Goal: Task Accomplishment & Management: Use online tool/utility

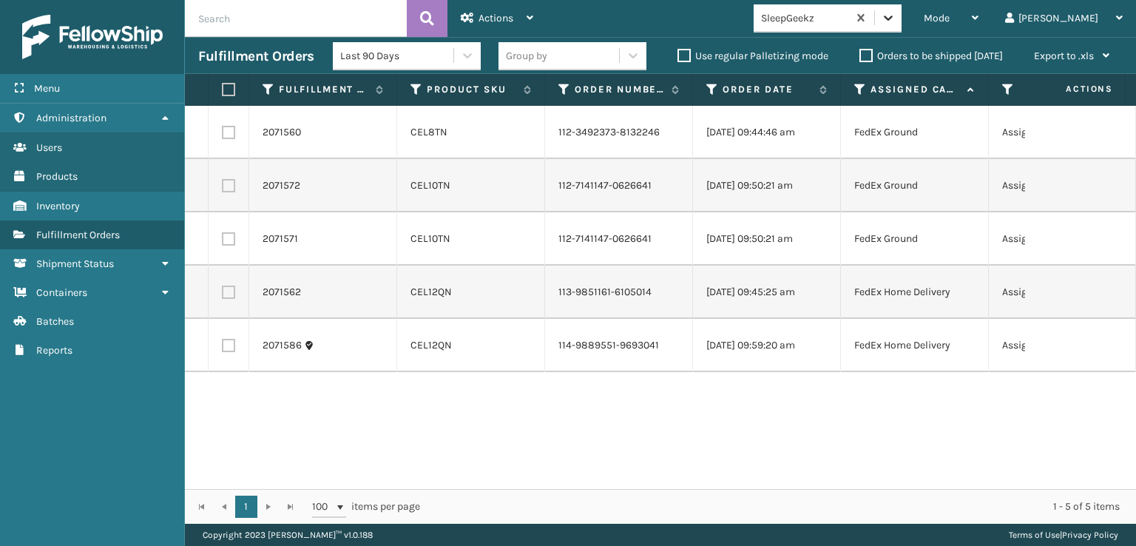
click at [892, 17] on icon at bounding box center [887, 18] width 9 height 5
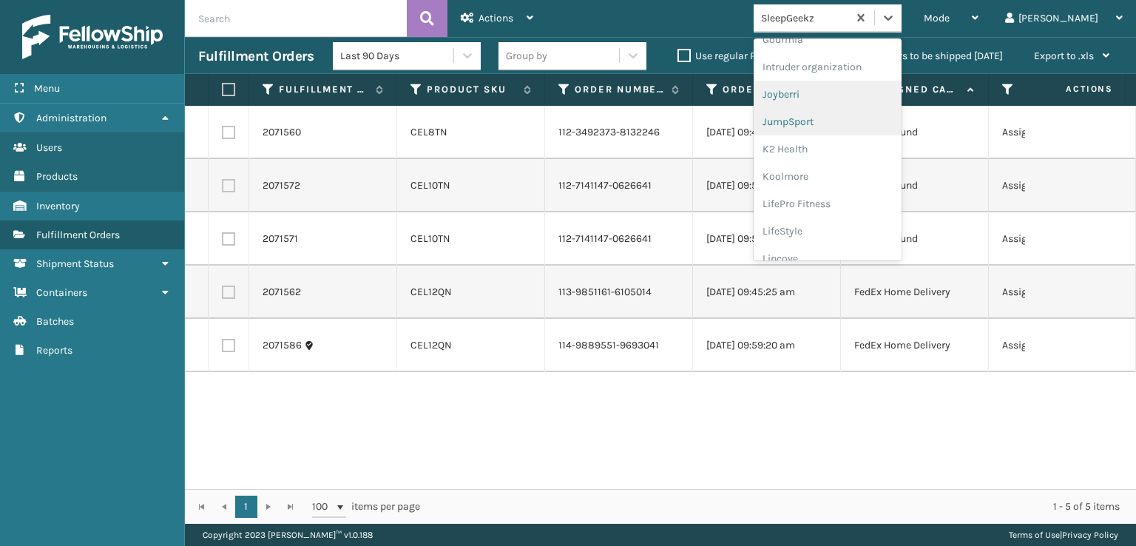
scroll to position [319, 0]
click at [852, 86] on div "FoamTex" at bounding box center [827, 91] width 148 height 27
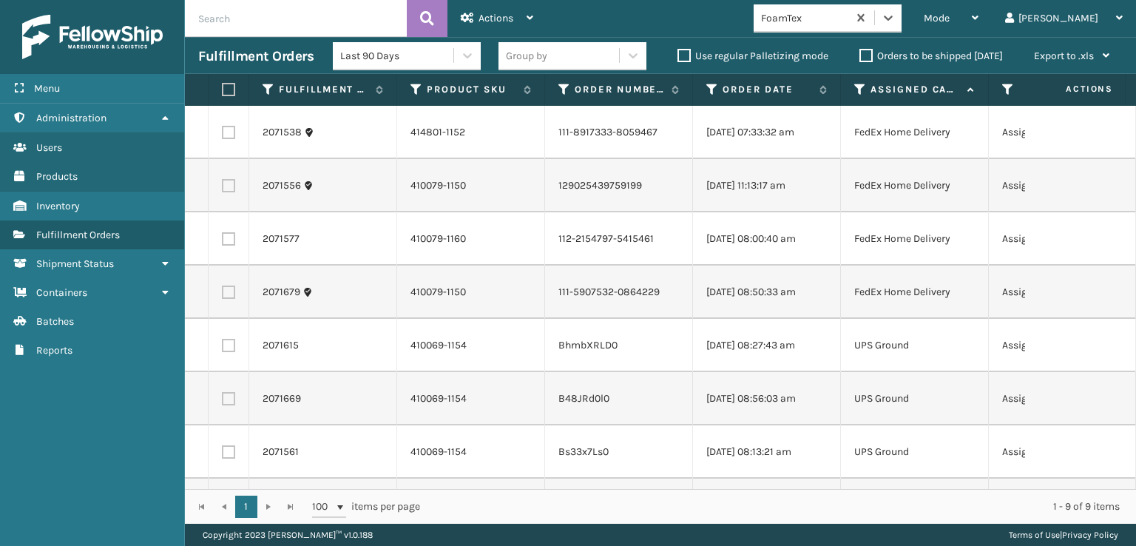
click at [228, 89] on label at bounding box center [226, 89] width 9 height 13
click at [223, 89] on input "checkbox" at bounding box center [222, 90] width 1 height 10
checkbox input "true"
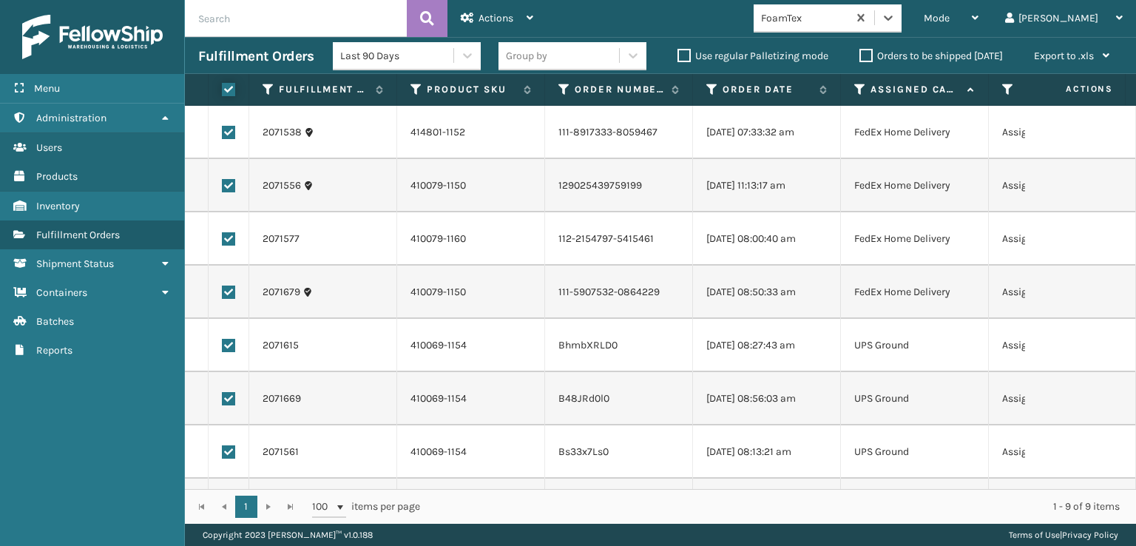
checkbox input "true"
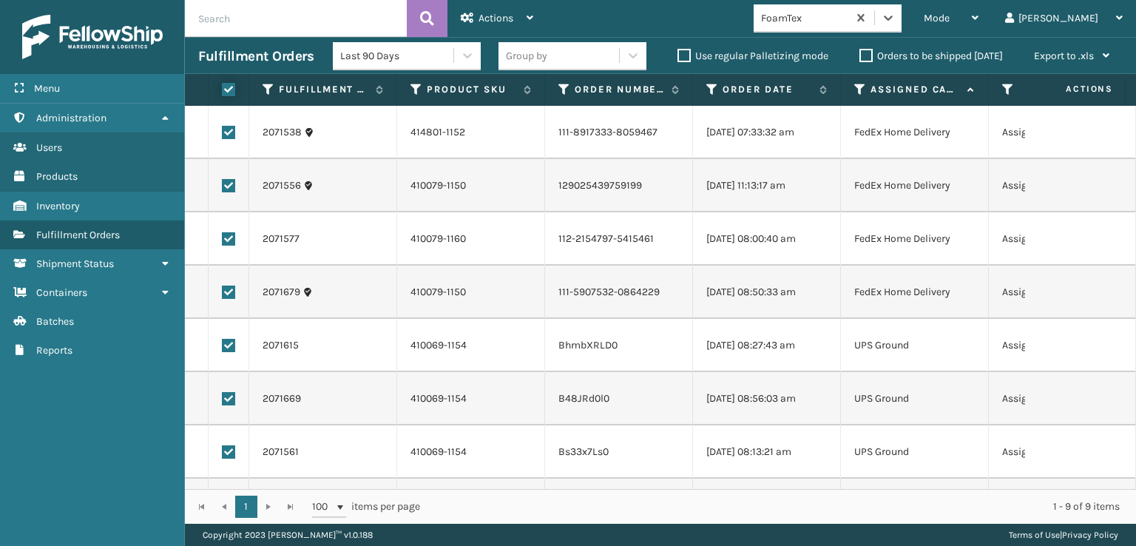
checkbox input "true"
click at [494, 17] on span "Actions" at bounding box center [495, 18] width 35 height 13
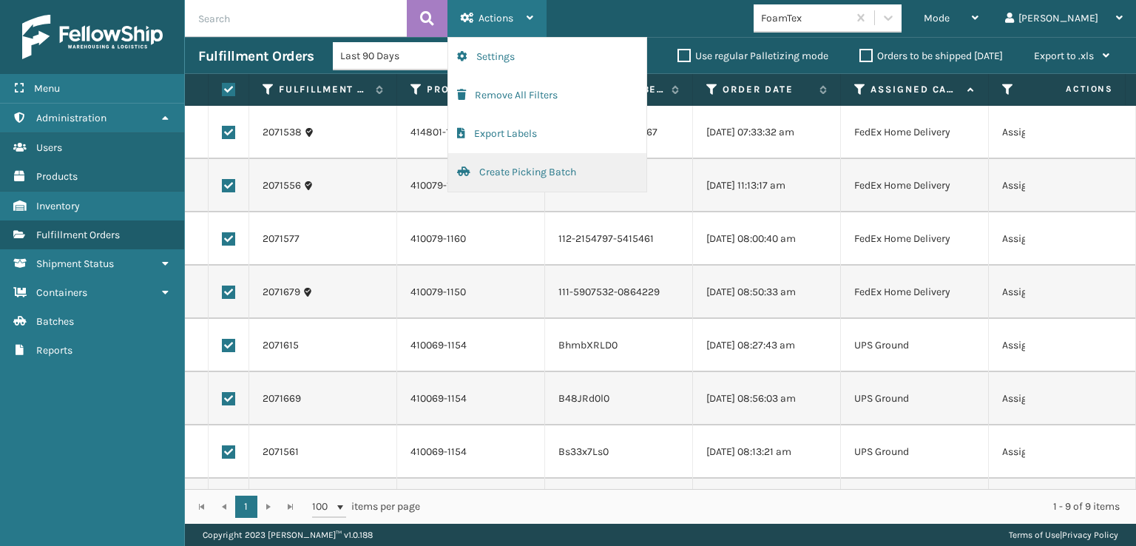
click at [492, 169] on button "Create Picking Batch" at bounding box center [547, 172] width 198 height 38
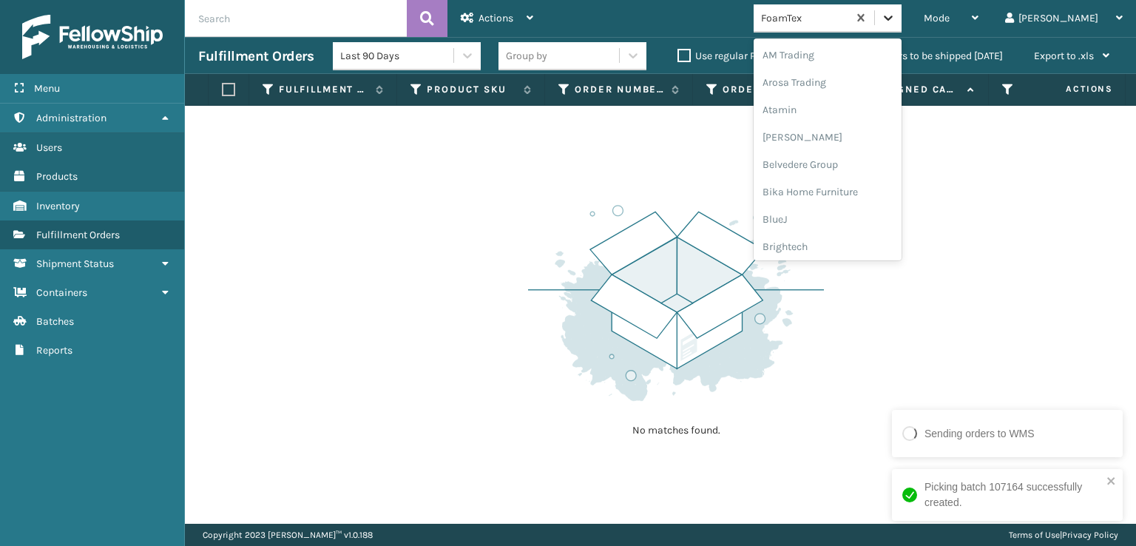
click at [895, 22] on icon at bounding box center [887, 17] width 15 height 15
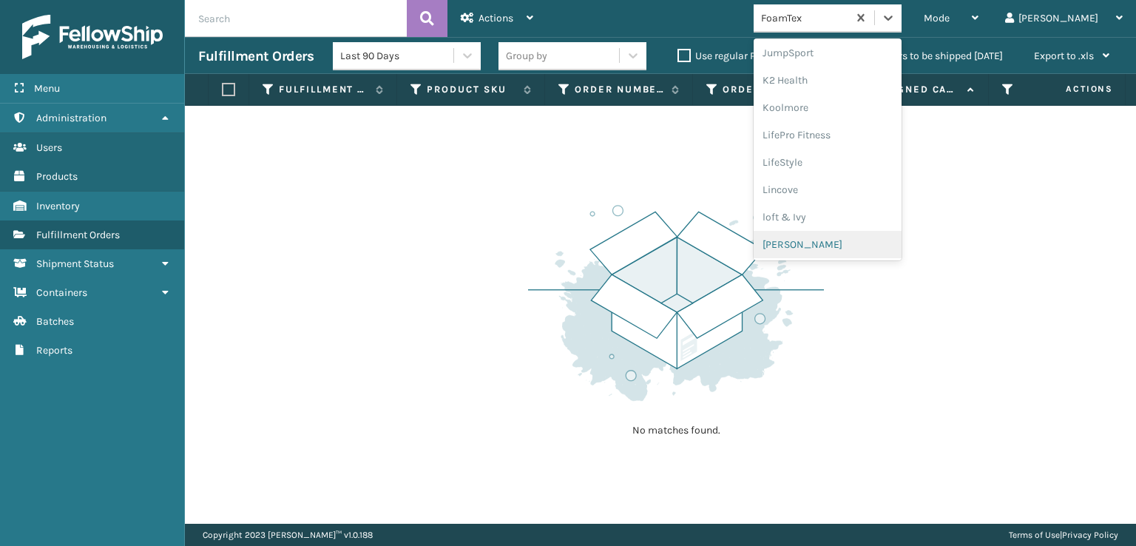
scroll to position [541, 0]
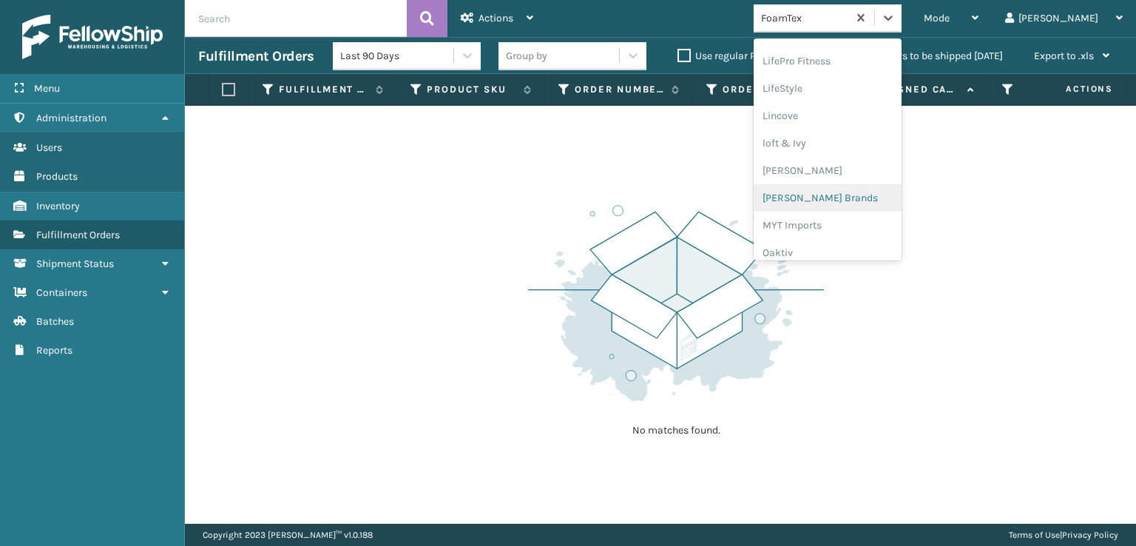
click at [844, 201] on div "[PERSON_NAME] Brands" at bounding box center [827, 197] width 148 height 27
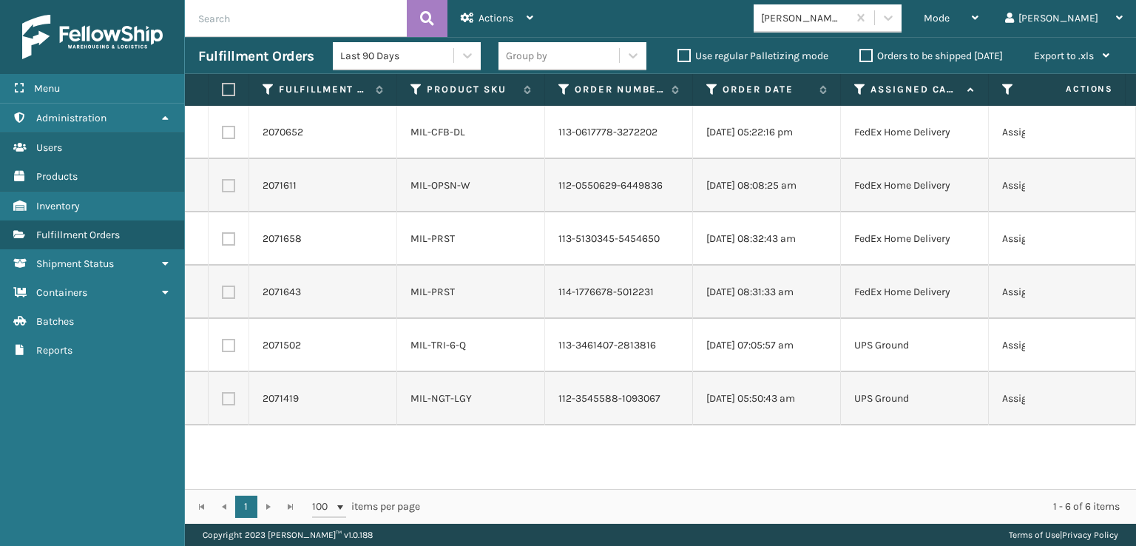
click at [223, 90] on label at bounding box center [226, 89] width 9 height 13
click at [223, 90] on input "checkbox" at bounding box center [222, 90] width 1 height 10
checkbox input "true"
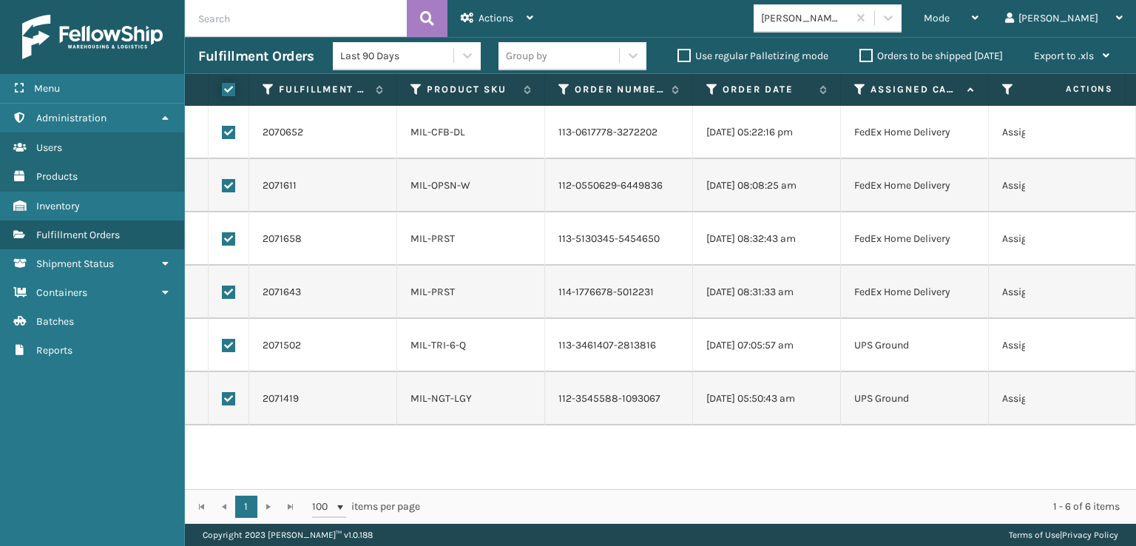
checkbox input "true"
click at [506, 11] on div "Actions" at bounding box center [497, 18] width 72 height 37
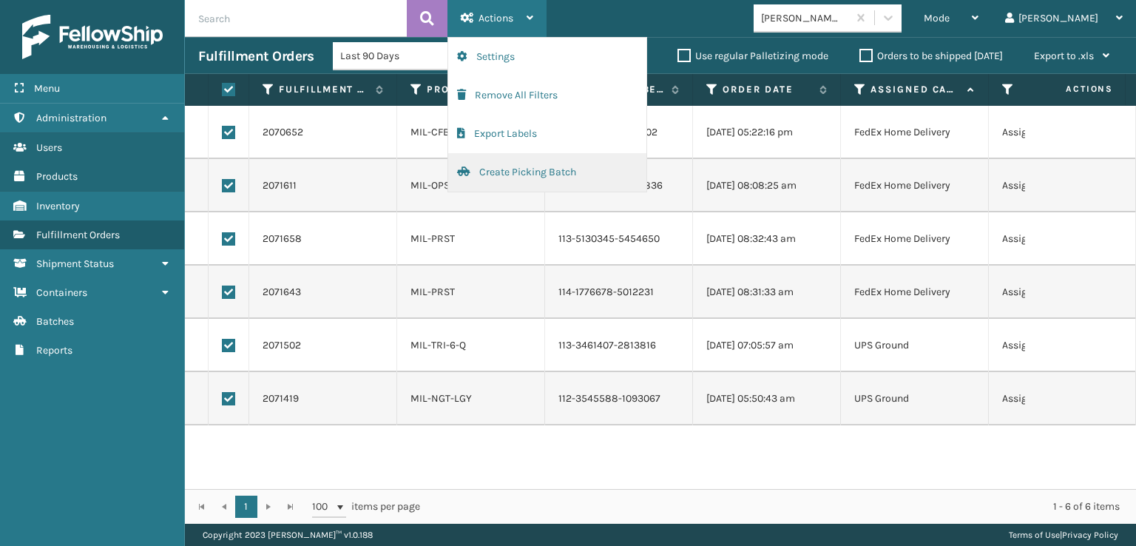
click at [515, 172] on button "Create Picking Batch" at bounding box center [547, 172] width 198 height 38
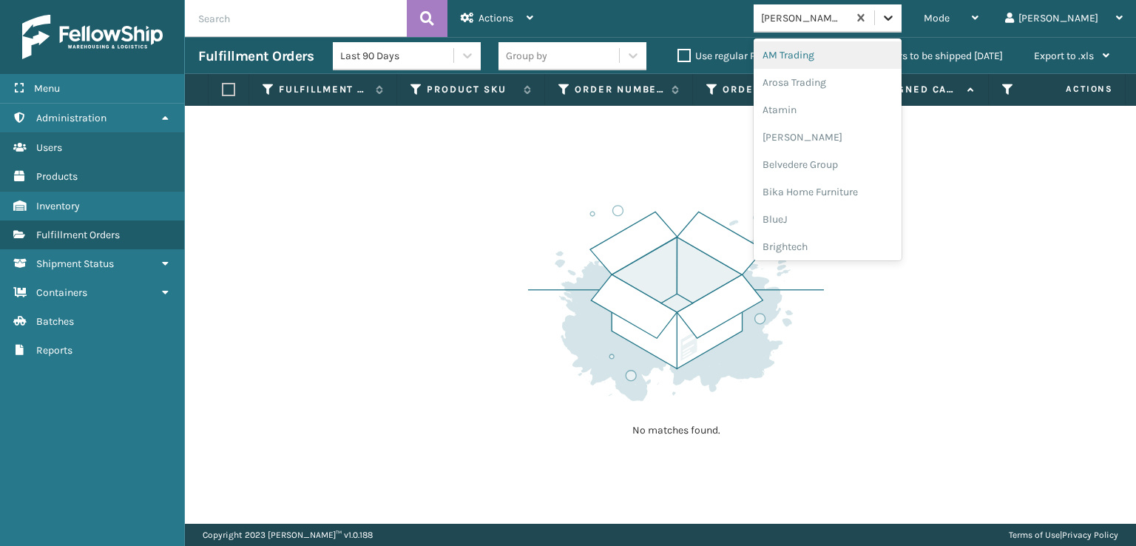
click at [895, 13] on icon at bounding box center [887, 17] width 15 height 15
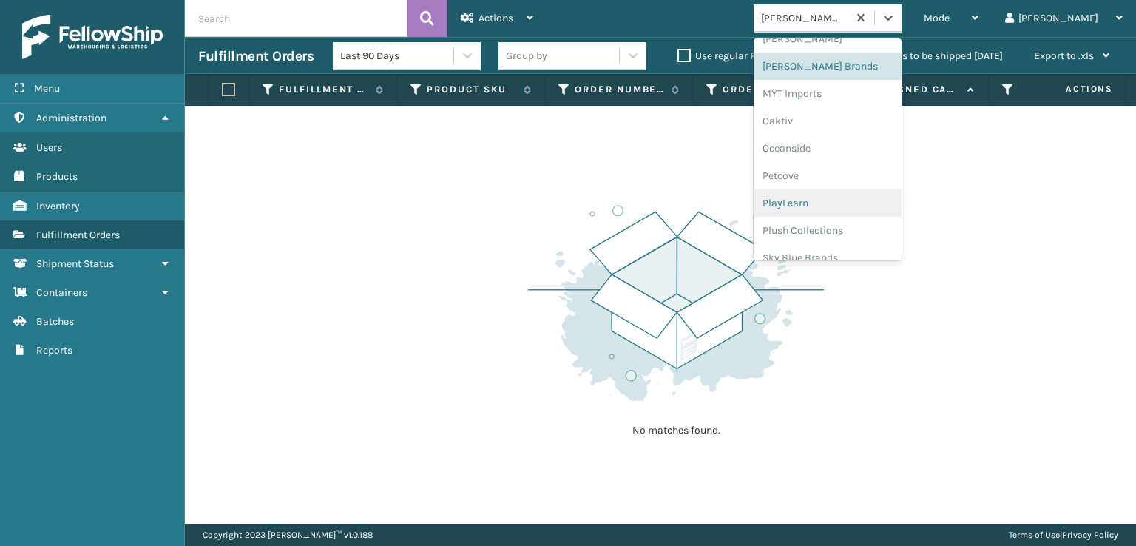
scroll to position [741, 0]
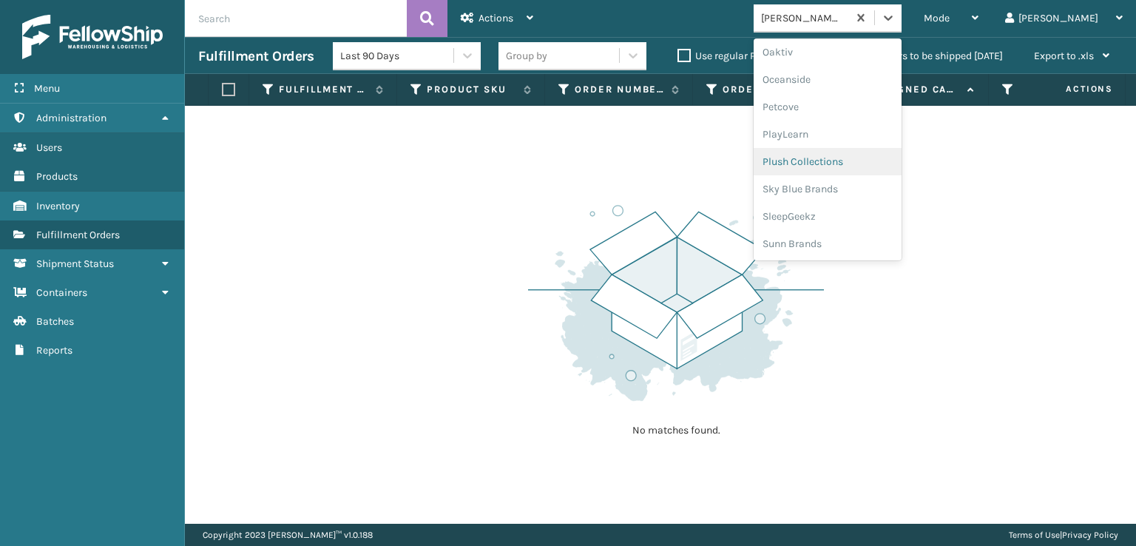
click at [843, 160] on div "Plush Collections" at bounding box center [827, 161] width 148 height 27
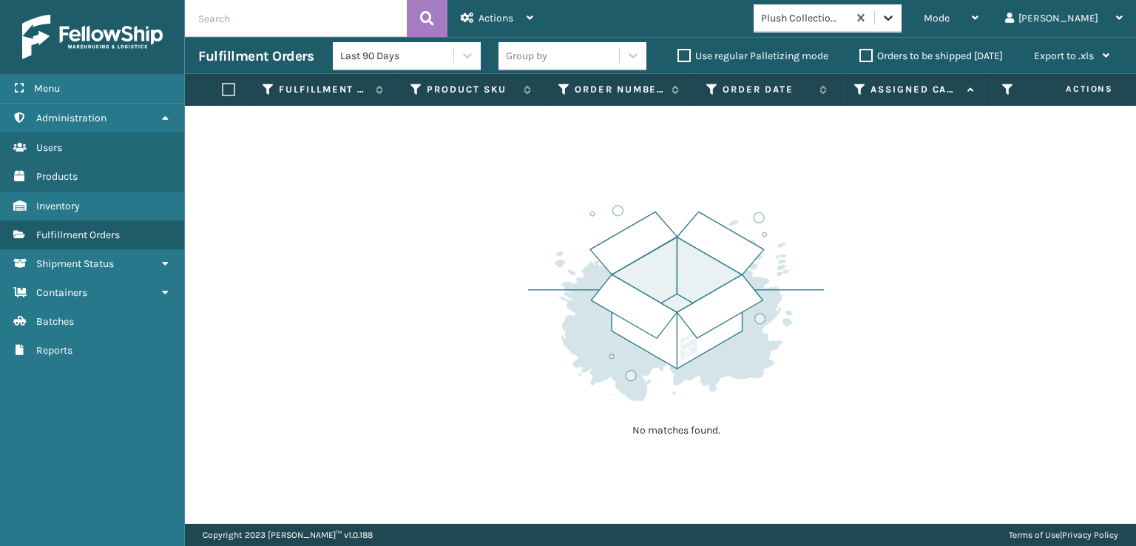
click at [895, 21] on icon at bounding box center [887, 17] width 15 height 15
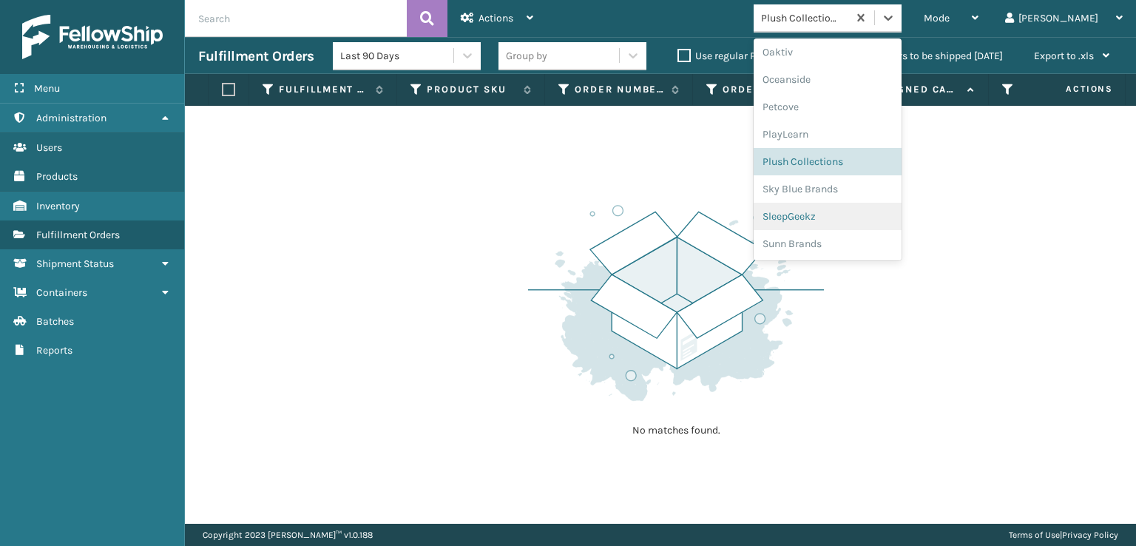
click at [836, 216] on div "SleepGeekz" at bounding box center [827, 216] width 148 height 27
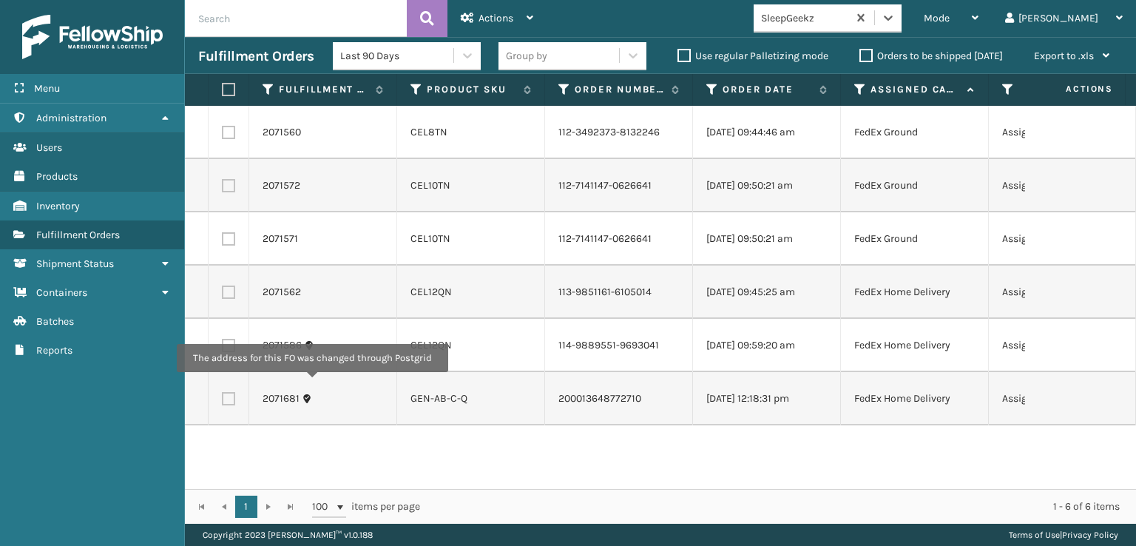
scroll to position [0, 0]
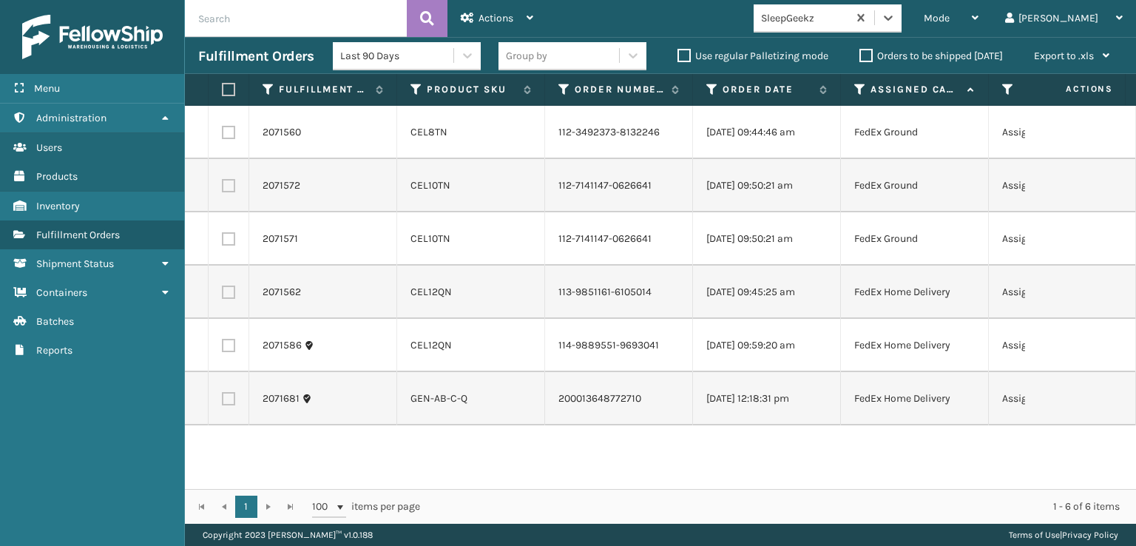
click at [230, 92] on label at bounding box center [226, 89] width 9 height 13
click at [223, 92] on input "checkbox" at bounding box center [222, 90] width 1 height 10
checkbox input "true"
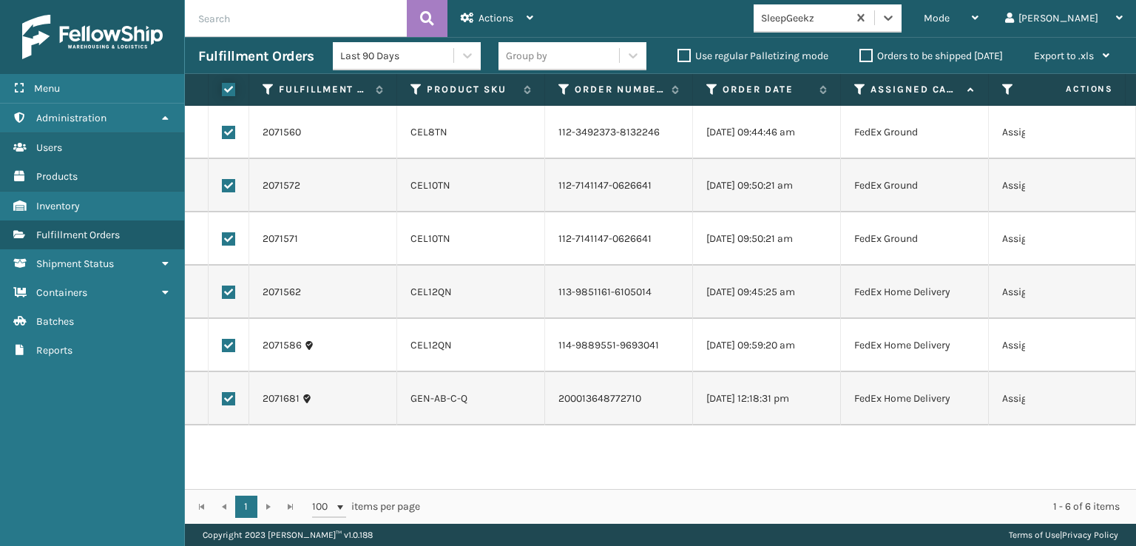
checkbox input "true"
click at [482, 10] on div "Actions" at bounding box center [497, 18] width 72 height 37
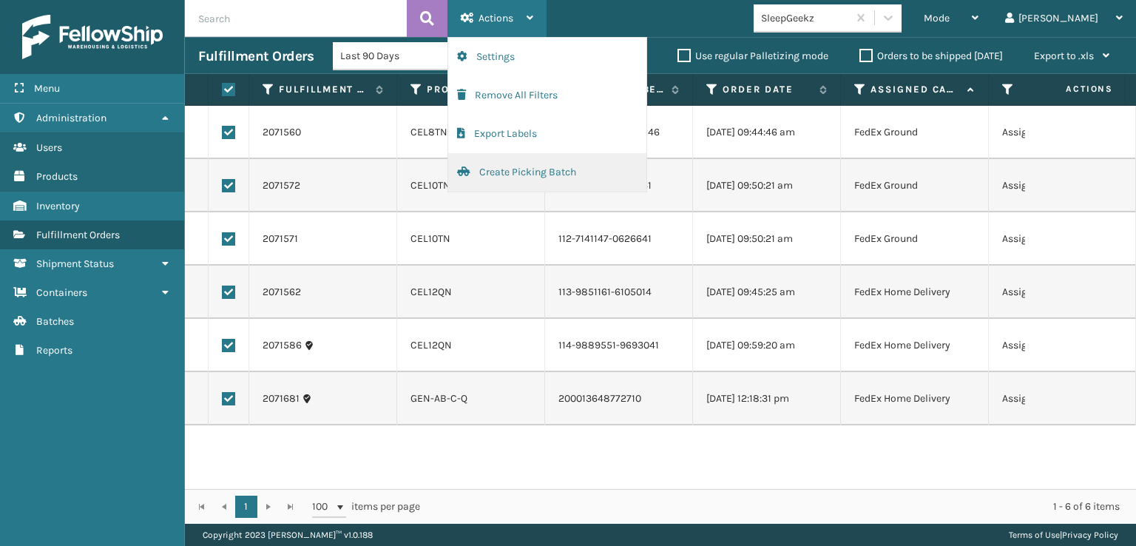
click at [515, 174] on button "Create Picking Batch" at bounding box center [547, 172] width 198 height 38
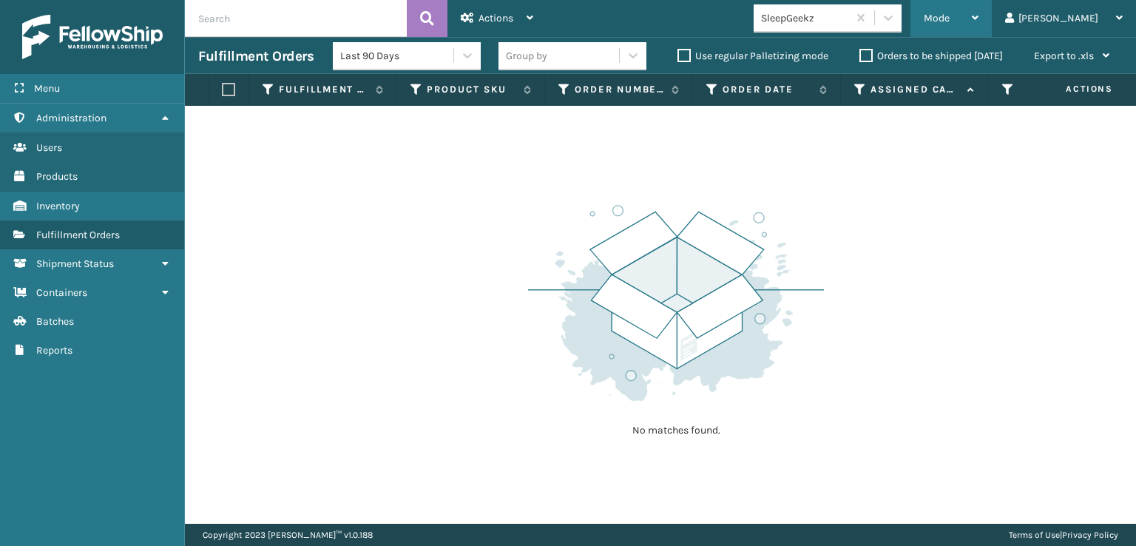
click at [980, 18] on div "Mode Regular Mode Picking Mode Labeling Mode Exit Scan Mode" at bounding box center [950, 18] width 81 height 37
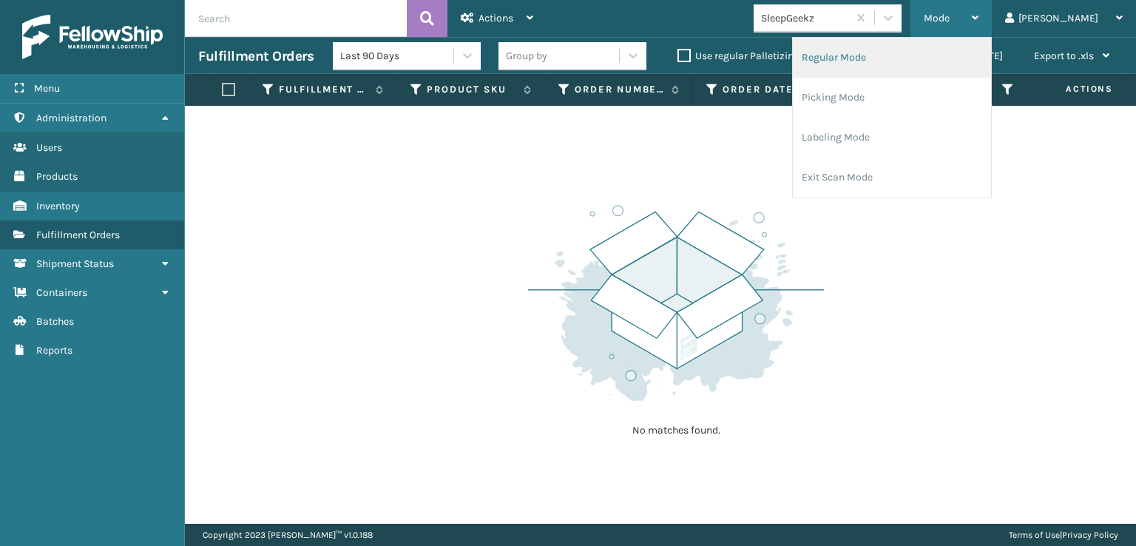
click at [887, 55] on li "Regular Mode" at bounding box center [892, 58] width 198 height 40
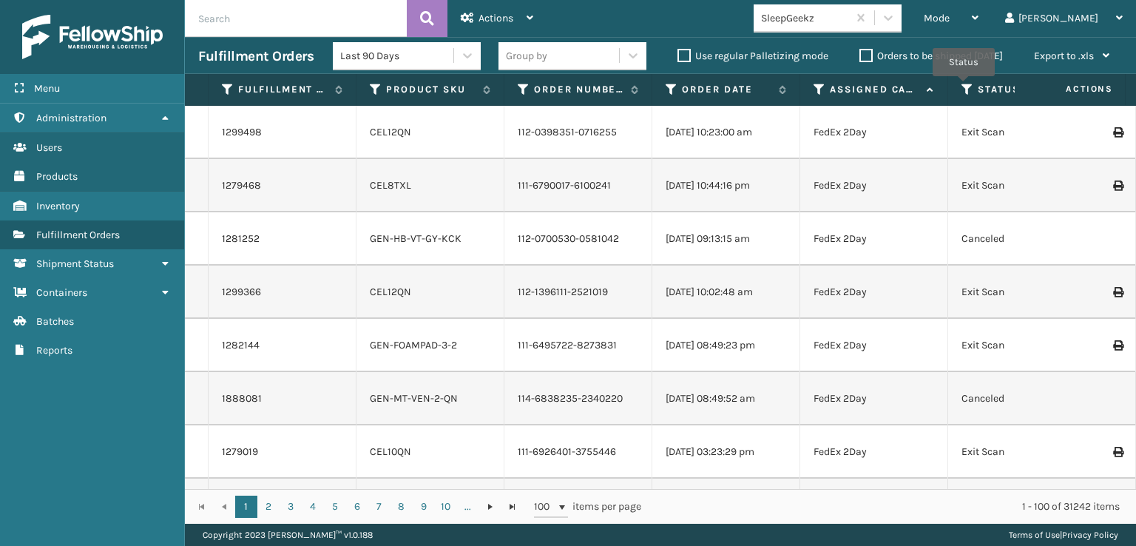
click at [963, 86] on icon at bounding box center [967, 89] width 12 height 13
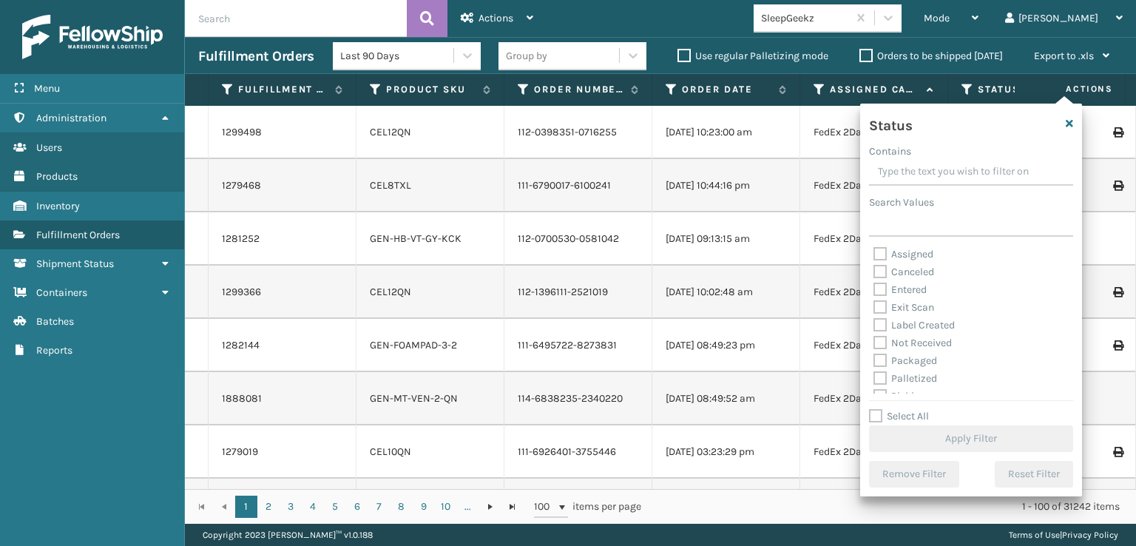
scroll to position [74, 0]
click at [882, 321] on label "Picking" at bounding box center [899, 322] width 52 height 13
click at [874, 321] on input "Picking" at bounding box center [873, 318] width 1 height 10
checkbox input "true"
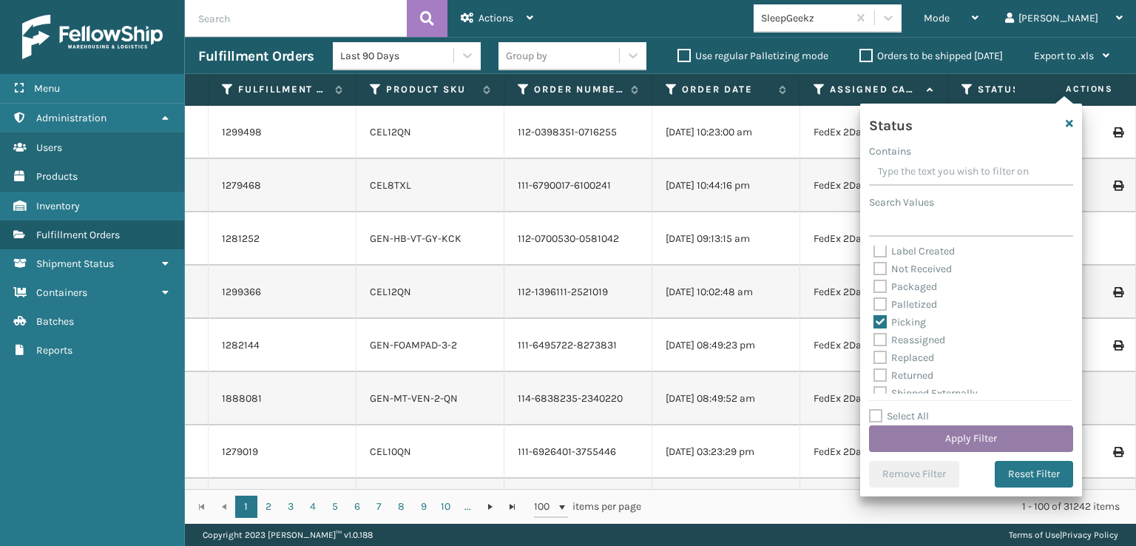
click at [948, 435] on button "Apply Filter" at bounding box center [971, 438] width 204 height 27
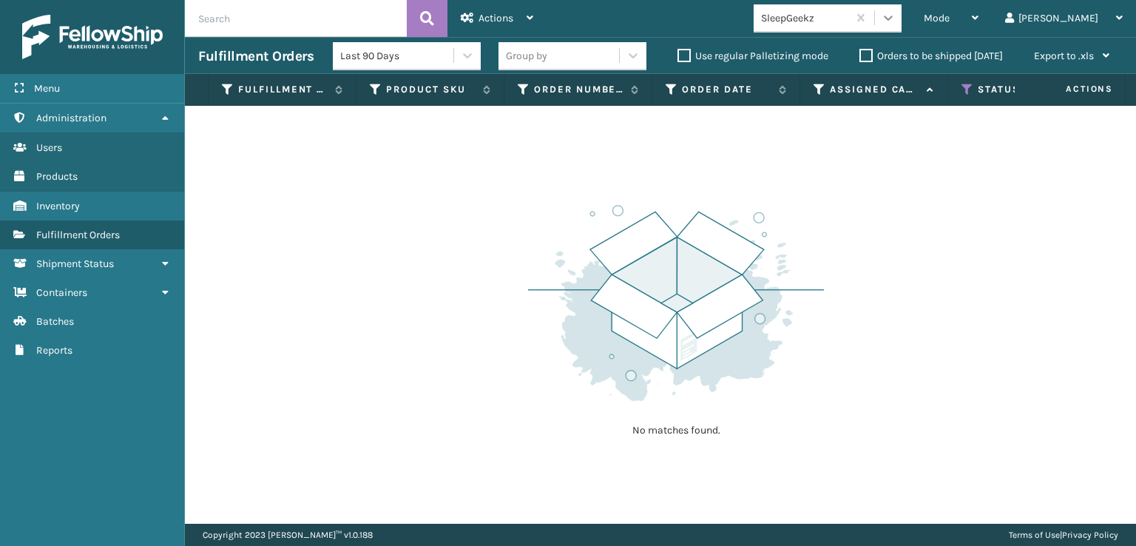
click at [895, 14] on icon at bounding box center [887, 17] width 15 height 15
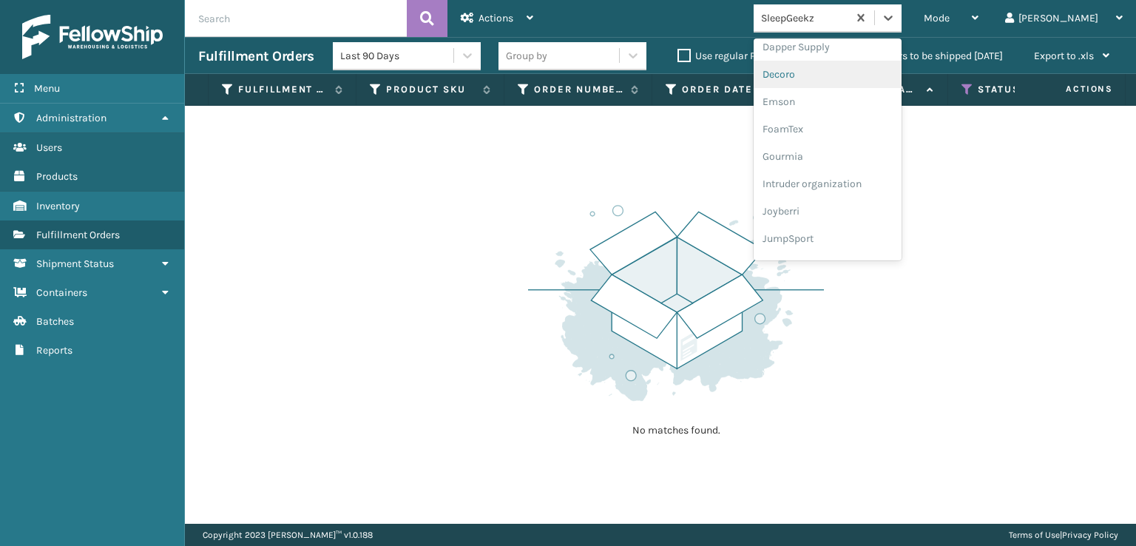
scroll to position [296, 0]
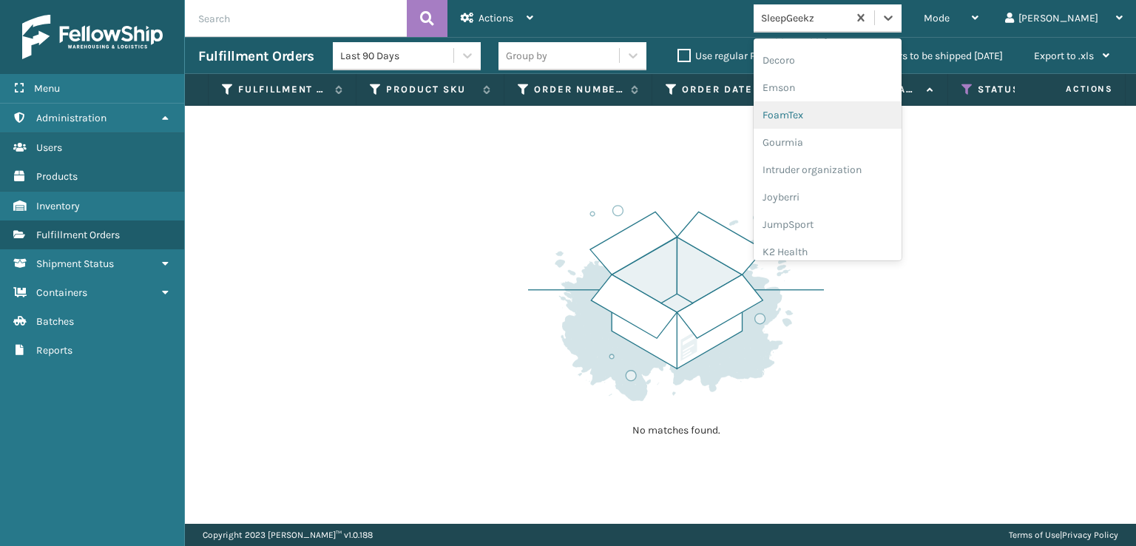
click at [838, 118] on div "FoamTex" at bounding box center [827, 114] width 148 height 27
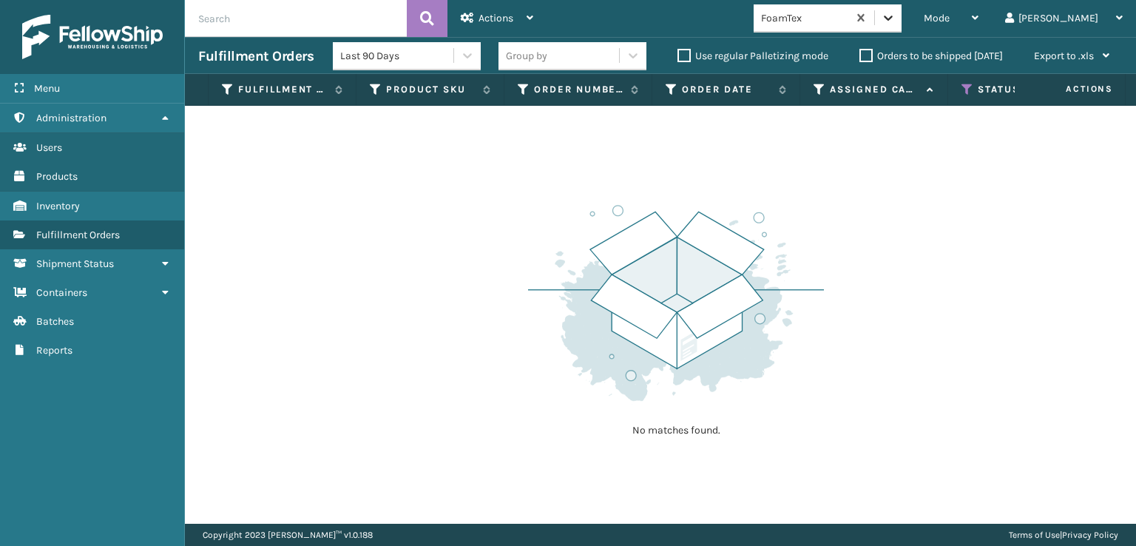
click at [895, 24] on icon at bounding box center [887, 17] width 15 height 15
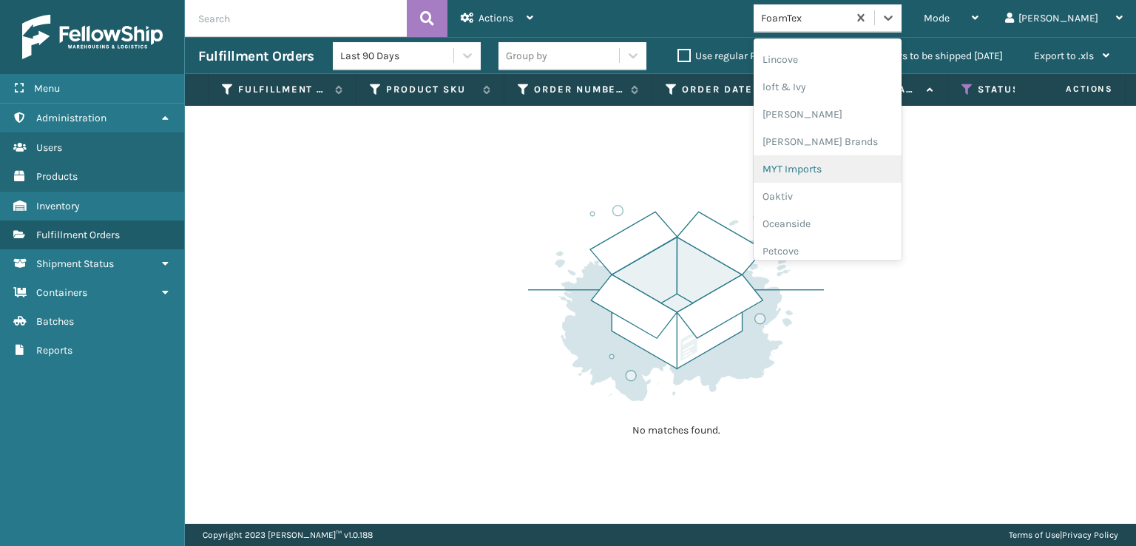
scroll to position [615, 0]
click at [852, 126] on div "[PERSON_NAME] Brands" at bounding box center [827, 123] width 148 height 27
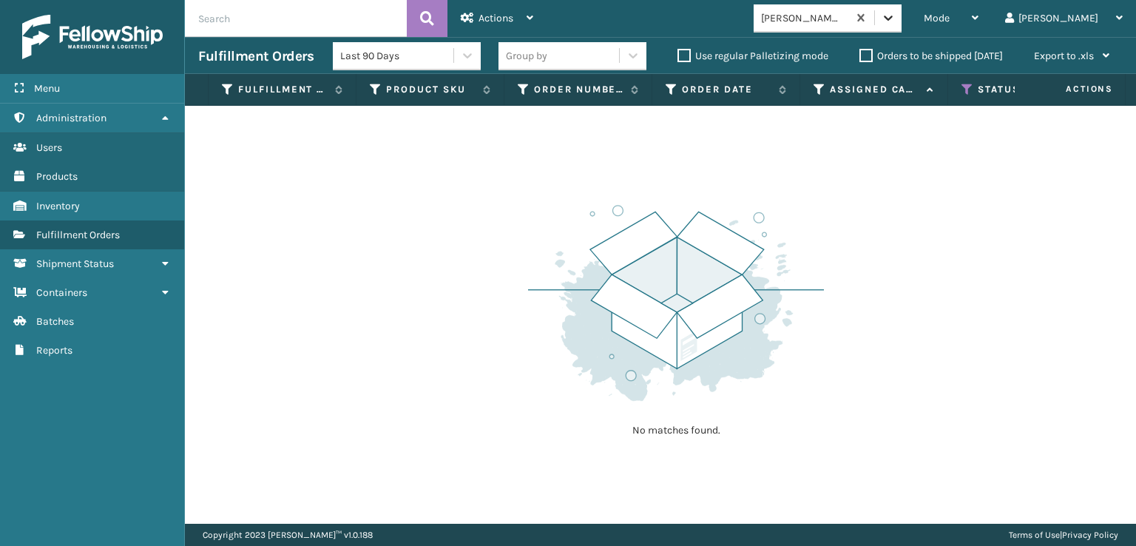
click at [895, 22] on icon at bounding box center [887, 17] width 15 height 15
click at [967, 86] on icon at bounding box center [967, 89] width 12 height 13
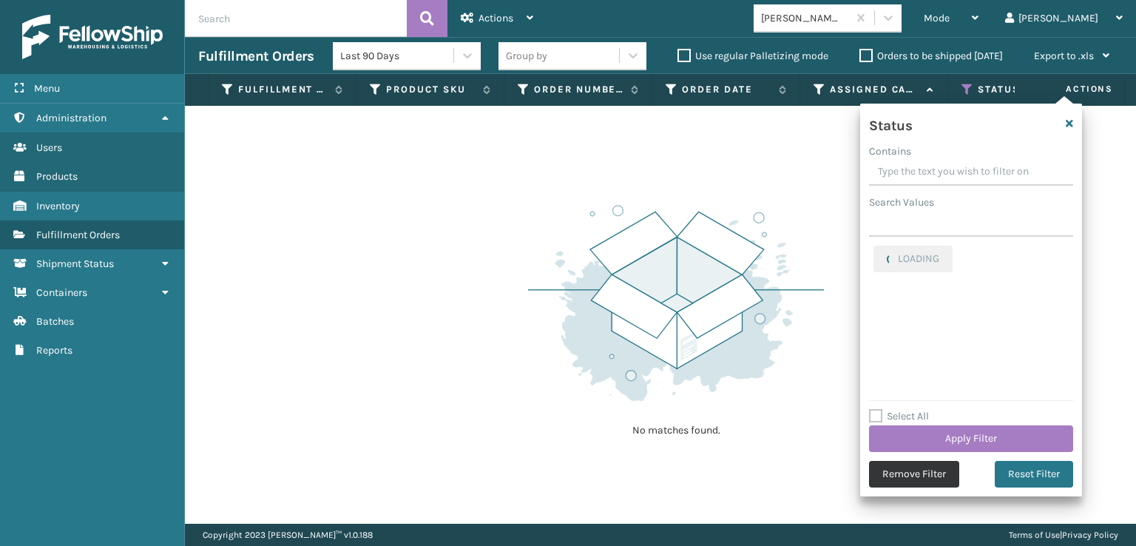
click at [890, 475] on button "Remove Filter" at bounding box center [914, 474] width 90 height 27
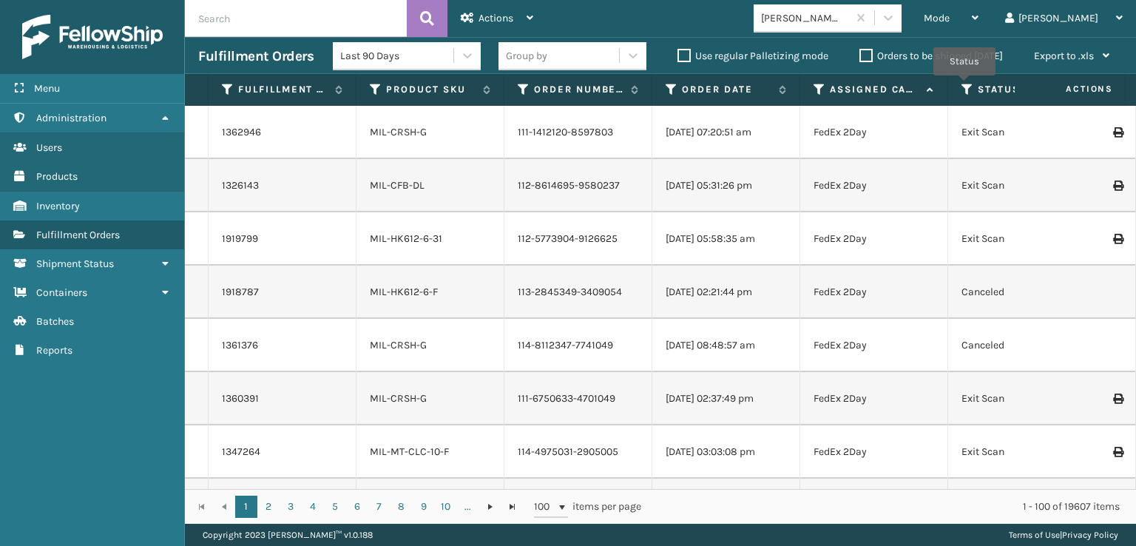
click at [964, 86] on icon at bounding box center [967, 89] width 12 height 13
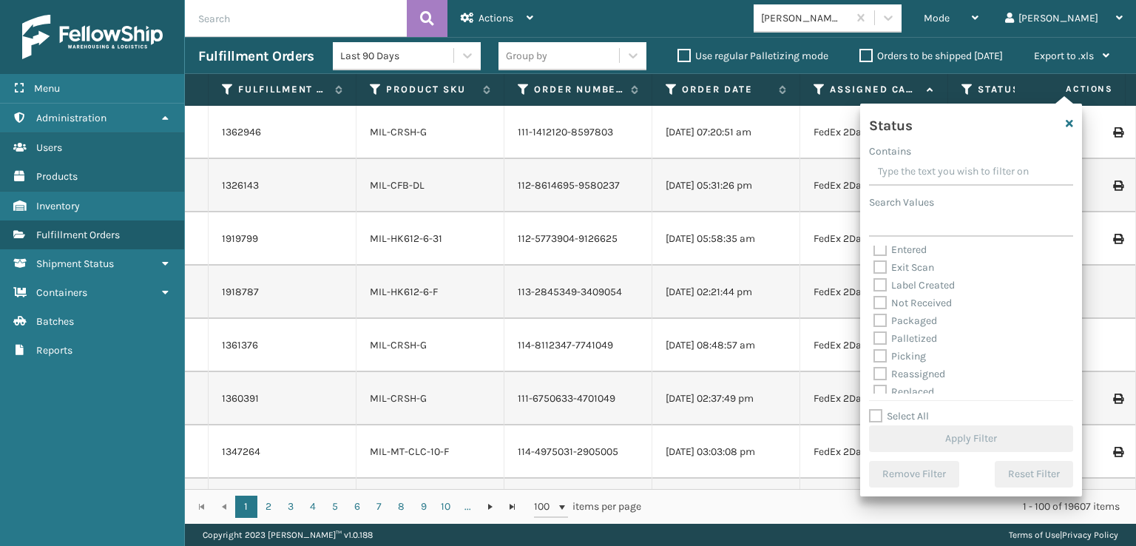
scroll to position [74, 0]
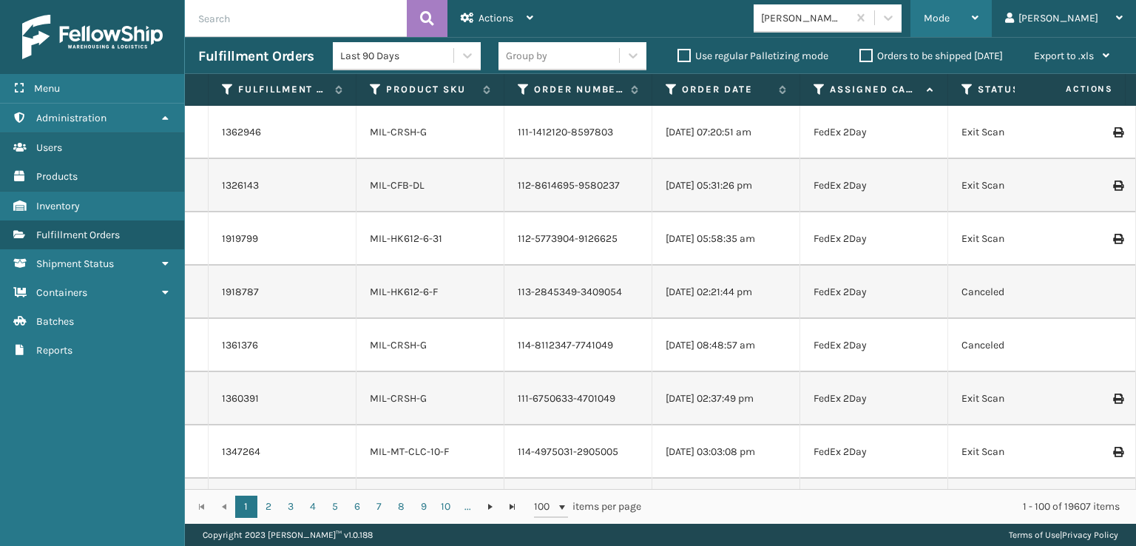
click at [978, 8] on div "Mode" at bounding box center [950, 18] width 55 height 37
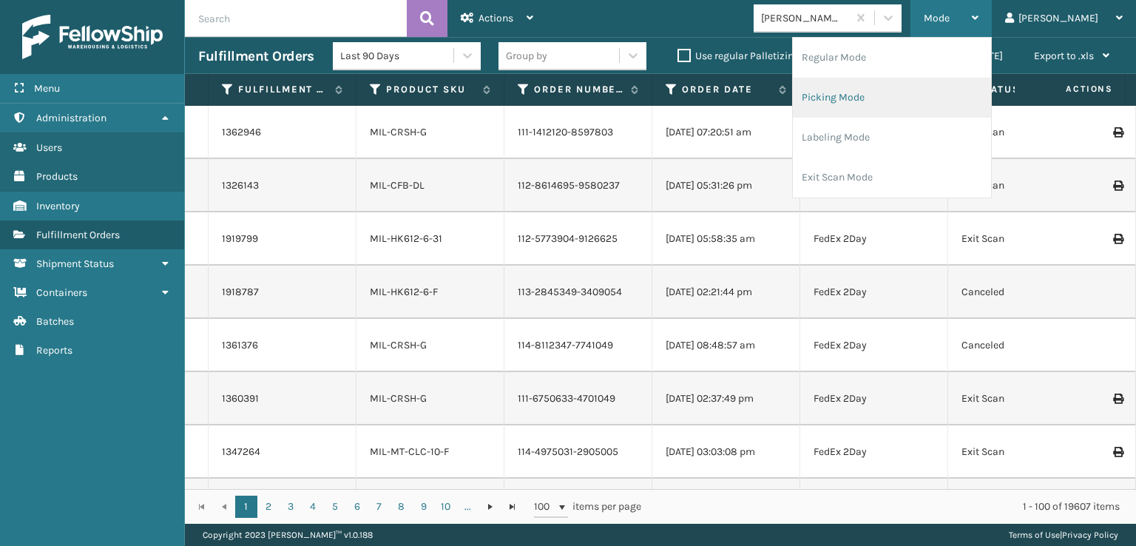
click at [901, 98] on li "Picking Mode" at bounding box center [892, 98] width 198 height 40
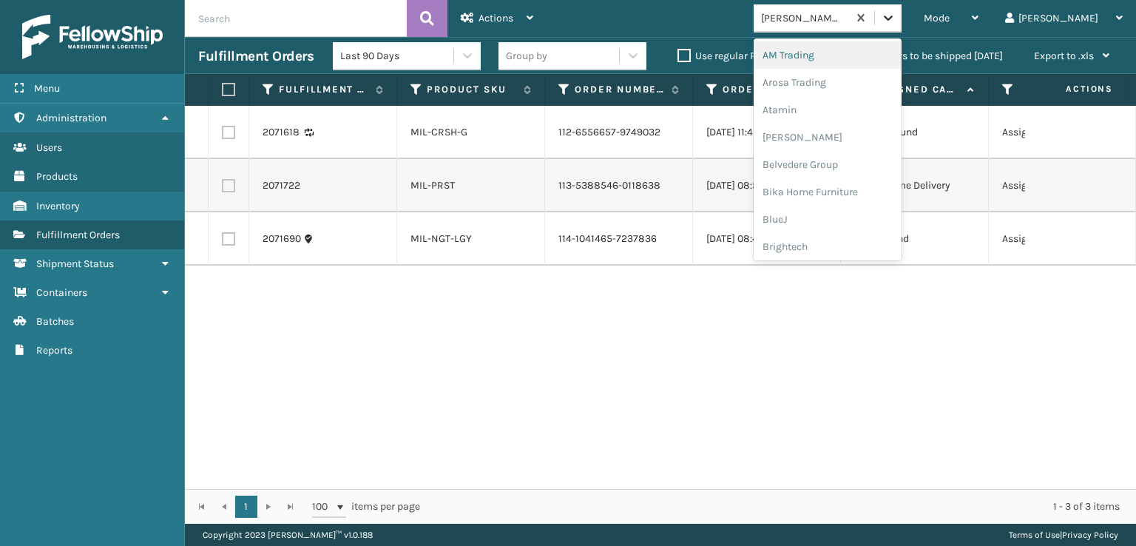
click at [895, 24] on icon at bounding box center [887, 17] width 15 height 15
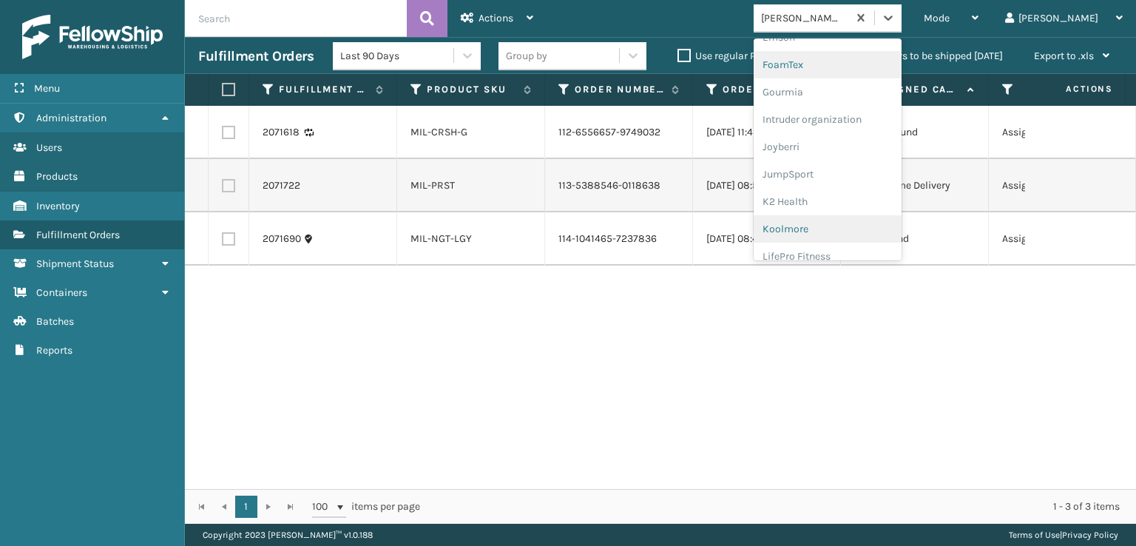
scroll to position [296, 0]
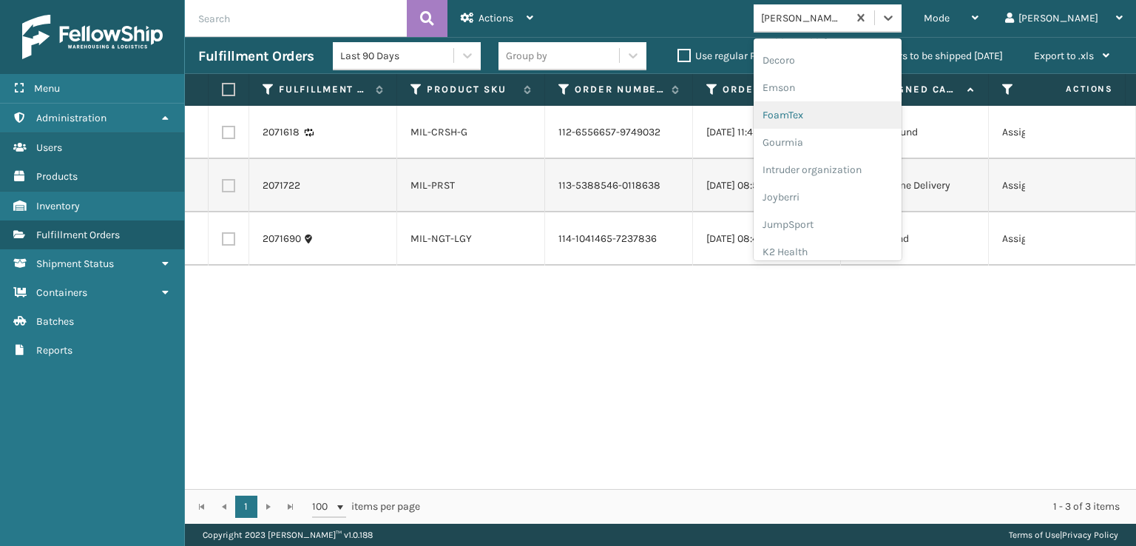
click at [840, 113] on div "FoamTex" at bounding box center [827, 114] width 148 height 27
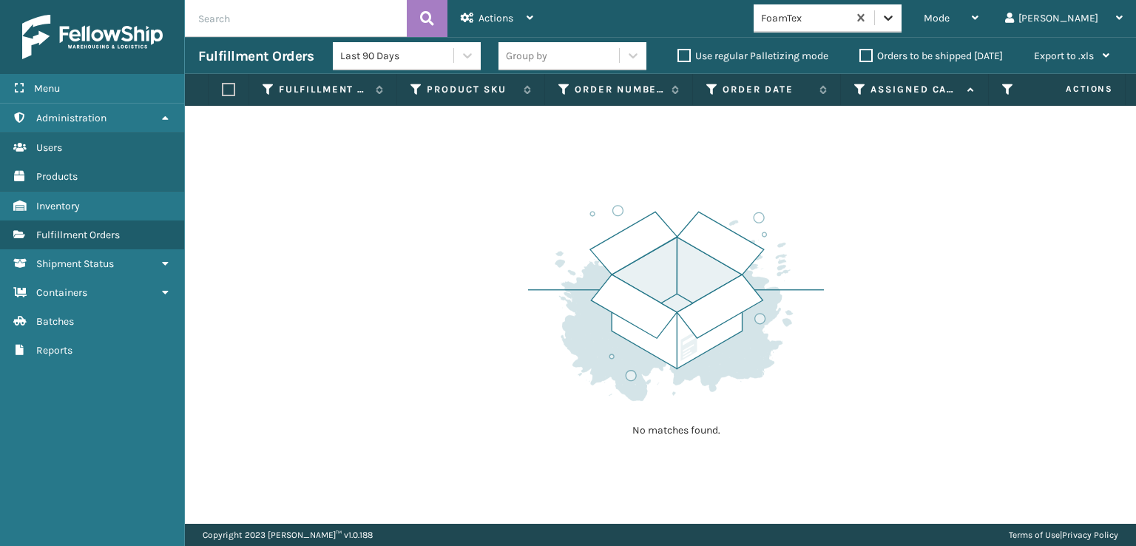
click at [901, 27] on div at bounding box center [888, 17] width 27 height 27
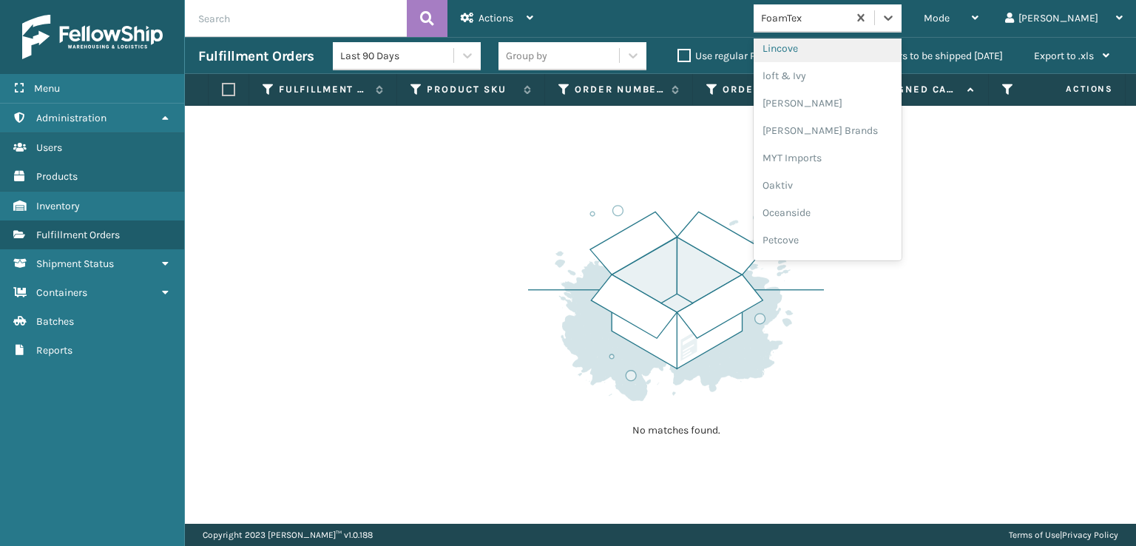
scroll to position [741, 0]
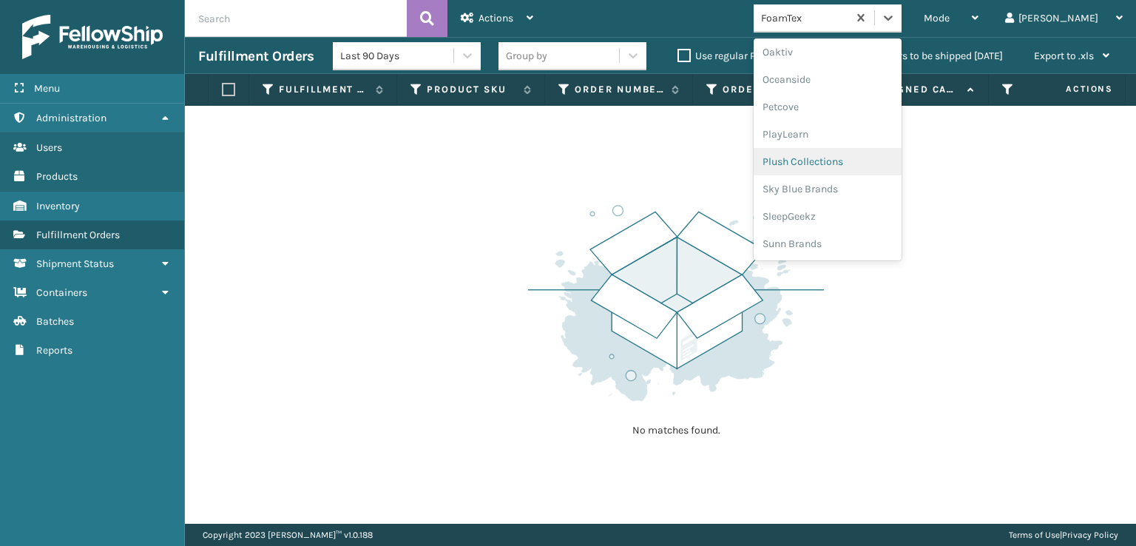
click at [852, 163] on div "Plush Collections" at bounding box center [827, 161] width 148 height 27
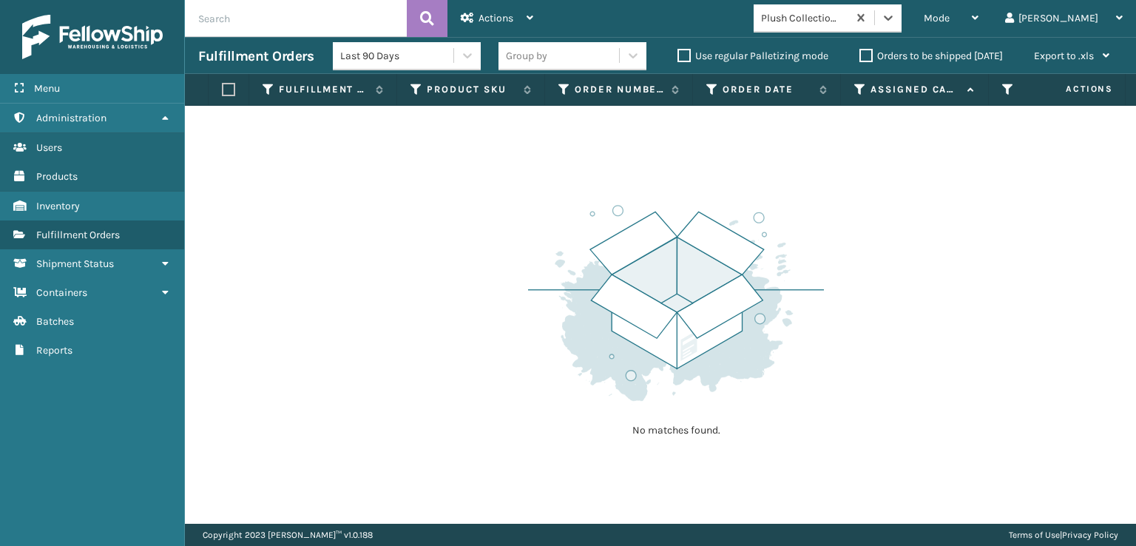
click at [946, 33] on div "Mode Regular Mode Picking Mode Labeling Mode Exit Scan Mode option Plush Collec…" at bounding box center [840, 18] width 589 height 37
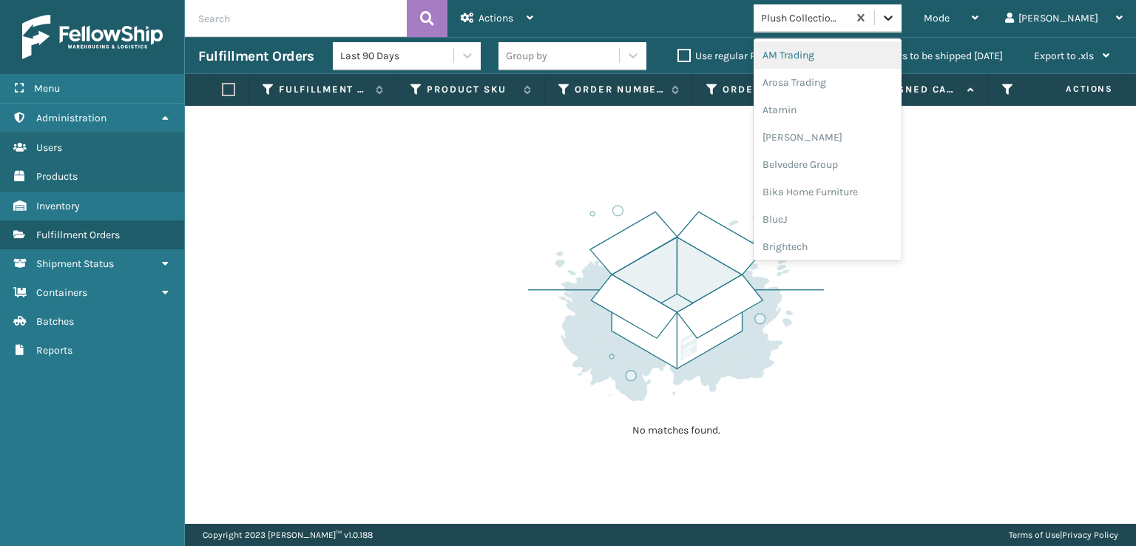
click at [895, 17] on icon at bounding box center [887, 17] width 15 height 15
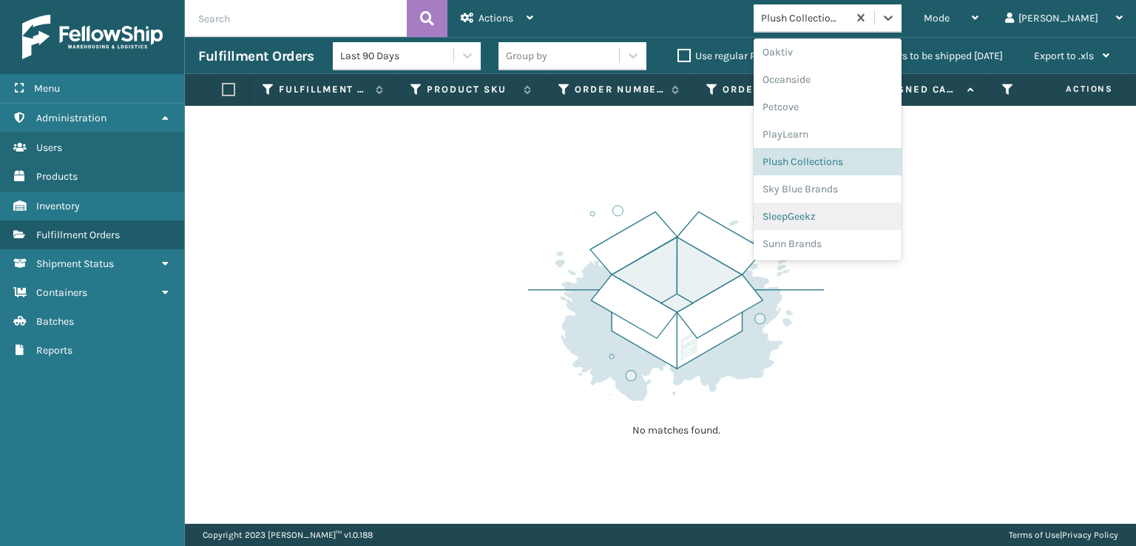
click at [848, 217] on div "SleepGeekz" at bounding box center [827, 216] width 148 height 27
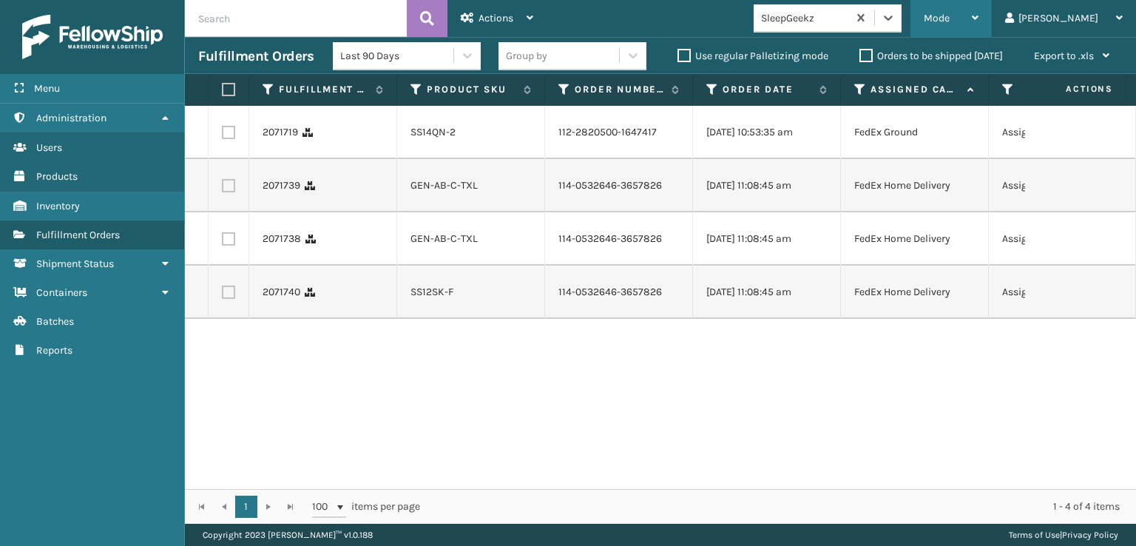
click at [978, 10] on div "Mode" at bounding box center [950, 18] width 55 height 37
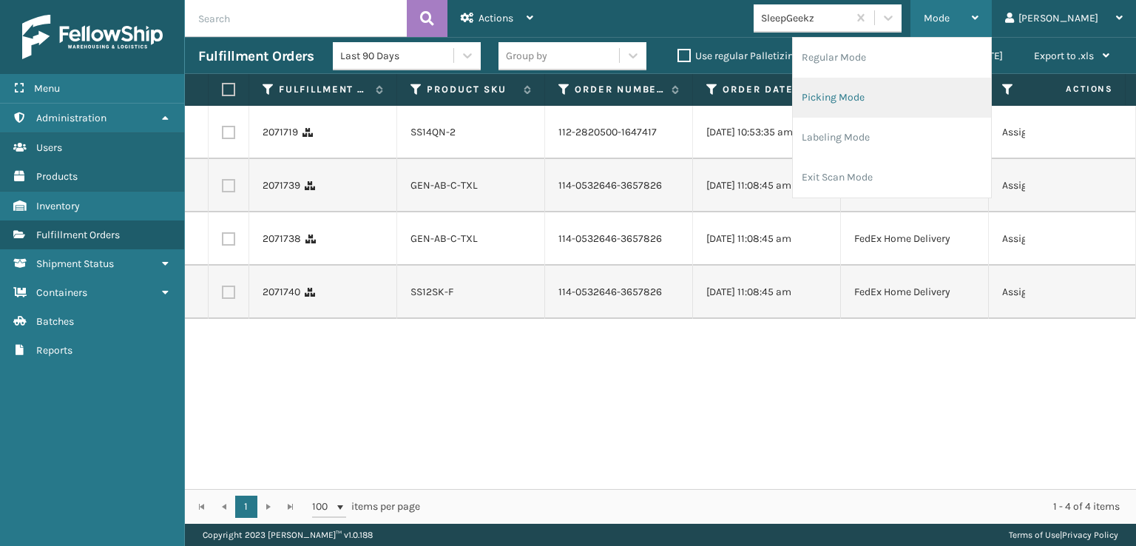
click at [887, 94] on li "Picking Mode" at bounding box center [892, 98] width 198 height 40
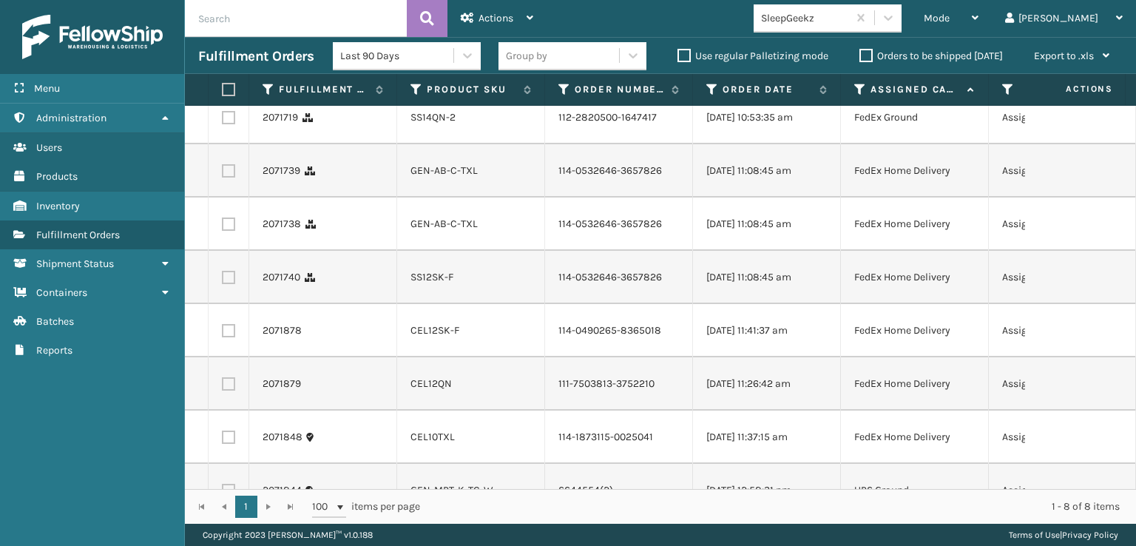
scroll to position [0, 0]
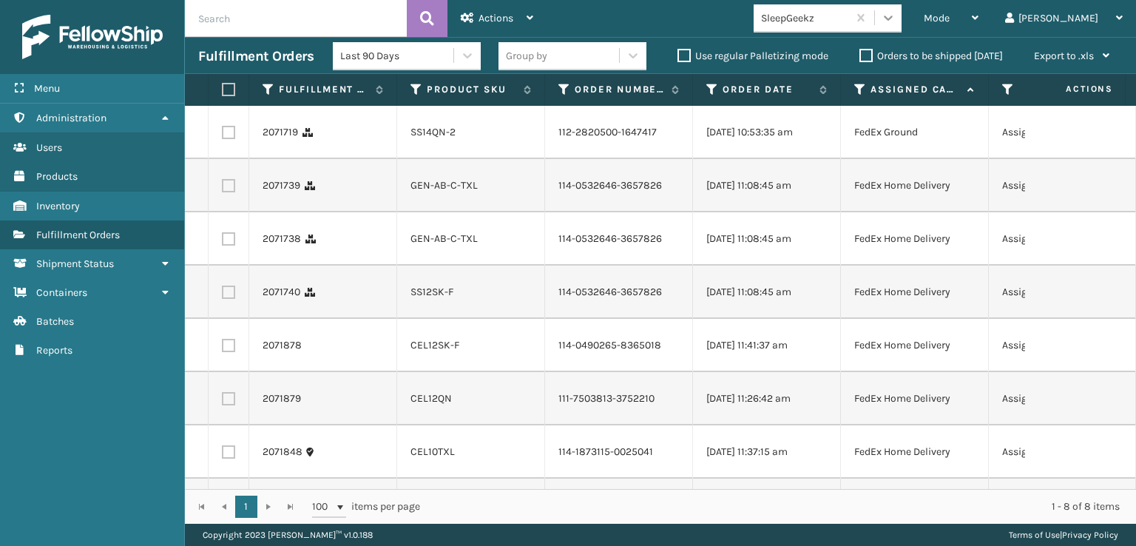
click at [895, 21] on icon at bounding box center [887, 17] width 15 height 15
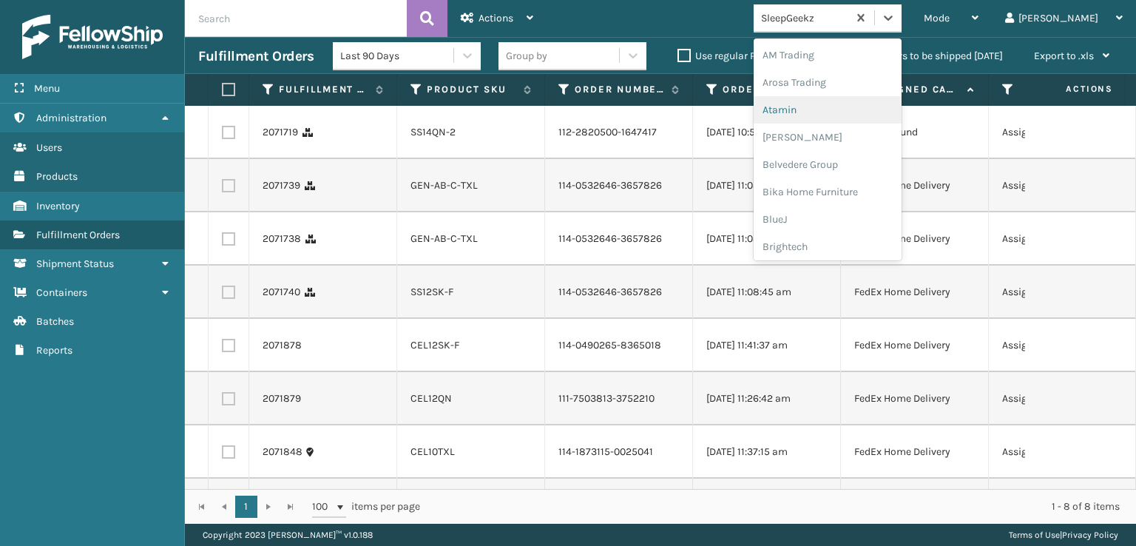
scroll to position [222, 0]
click at [838, 187] on div "FoamTex" at bounding box center [827, 188] width 148 height 27
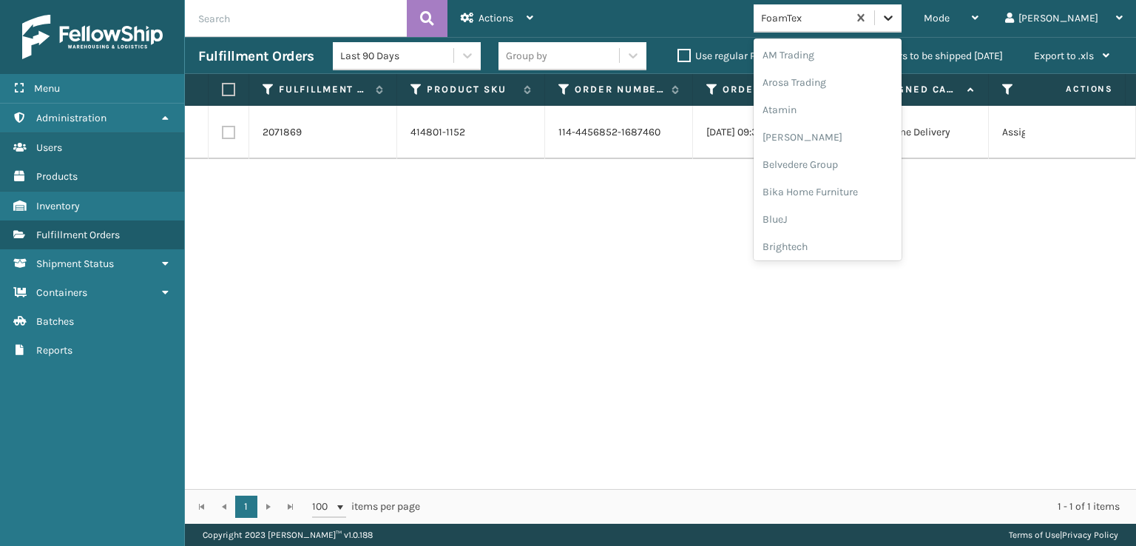
click at [895, 24] on icon at bounding box center [887, 17] width 15 height 15
click at [850, 212] on div "Plush Collections" at bounding box center [827, 213] width 148 height 27
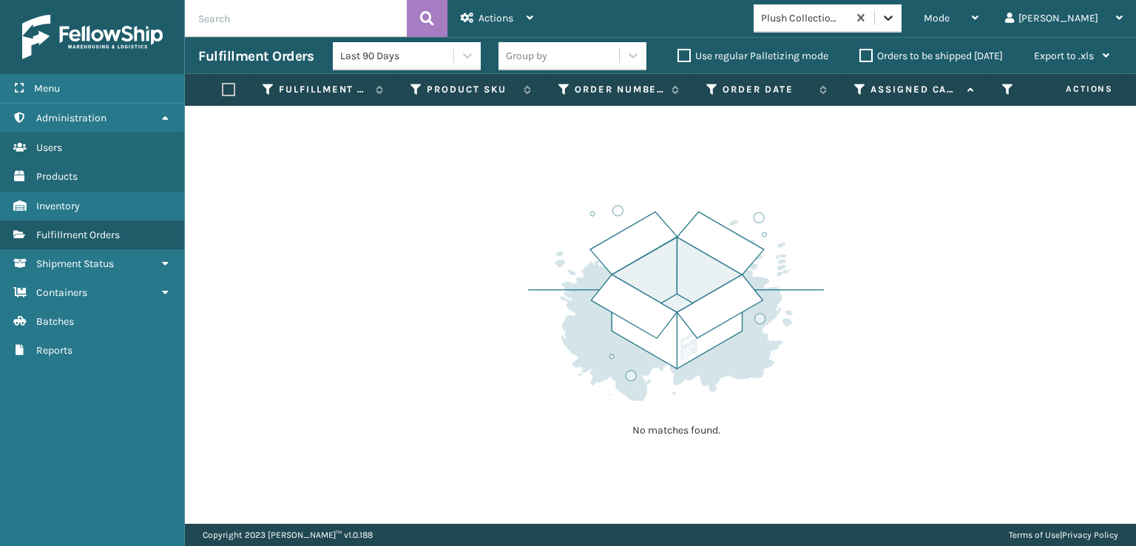
click at [892, 20] on icon at bounding box center [887, 18] width 9 height 5
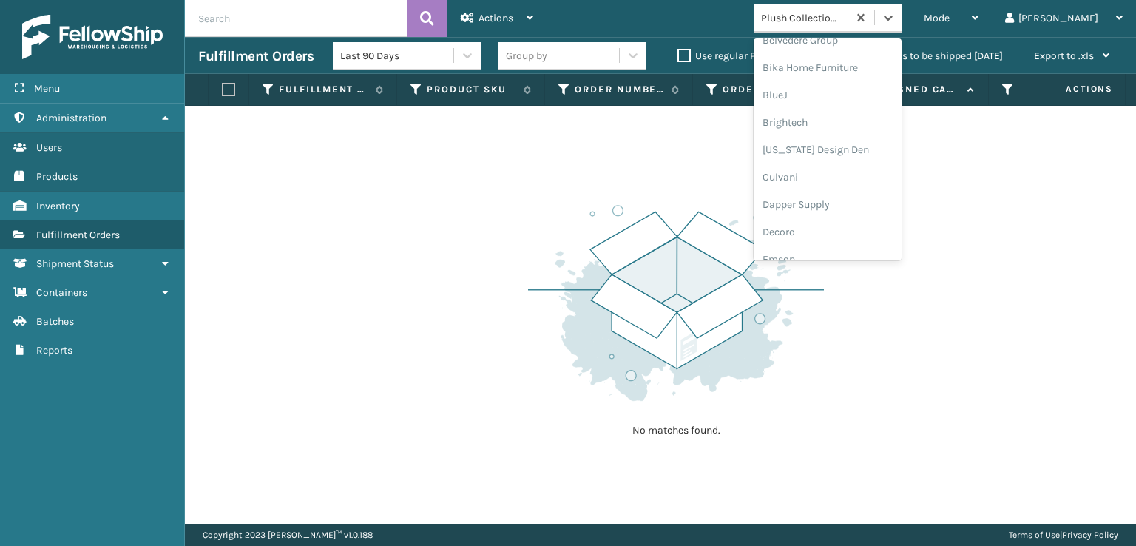
scroll to position [222, 0]
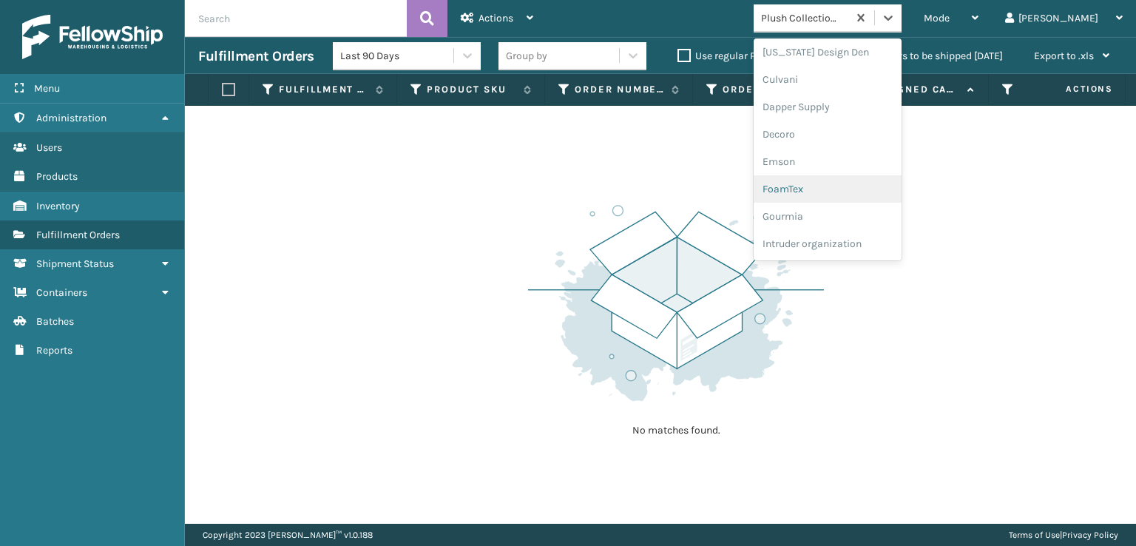
click at [837, 186] on div "FoamTex" at bounding box center [827, 188] width 148 height 27
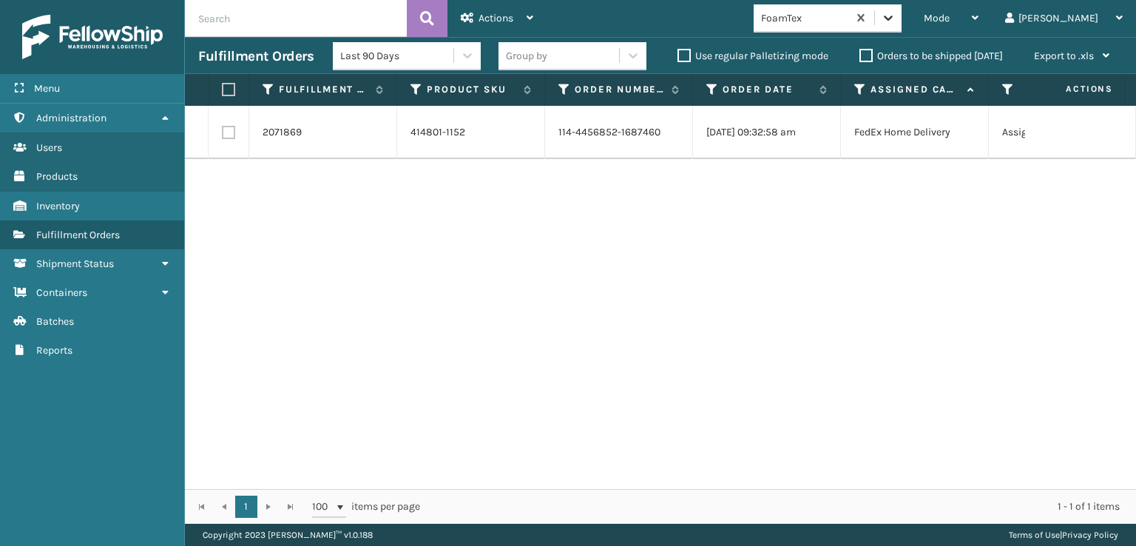
click at [895, 18] on icon at bounding box center [887, 17] width 15 height 15
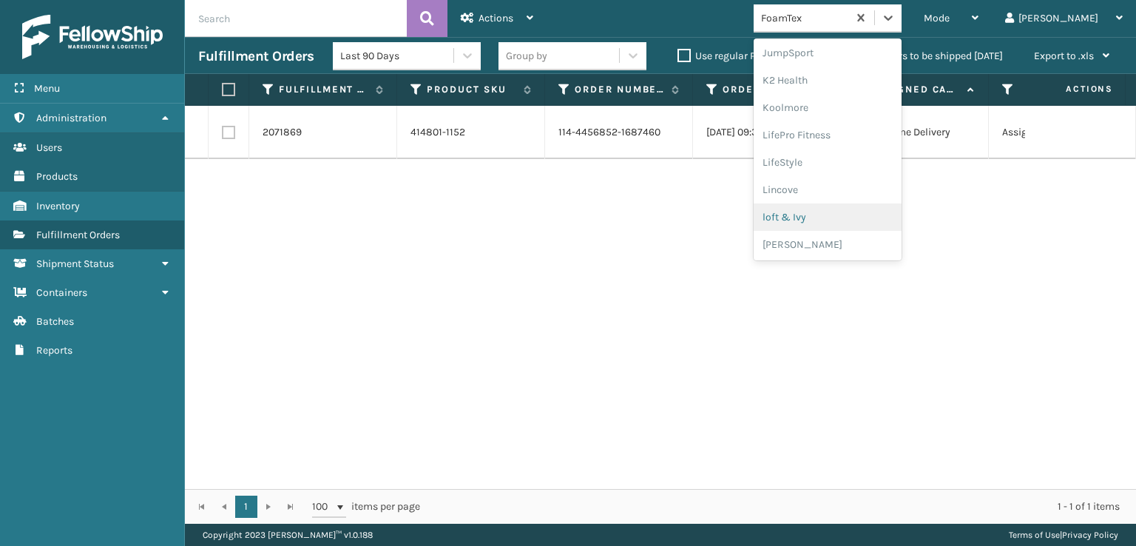
scroll to position [520, 0]
click at [851, 215] on div "[PERSON_NAME] Brands" at bounding box center [827, 218] width 148 height 27
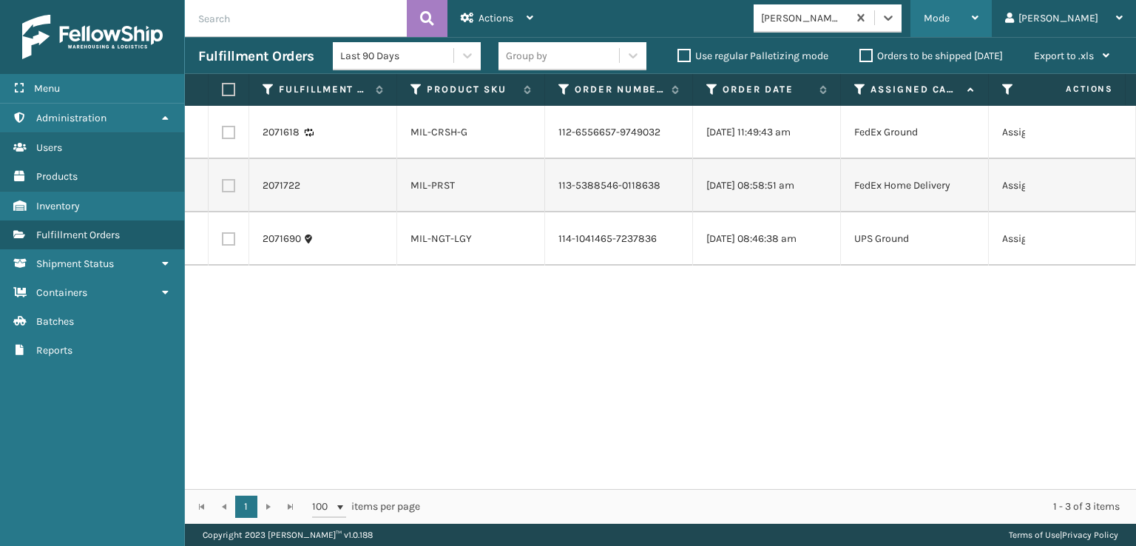
click at [983, 18] on div "Mode Regular Mode Picking Mode Labeling Mode Exit Scan Mode" at bounding box center [950, 18] width 81 height 37
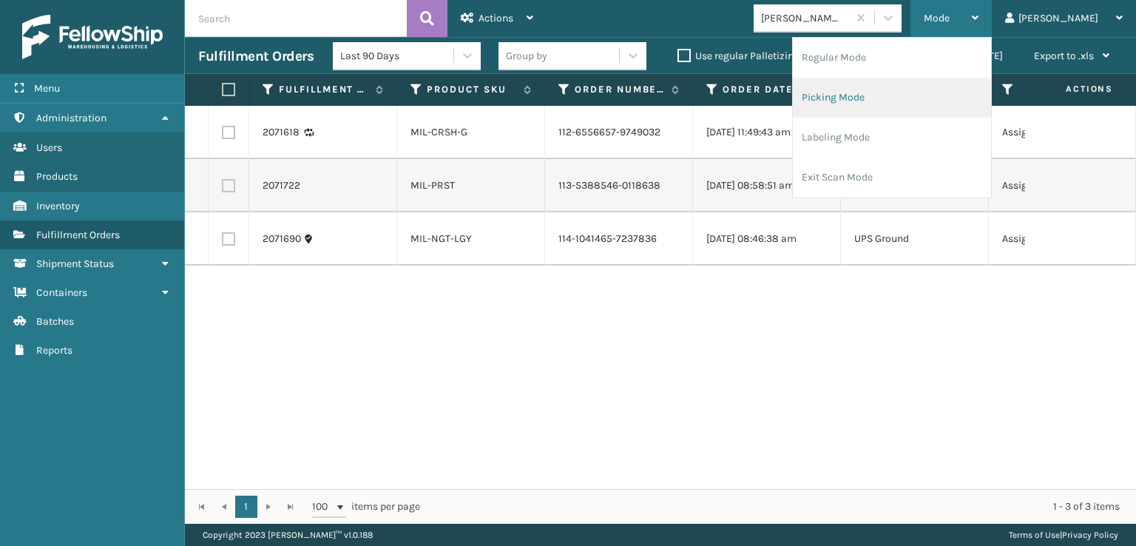
click at [875, 98] on li "Picking Mode" at bounding box center [892, 98] width 198 height 40
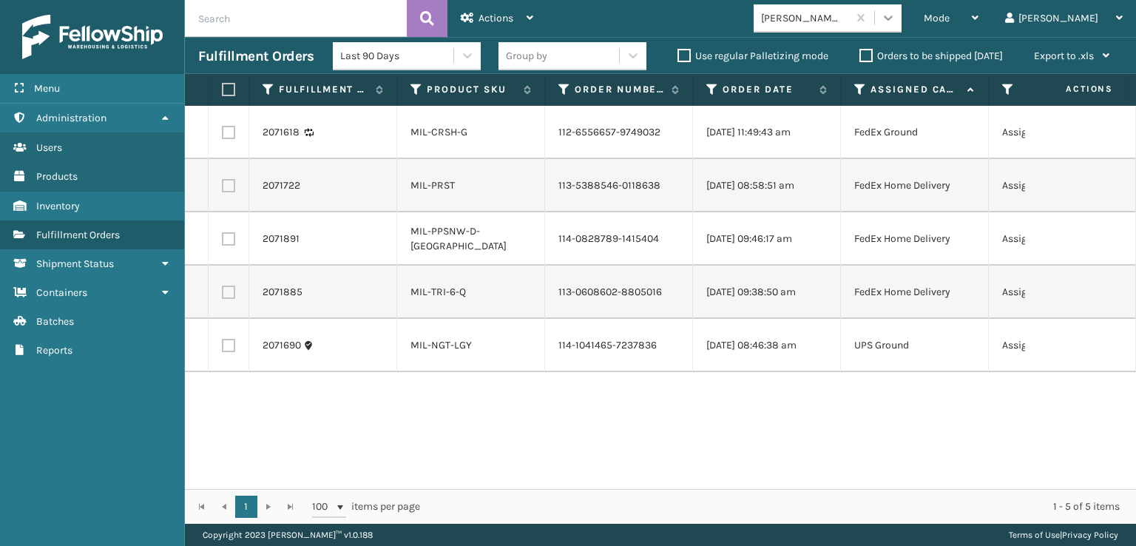
click at [895, 18] on icon at bounding box center [887, 17] width 15 height 15
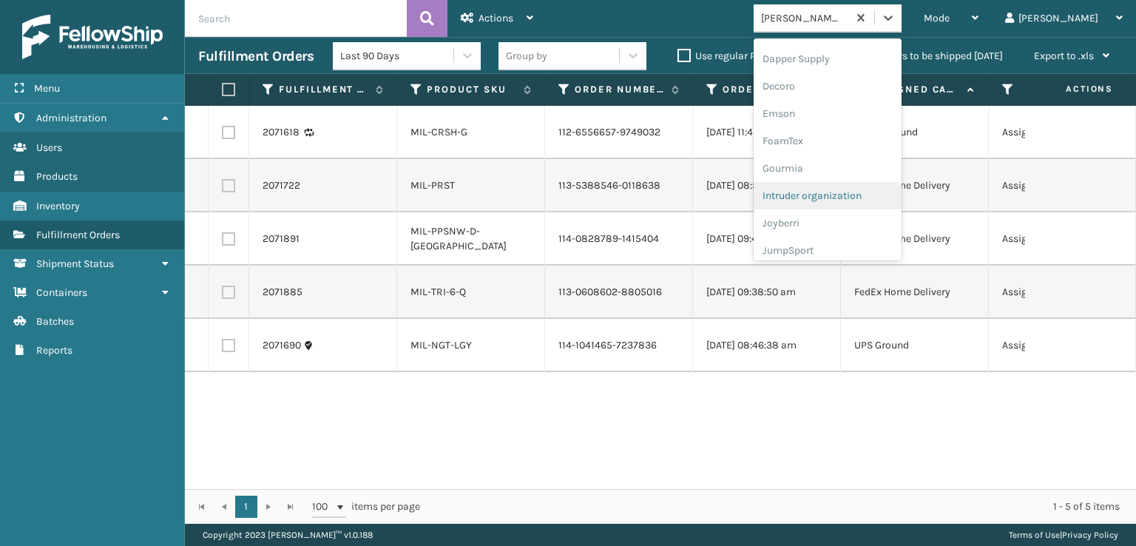
scroll to position [296, 0]
click at [827, 113] on div "FoamTex" at bounding box center [827, 114] width 148 height 27
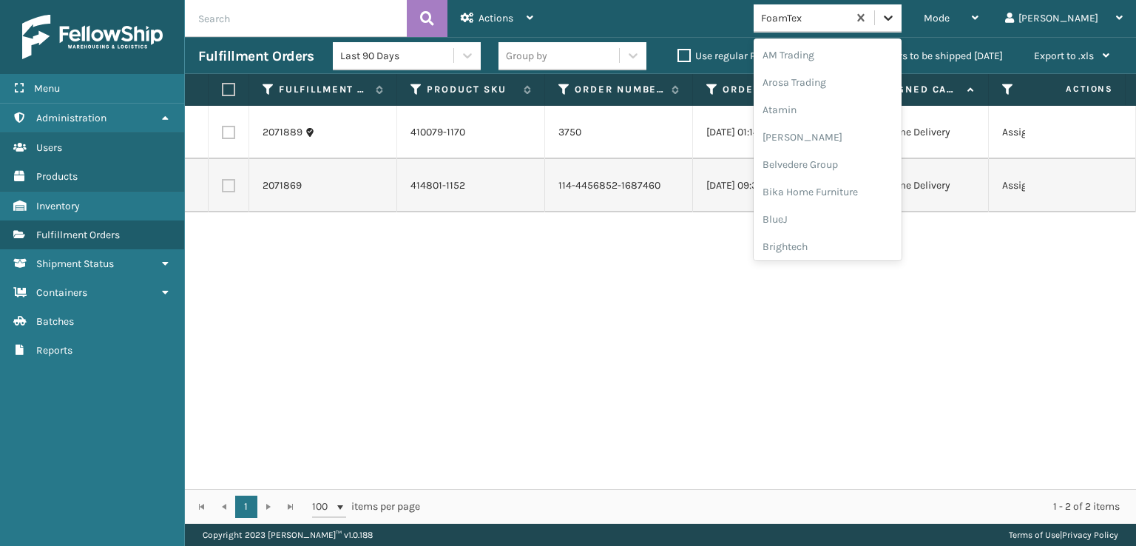
click at [895, 18] on icon at bounding box center [887, 17] width 15 height 15
click at [841, 222] on div "[PERSON_NAME] Brands" at bounding box center [827, 221] width 148 height 27
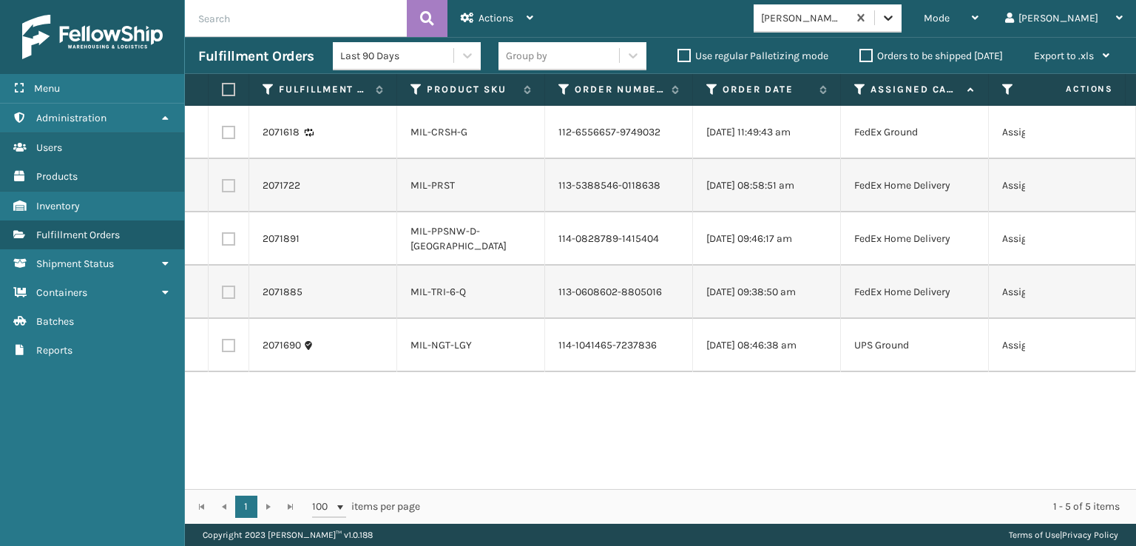
click at [895, 18] on icon at bounding box center [887, 17] width 15 height 15
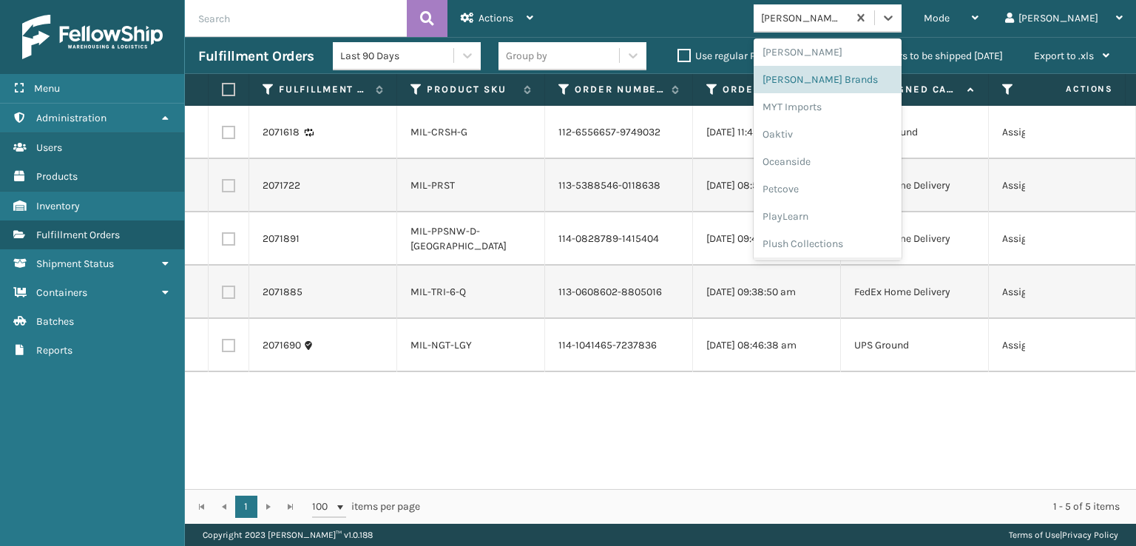
scroll to position [741, 0]
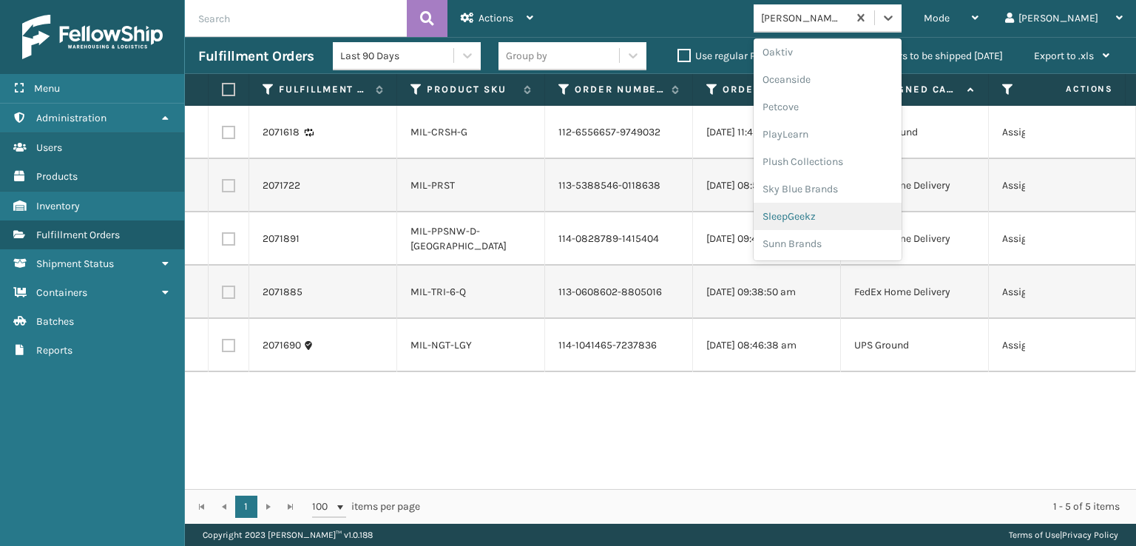
click at [832, 216] on div "SleepGeekz" at bounding box center [827, 216] width 148 height 27
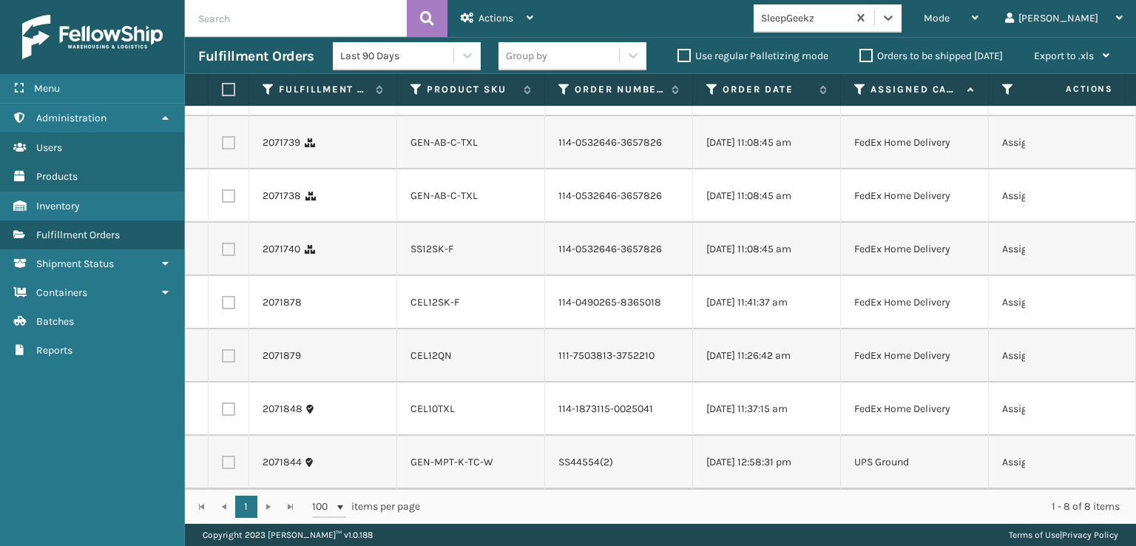
scroll to position [115, 0]
click at [949, 16] on span "Mode" at bounding box center [936, 18] width 26 height 13
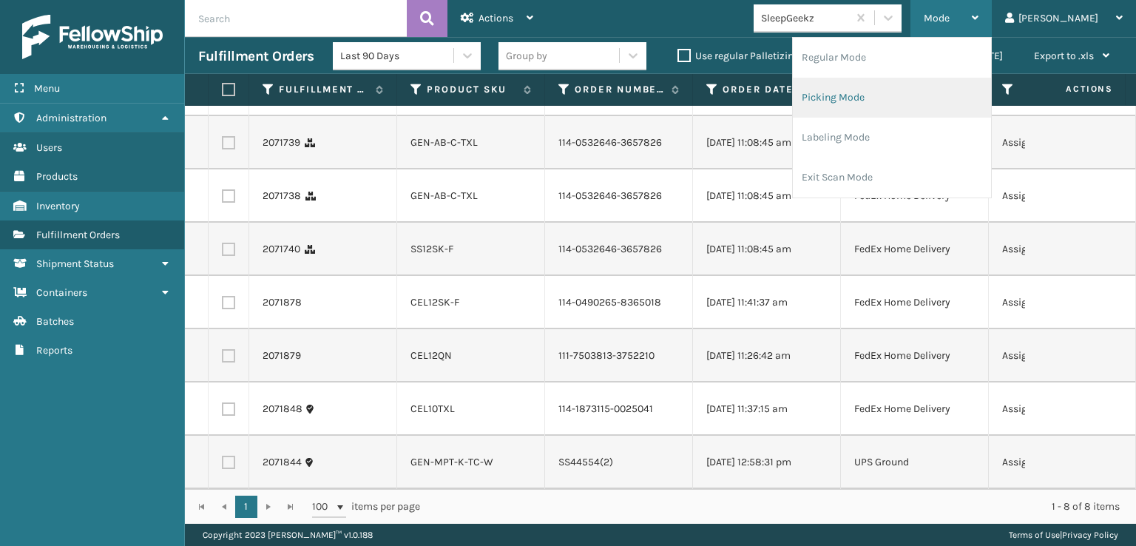
click at [881, 95] on li "Picking Mode" at bounding box center [892, 98] width 198 height 40
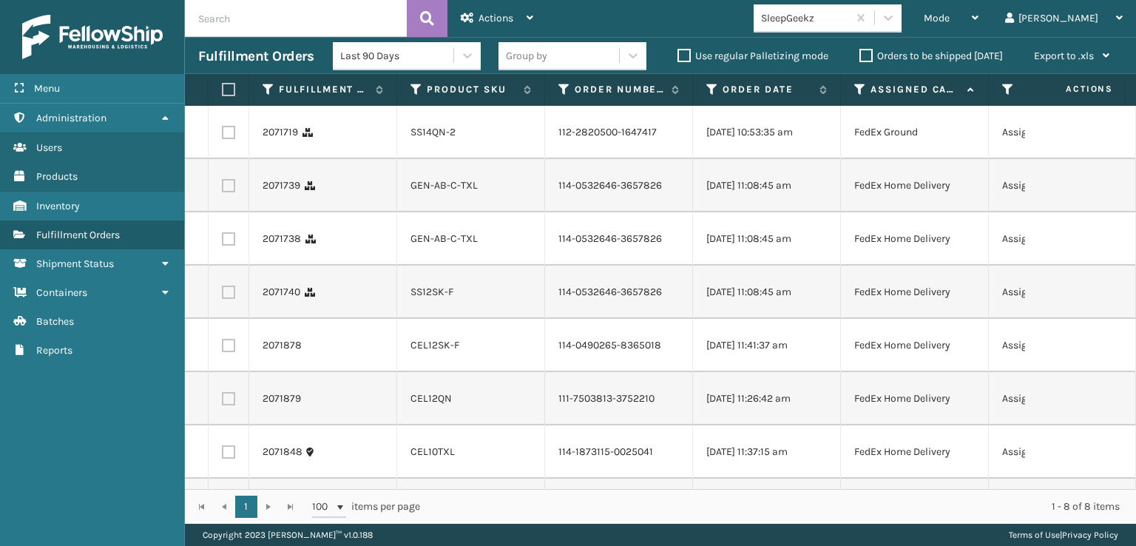
click at [226, 91] on label at bounding box center [226, 89] width 9 height 13
click at [223, 91] on input "checkbox" at bounding box center [222, 90] width 1 height 10
checkbox input "true"
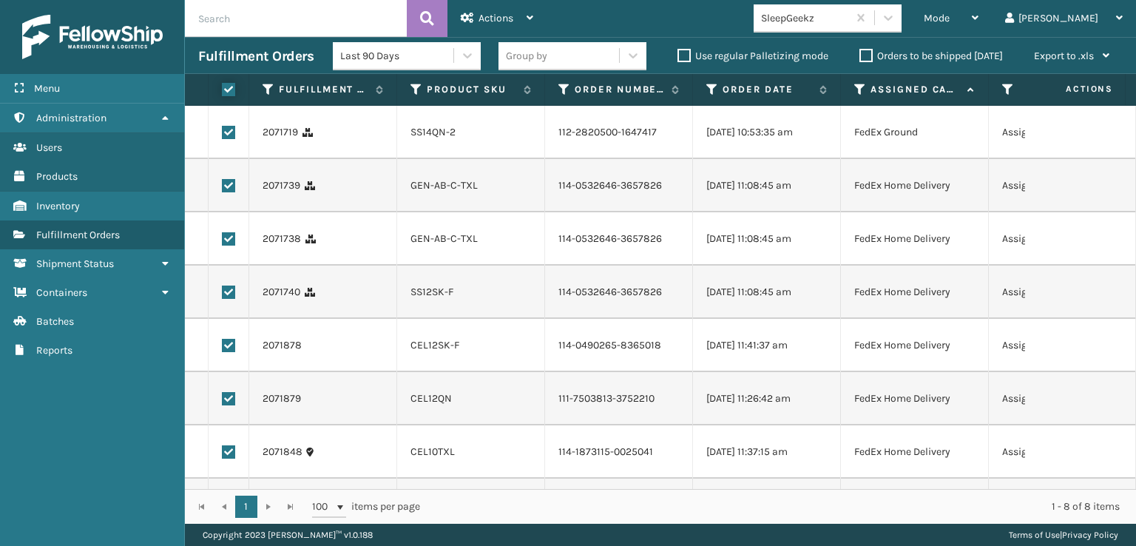
checkbox input "true"
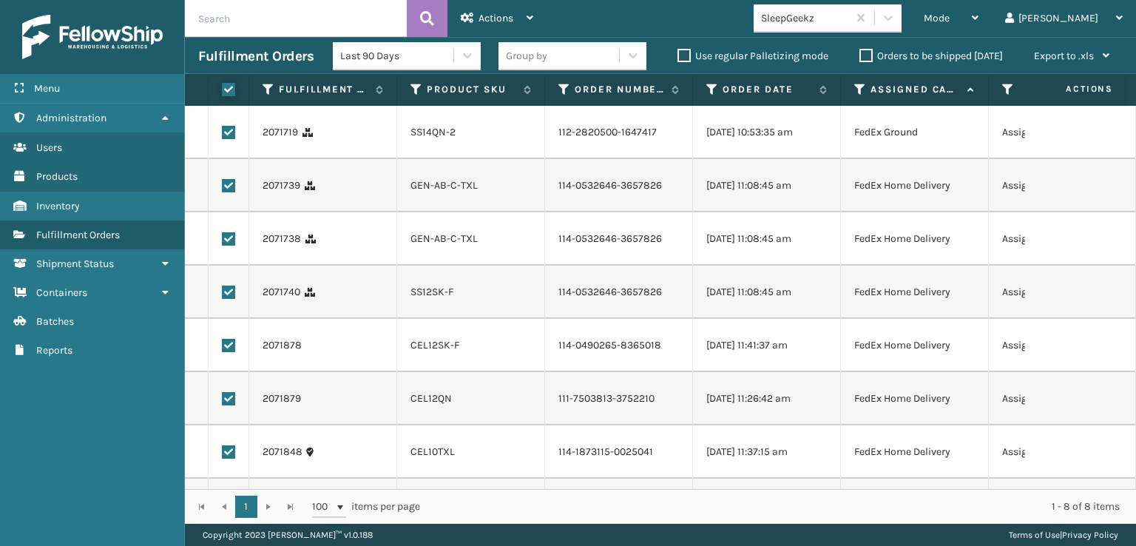
checkbox input "true"
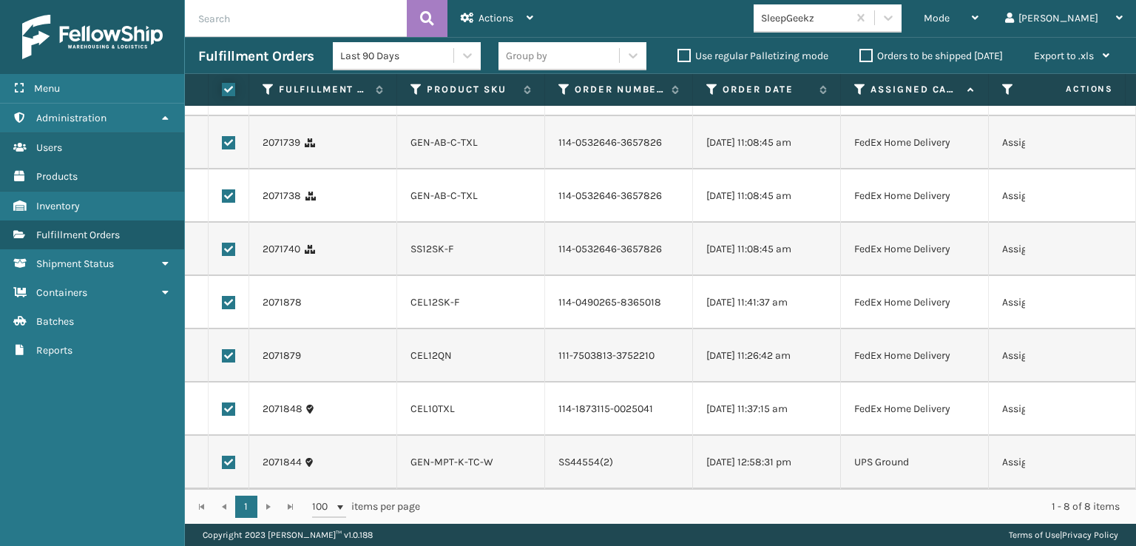
scroll to position [0, 0]
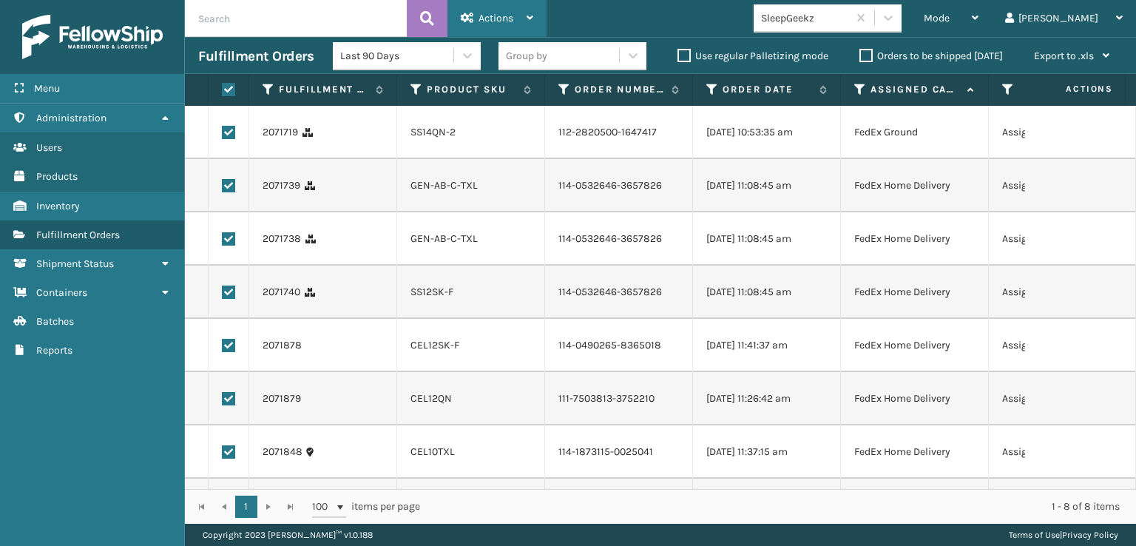
click at [498, 13] on span "Actions" at bounding box center [495, 18] width 35 height 13
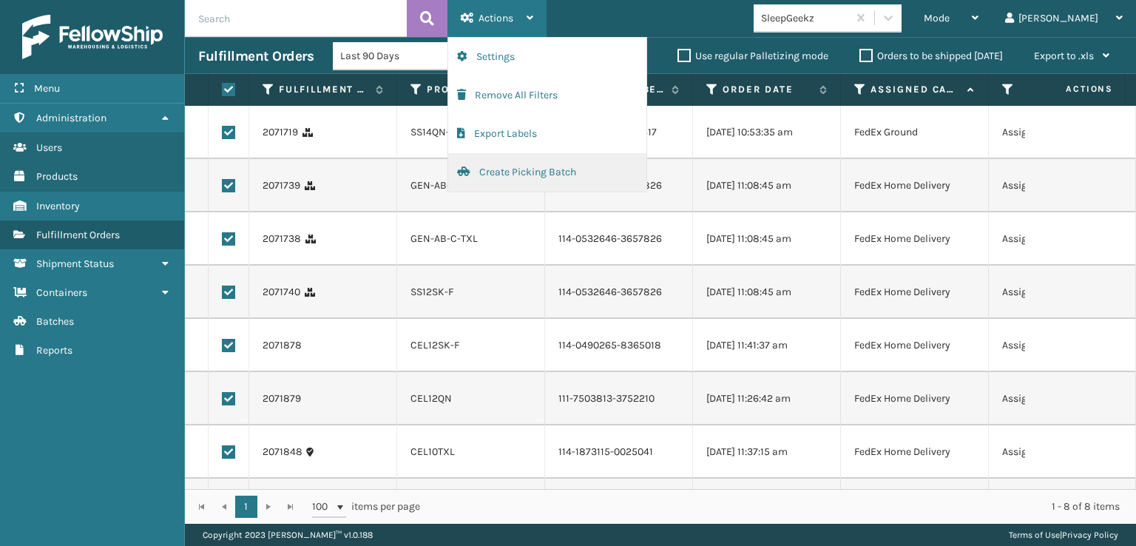
click at [510, 170] on button "Create Picking Batch" at bounding box center [547, 172] width 198 height 38
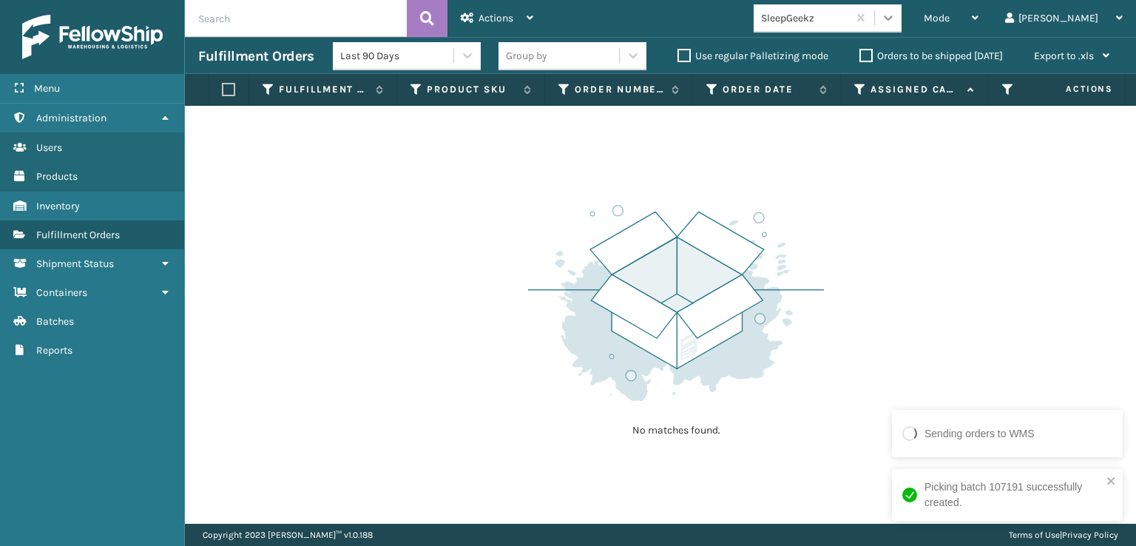
click at [895, 14] on icon at bounding box center [887, 17] width 15 height 15
click at [618, 125] on div "No matches found." at bounding box center [660, 315] width 951 height 418
click at [892, 19] on icon at bounding box center [887, 18] width 9 height 5
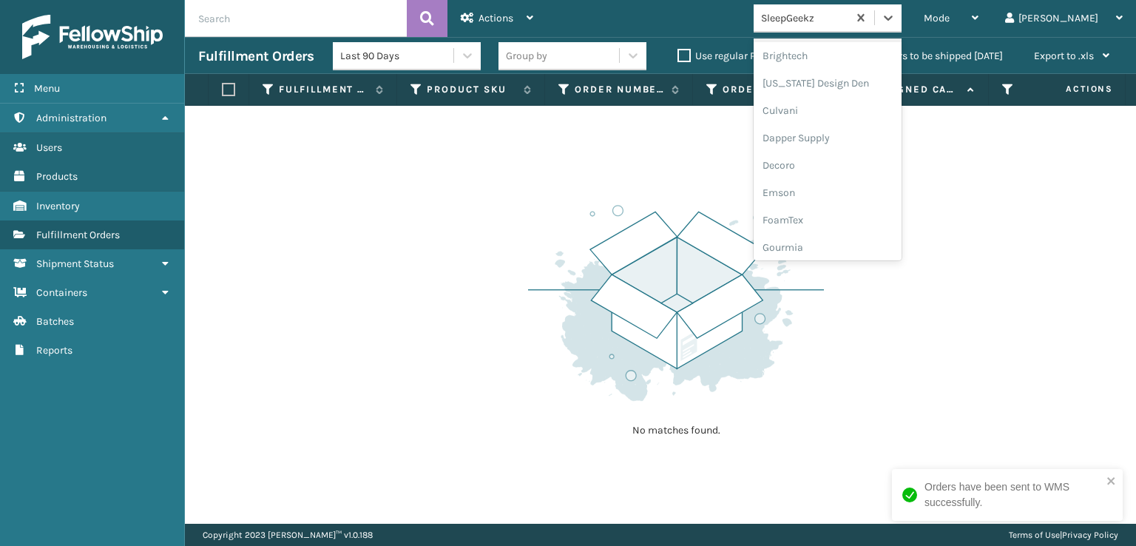
scroll to position [222, 0]
click at [840, 187] on div "FoamTex" at bounding box center [827, 188] width 148 height 27
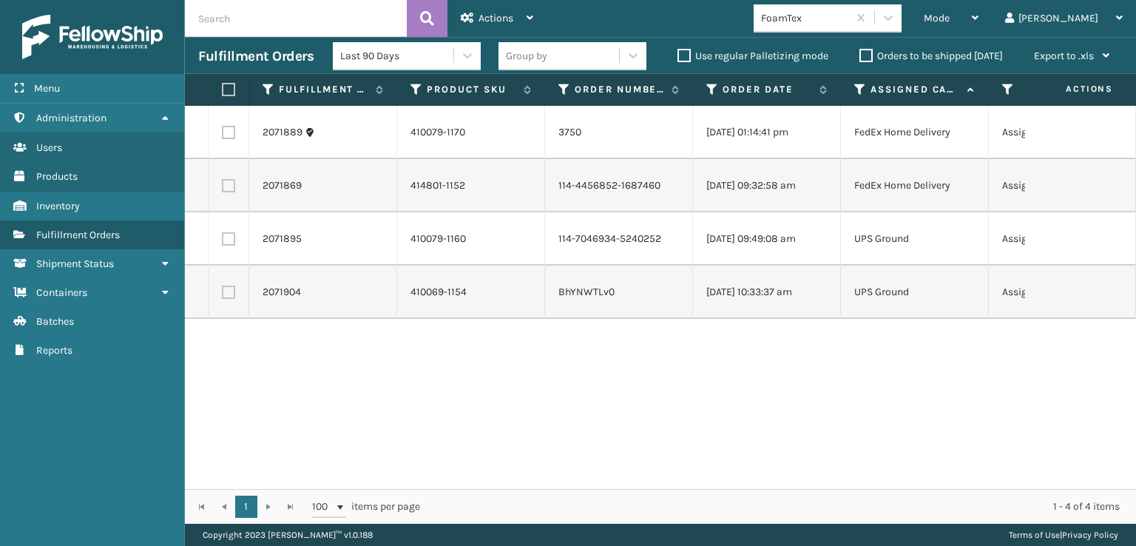
click at [224, 90] on label at bounding box center [226, 89] width 9 height 13
click at [223, 90] on input "checkbox" at bounding box center [222, 90] width 1 height 10
checkbox input "true"
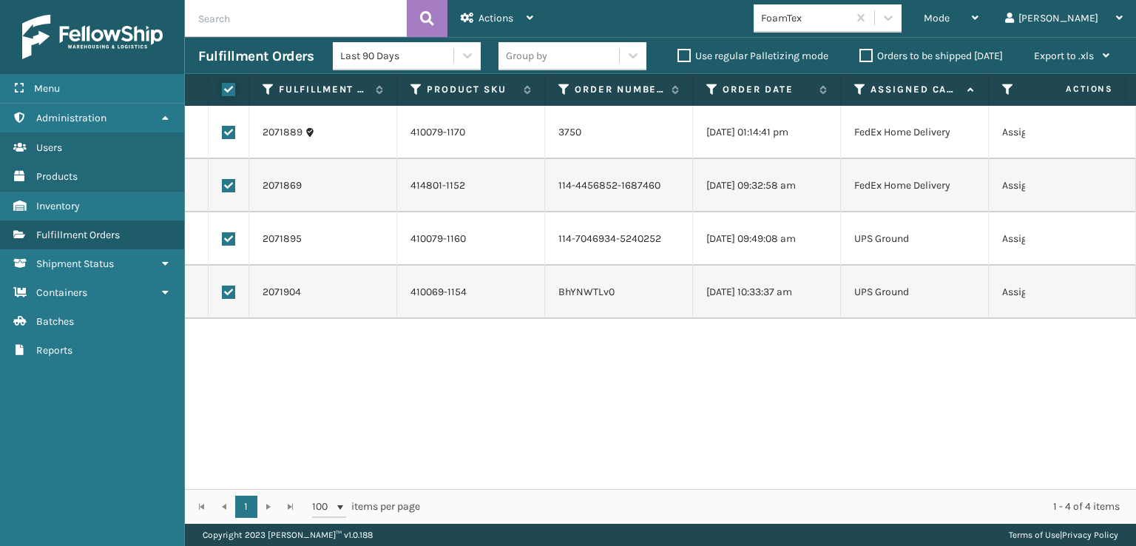
checkbox input "true"
click at [506, 16] on span "Actions" at bounding box center [495, 18] width 35 height 13
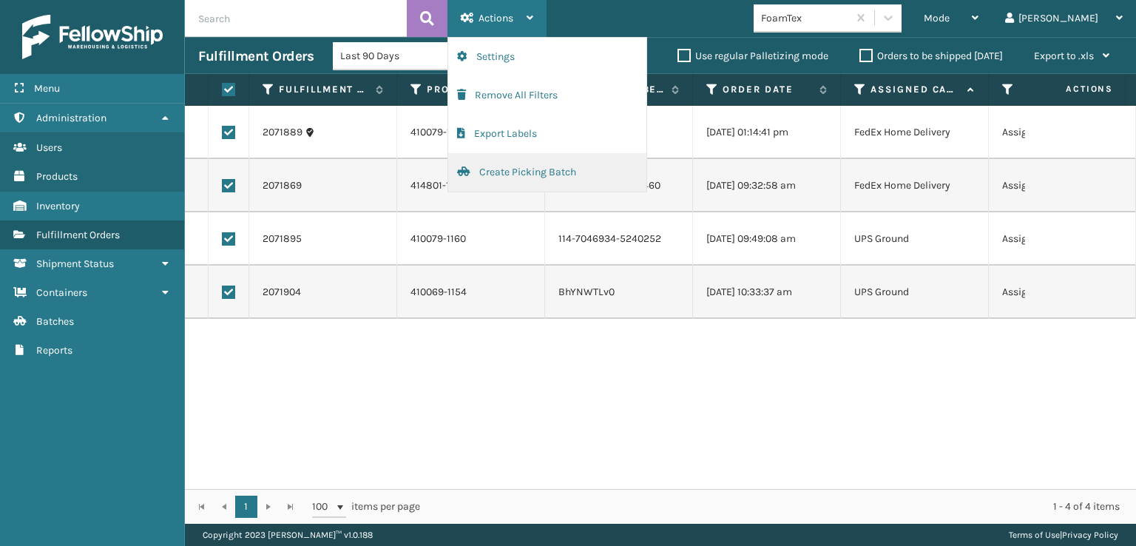
click at [517, 169] on button "Create Picking Batch" at bounding box center [547, 172] width 198 height 38
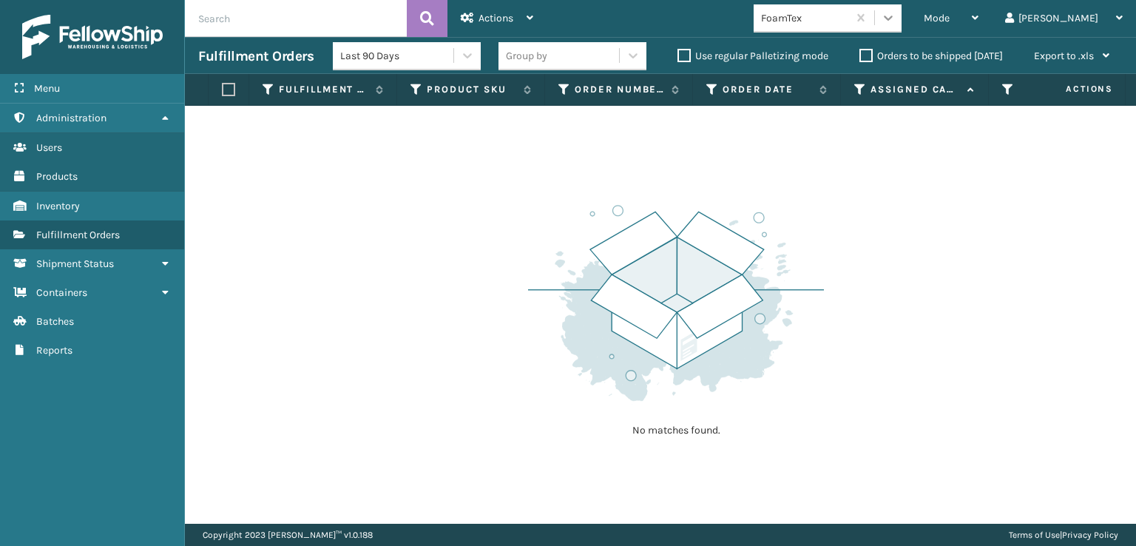
click at [895, 21] on icon at bounding box center [887, 17] width 15 height 15
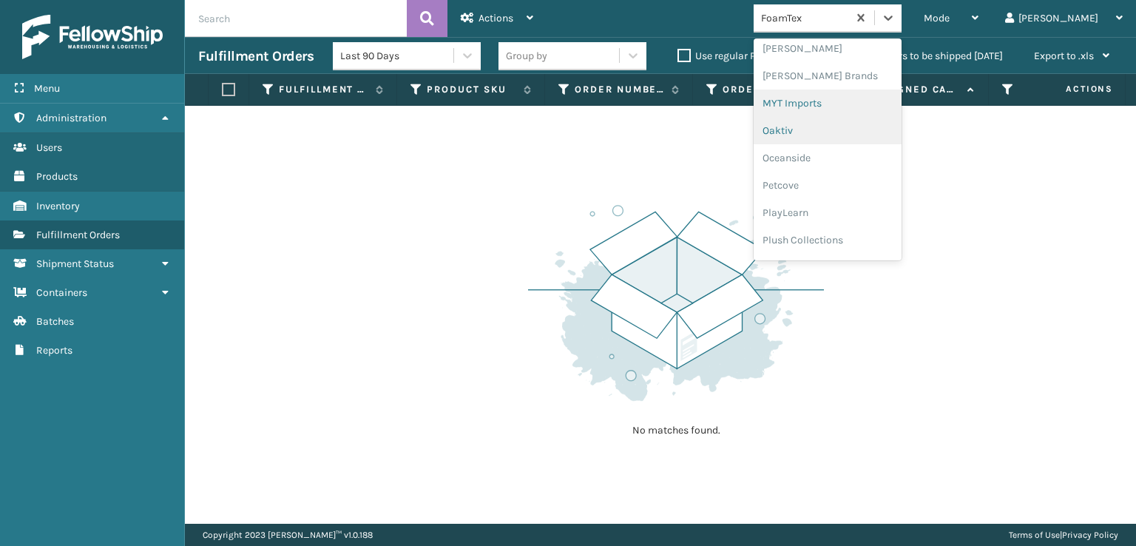
scroll to position [689, 0]
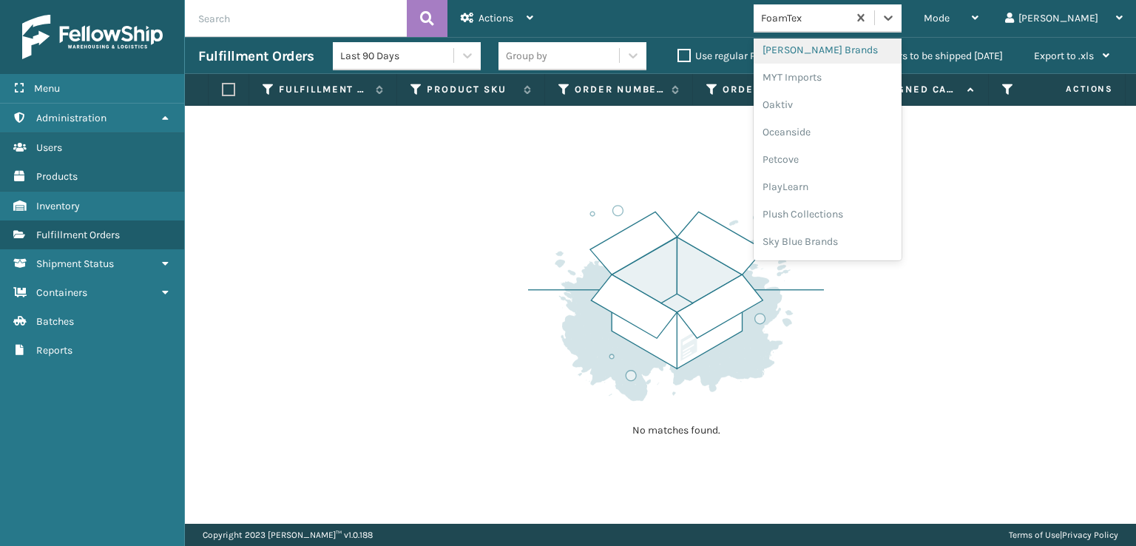
click at [832, 50] on div "[PERSON_NAME] Brands" at bounding box center [827, 49] width 148 height 27
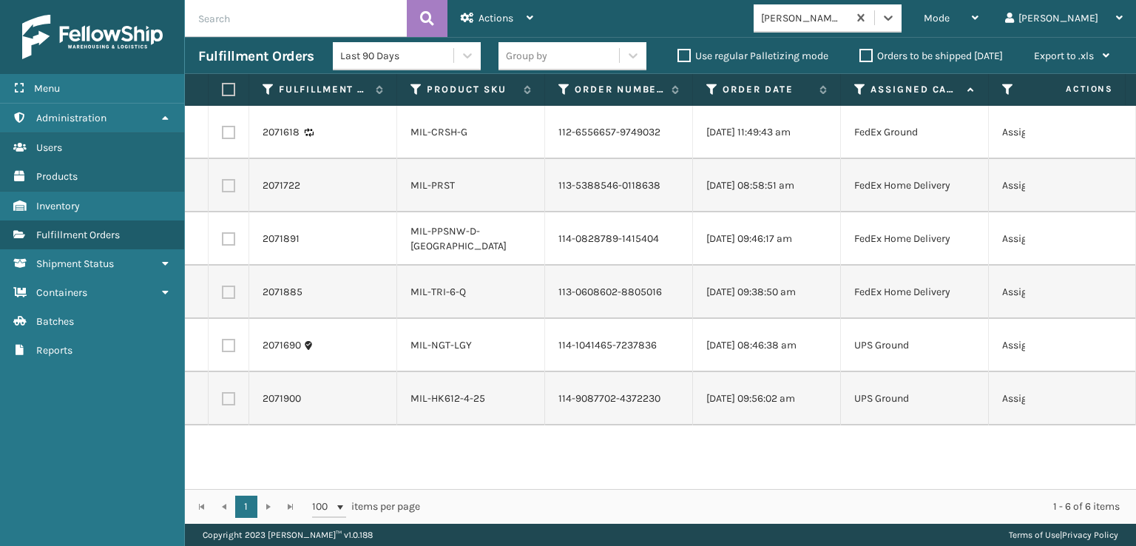
click at [225, 89] on label at bounding box center [226, 89] width 9 height 13
click at [223, 89] on input "checkbox" at bounding box center [222, 90] width 1 height 10
checkbox input "true"
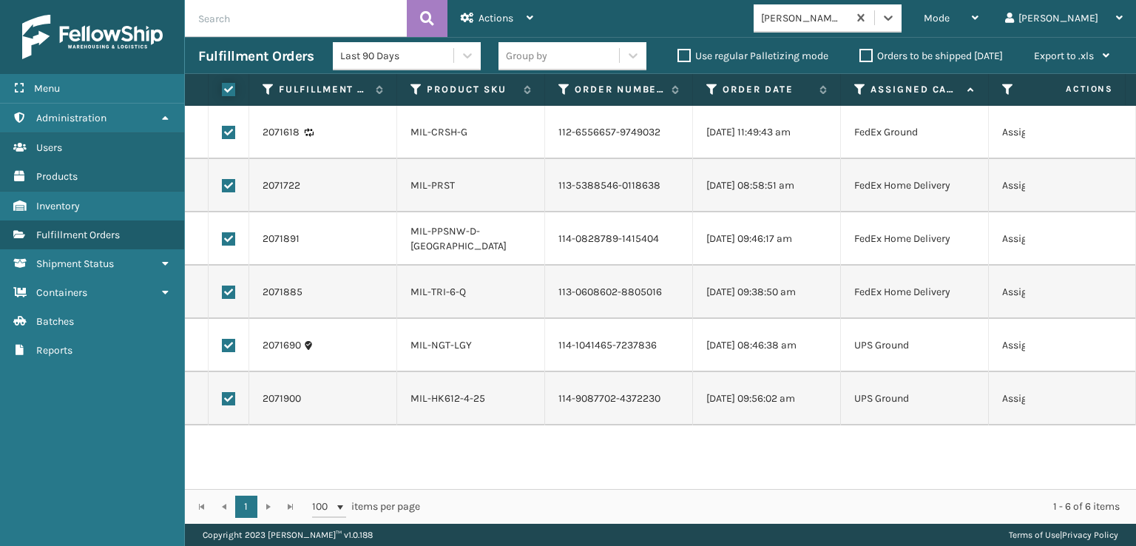
checkbox input "true"
click at [486, 7] on div "Actions" at bounding box center [497, 18] width 72 height 37
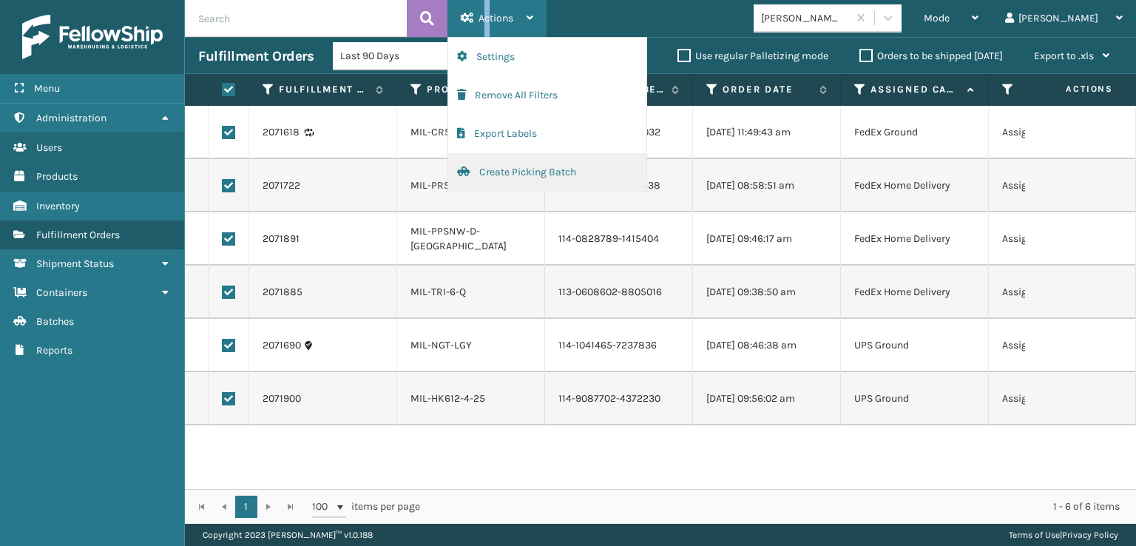
click at [525, 169] on button "Create Picking Batch" at bounding box center [547, 172] width 198 height 38
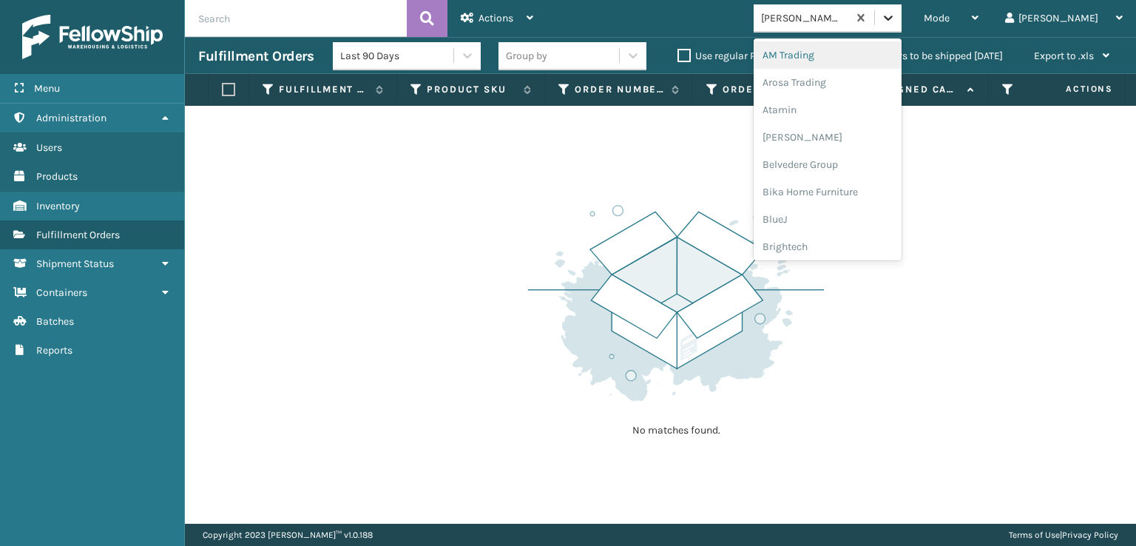
click at [895, 14] on icon at bounding box center [887, 17] width 15 height 15
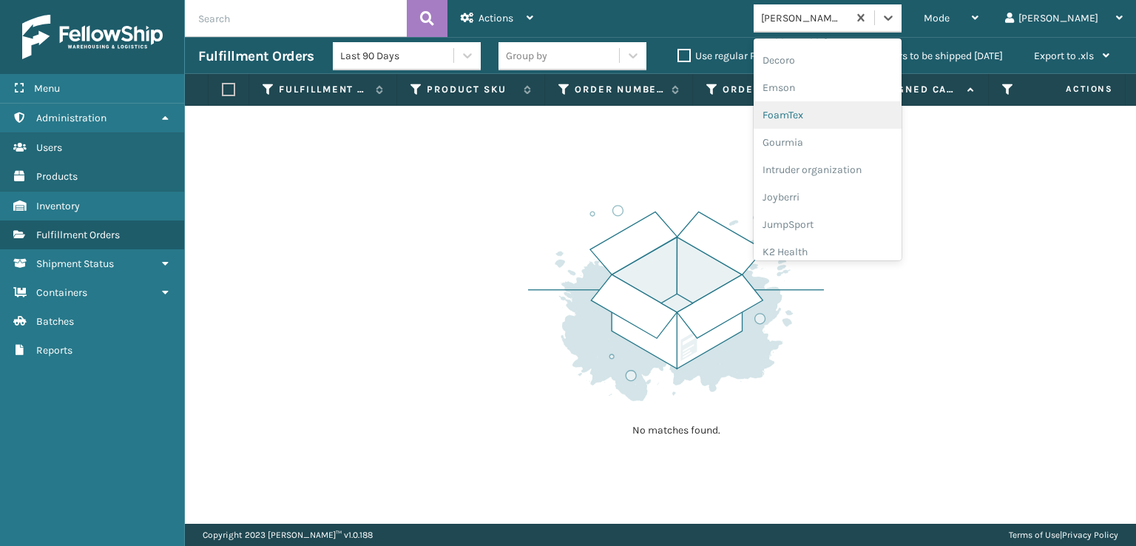
click at [831, 116] on div "FoamTex" at bounding box center [827, 114] width 148 height 27
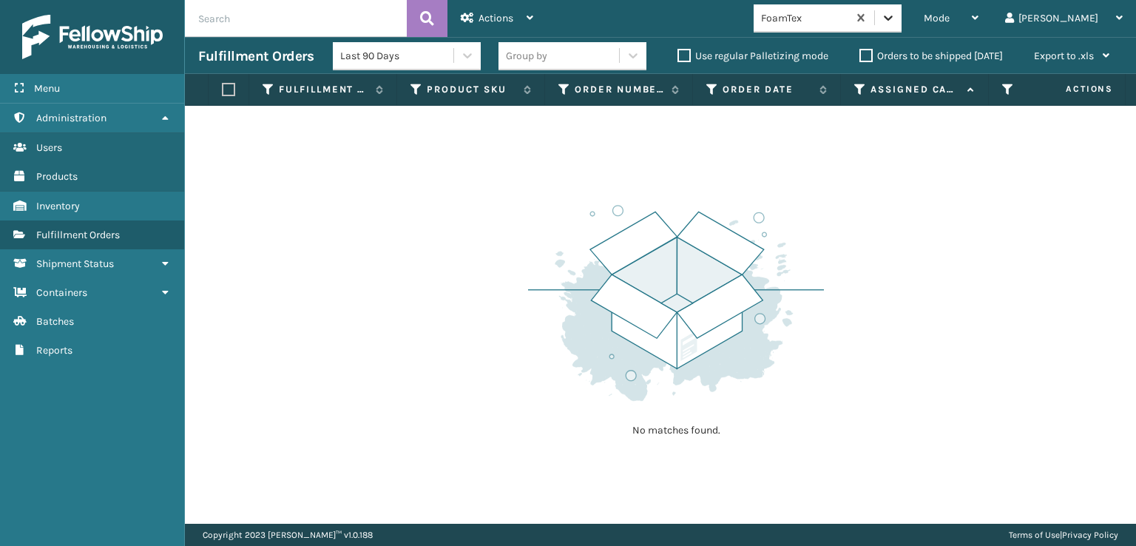
click at [895, 21] on icon at bounding box center [887, 17] width 15 height 15
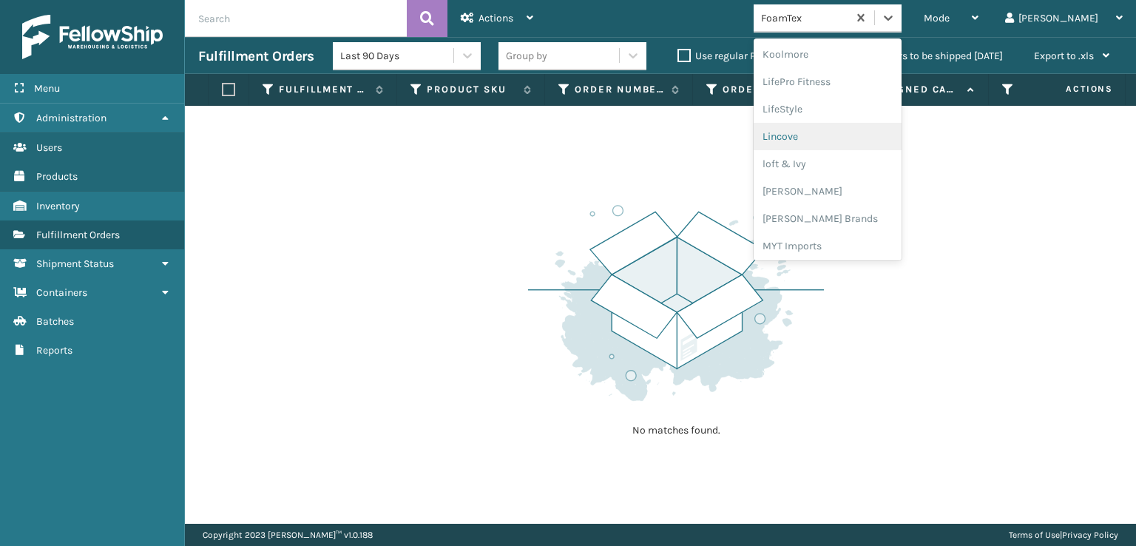
scroll to position [541, 0]
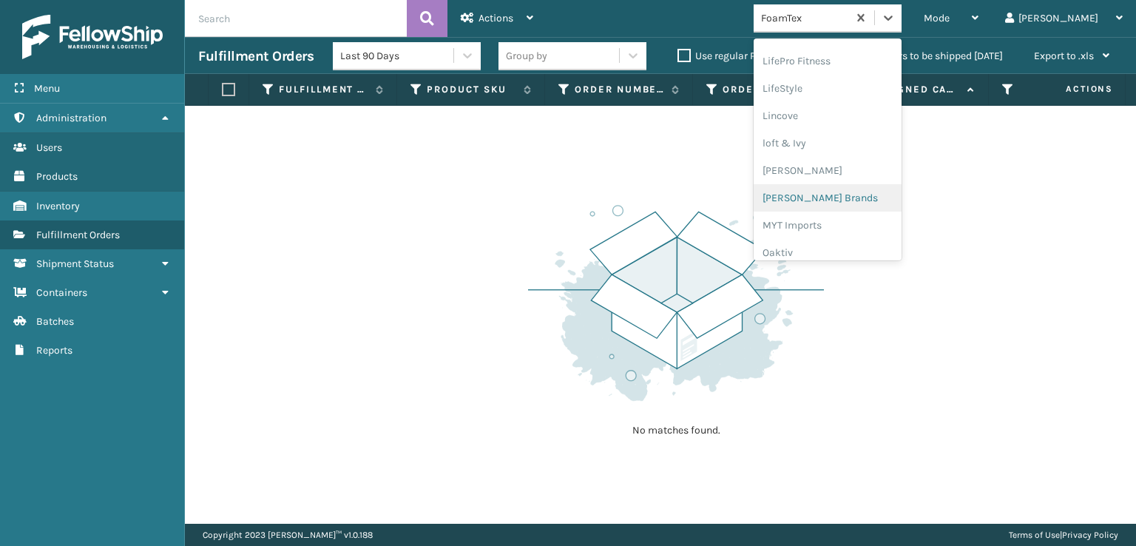
click at [837, 194] on div "[PERSON_NAME] Brands" at bounding box center [827, 197] width 148 height 27
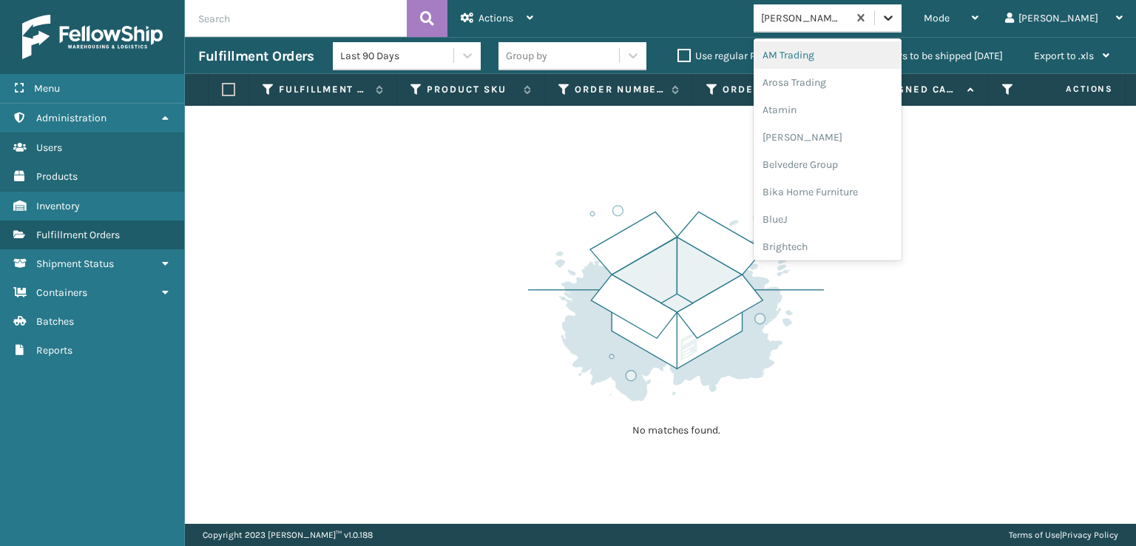
click at [895, 24] on icon at bounding box center [887, 17] width 15 height 15
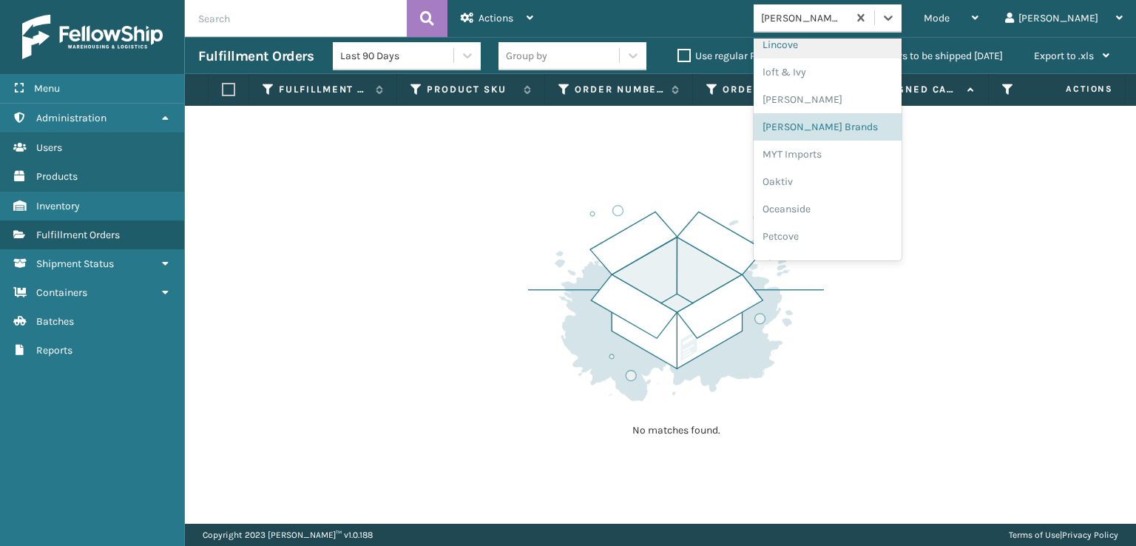
scroll to position [686, 0]
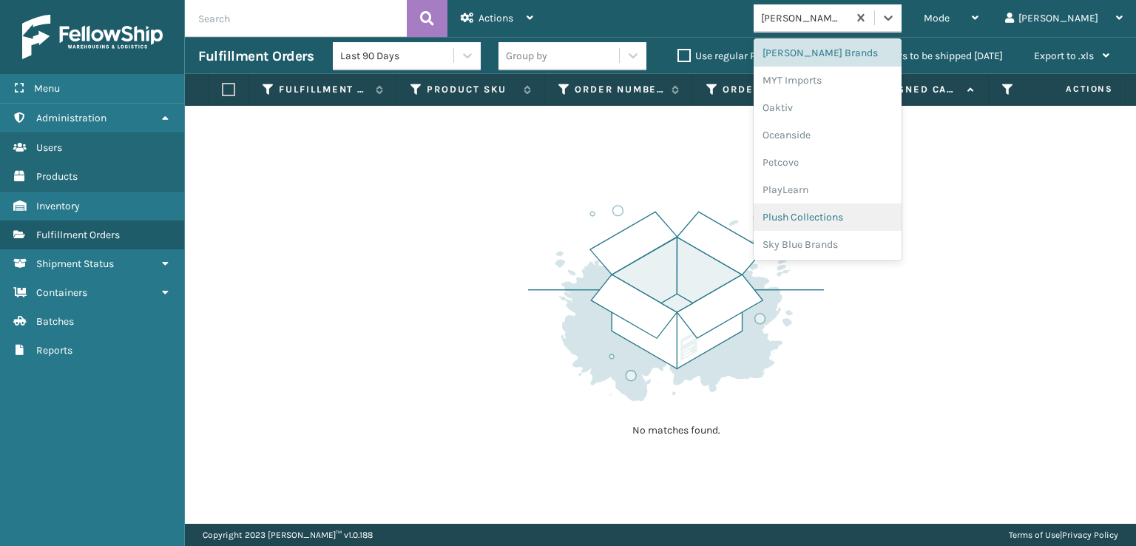
click at [844, 219] on div "Plush Collections" at bounding box center [827, 216] width 148 height 27
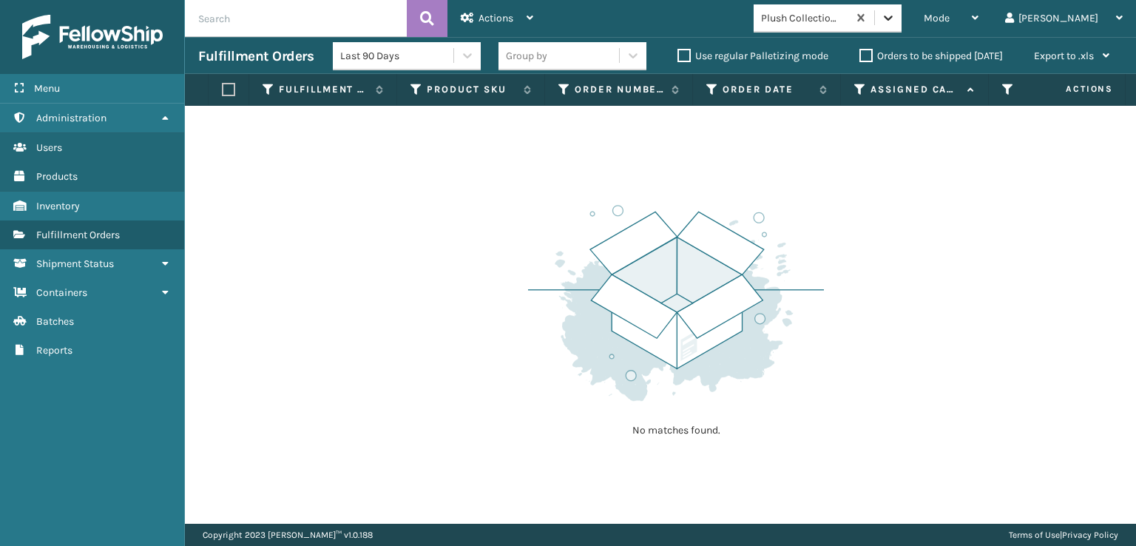
click at [895, 19] on icon at bounding box center [887, 17] width 15 height 15
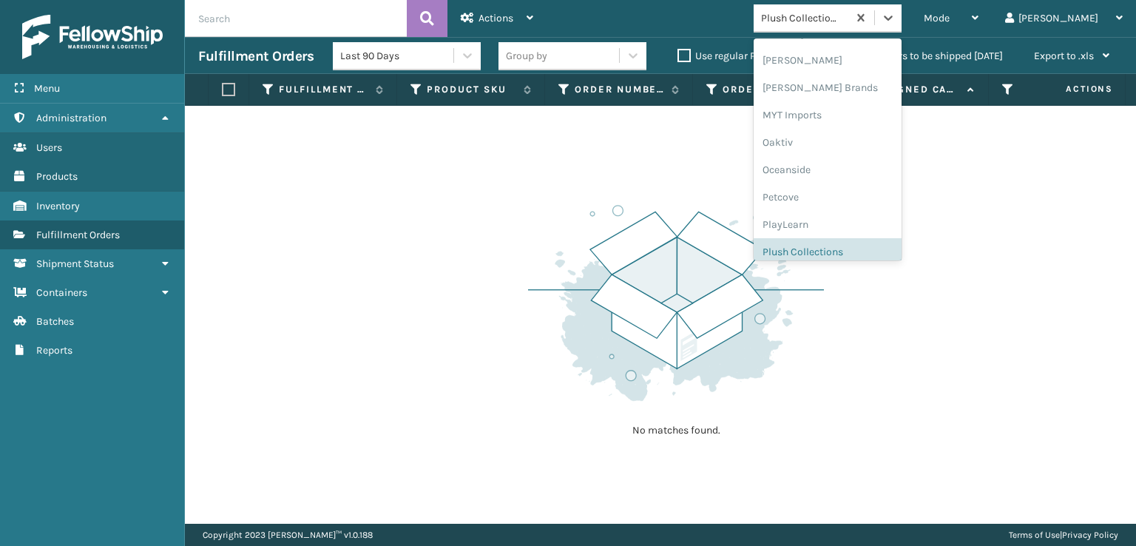
scroll to position [741, 0]
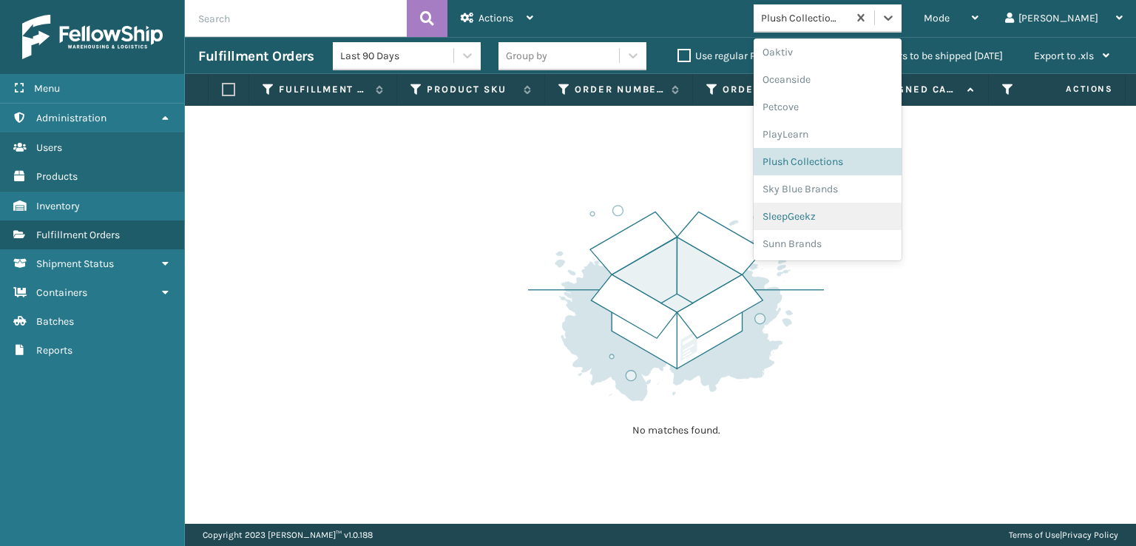
click at [841, 214] on div "SleepGeekz" at bounding box center [827, 216] width 148 height 27
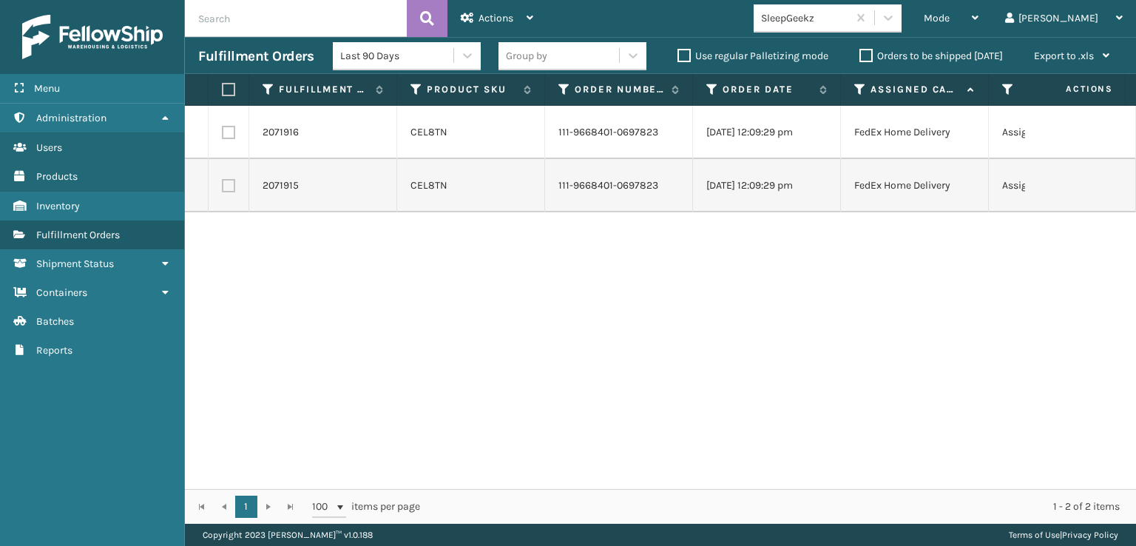
click at [231, 90] on label at bounding box center [226, 89] width 9 height 13
click at [223, 90] on input "checkbox" at bounding box center [222, 90] width 1 height 10
checkbox input "true"
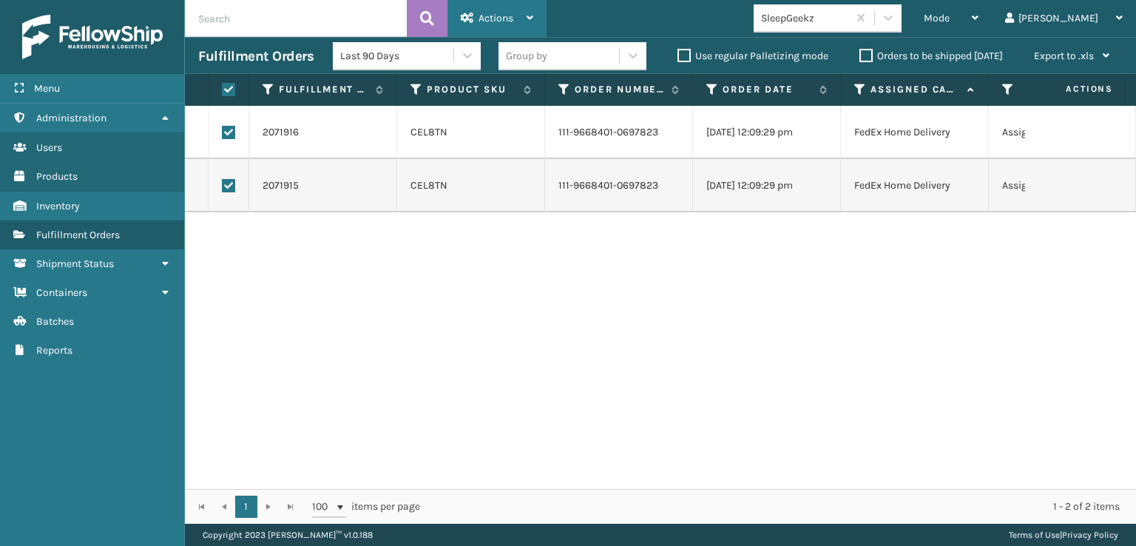
click at [488, 13] on span "Actions" at bounding box center [495, 18] width 35 height 13
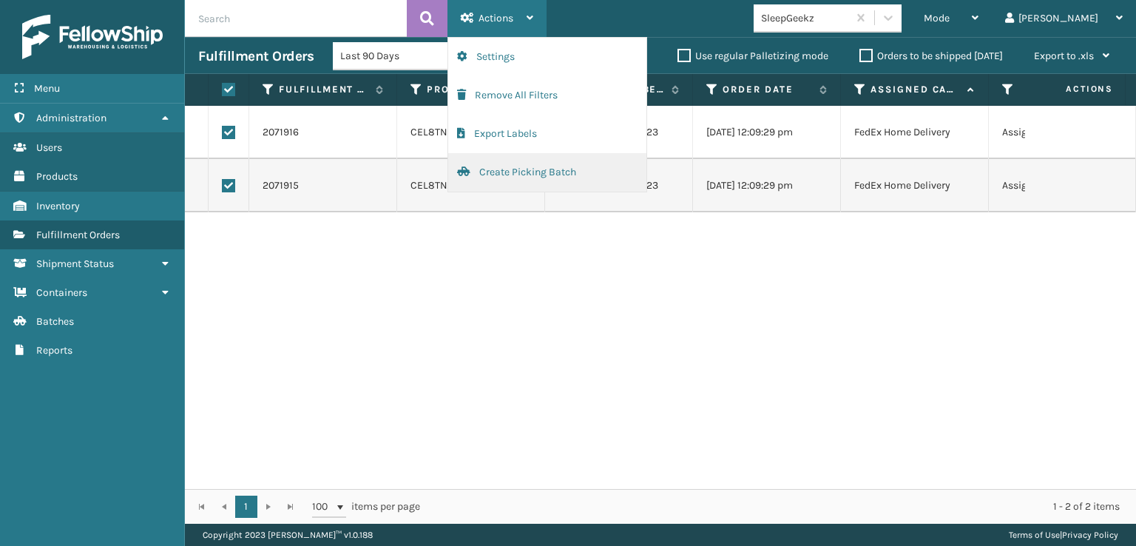
click at [515, 169] on button "Create Picking Batch" at bounding box center [547, 172] width 198 height 38
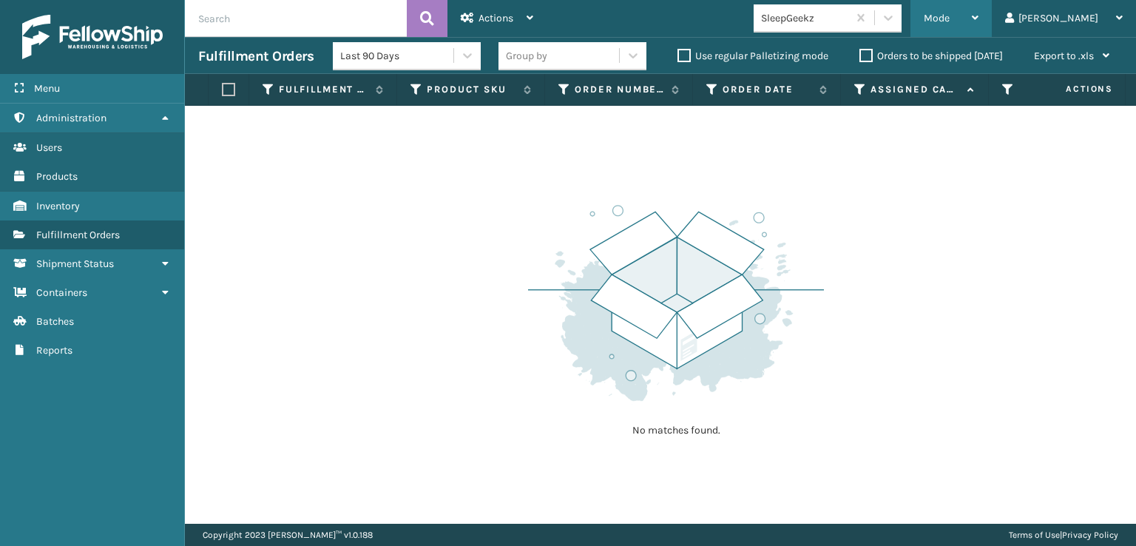
click at [949, 18] on span "Mode" at bounding box center [936, 18] width 26 height 13
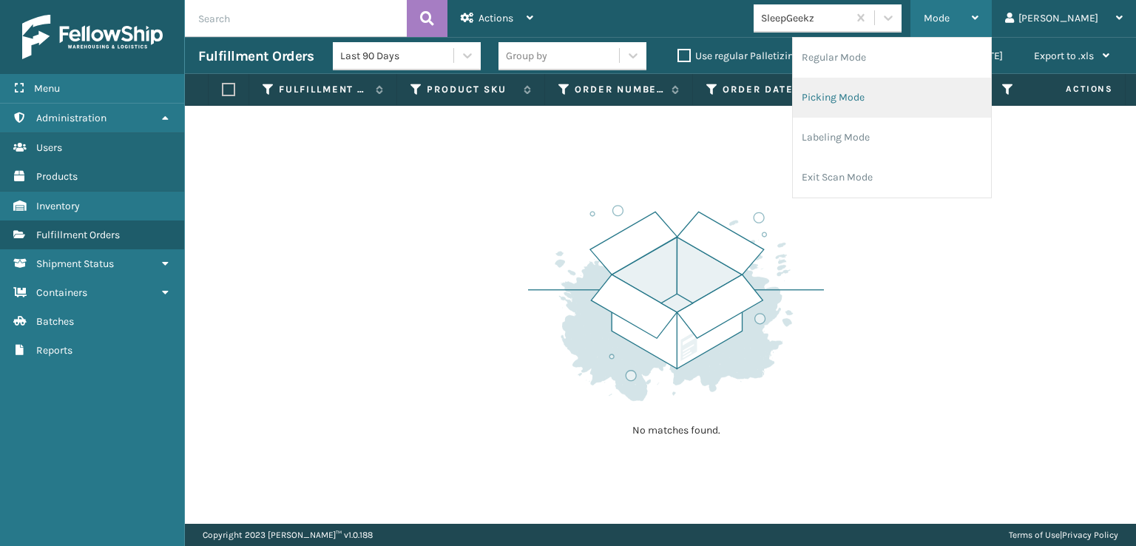
click at [889, 97] on li "Picking Mode" at bounding box center [892, 98] width 198 height 40
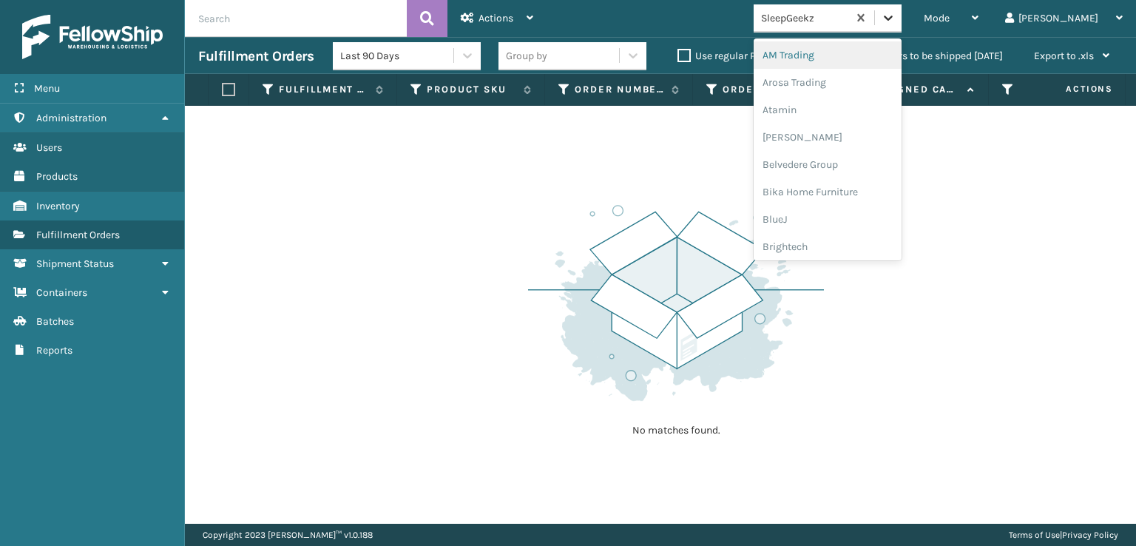
click at [895, 16] on icon at bounding box center [887, 17] width 15 height 15
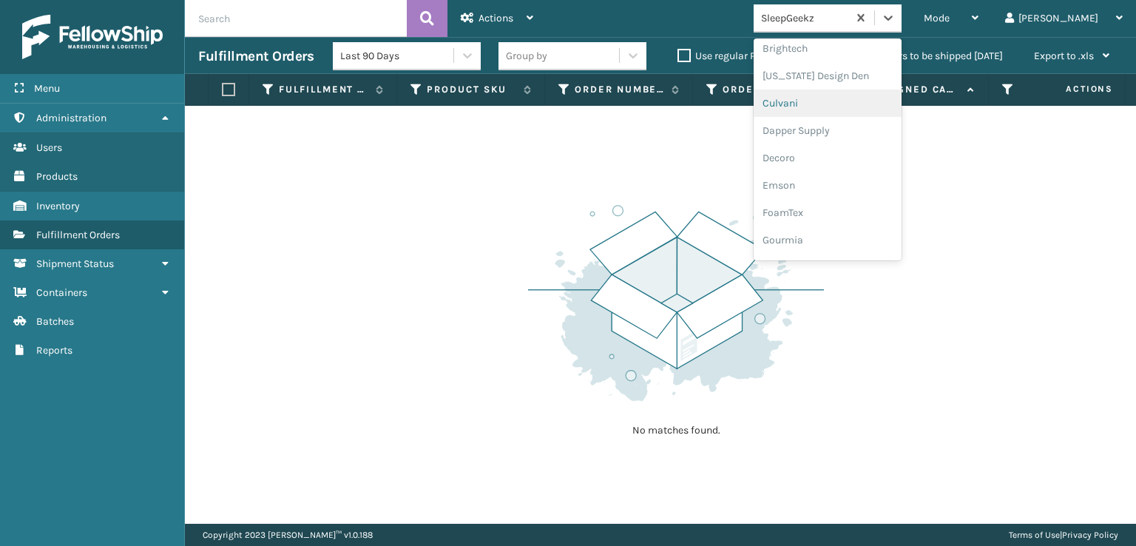
scroll to position [222, 0]
click at [844, 186] on div "FoamTex" at bounding box center [827, 188] width 148 height 27
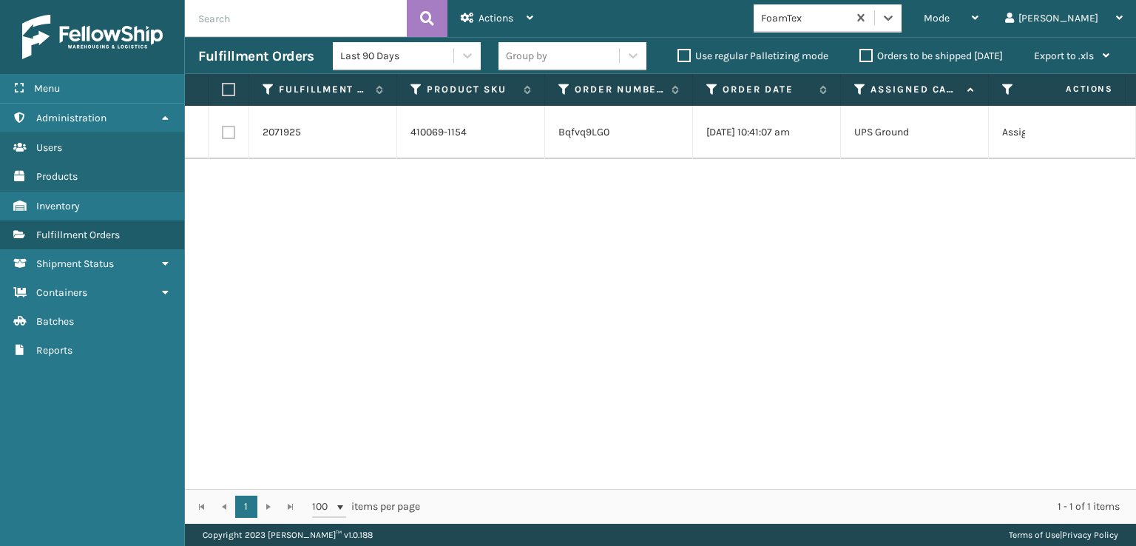
click at [232, 133] on label at bounding box center [228, 132] width 13 height 13
click at [223, 133] on input "checkbox" at bounding box center [222, 131] width 1 height 10
checkbox input "true"
click at [488, 13] on span "Actions" at bounding box center [495, 18] width 35 height 13
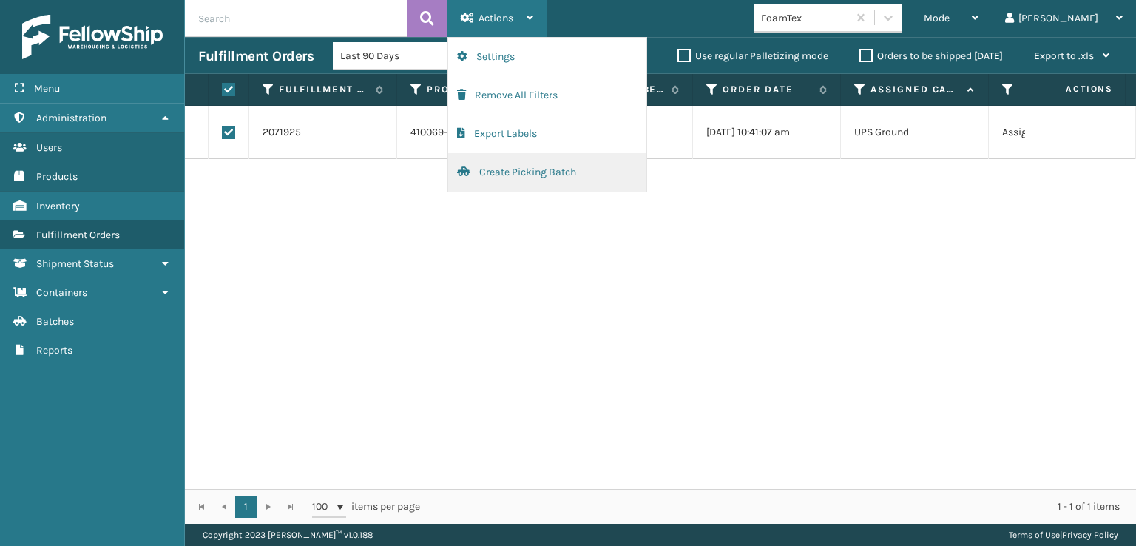
click at [514, 169] on button "Create Picking Batch" at bounding box center [547, 172] width 198 height 38
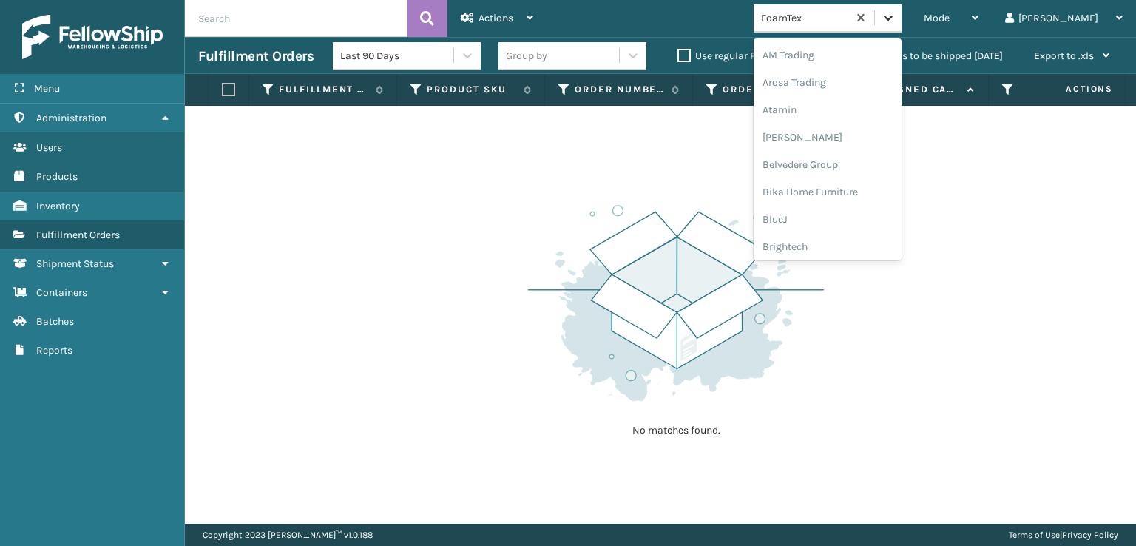
click at [895, 16] on icon at bounding box center [887, 17] width 15 height 15
click at [866, 194] on div "[PERSON_NAME] Brands" at bounding box center [827, 197] width 148 height 27
click at [892, 18] on icon at bounding box center [887, 18] width 9 height 5
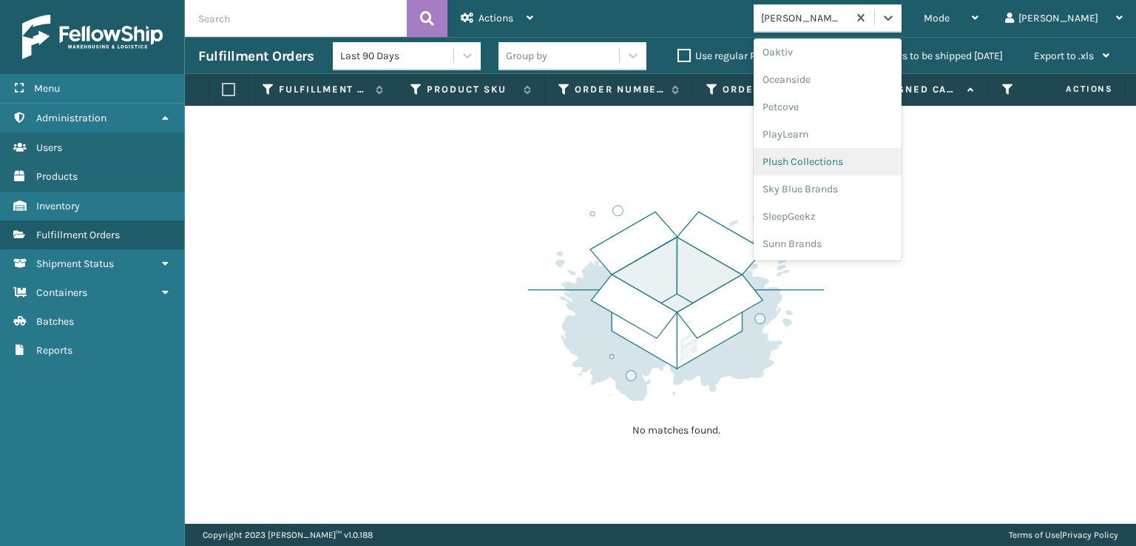
click at [838, 160] on div "Plush Collections" at bounding box center [827, 161] width 148 height 27
click at [892, 19] on icon at bounding box center [887, 18] width 9 height 5
click at [841, 212] on div "SleepGeekz" at bounding box center [827, 216] width 148 height 27
click at [892, 18] on icon at bounding box center [887, 18] width 9 height 5
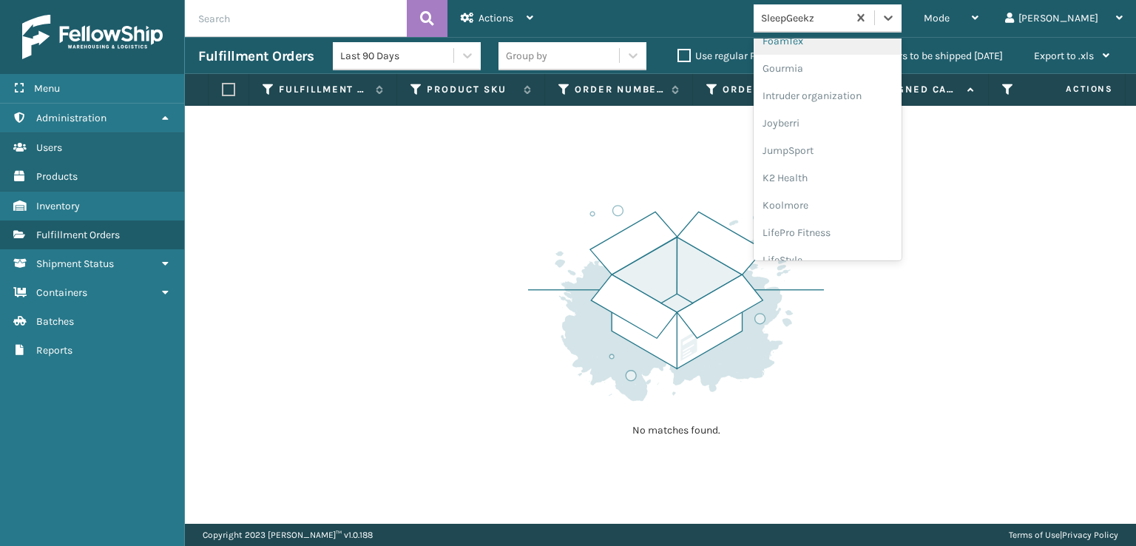
click at [840, 44] on div "FoamTex" at bounding box center [827, 40] width 148 height 27
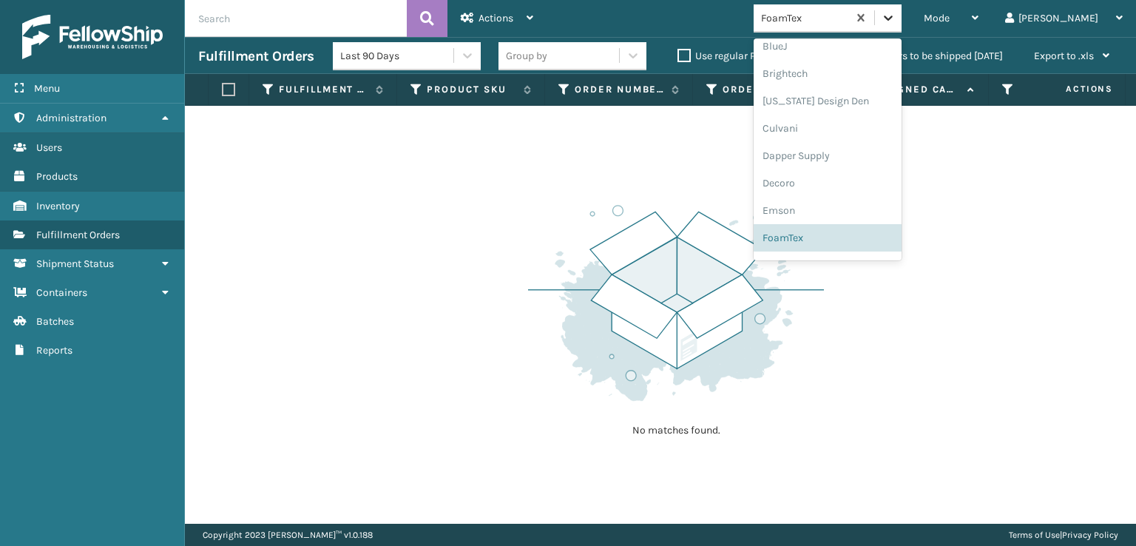
click at [895, 13] on icon at bounding box center [887, 17] width 15 height 15
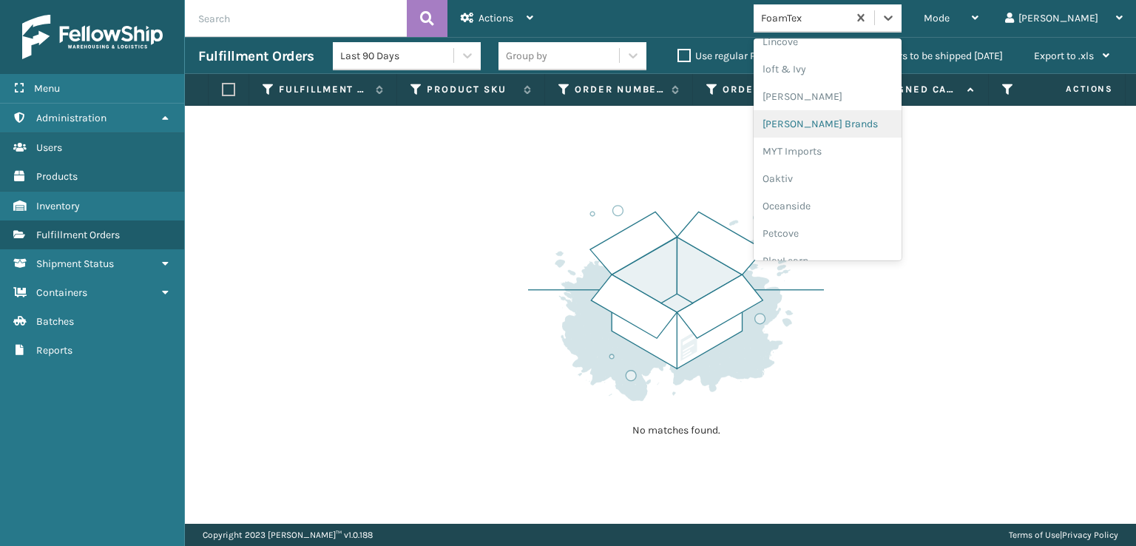
scroll to position [615, 0]
click at [872, 118] on div "[PERSON_NAME] Brands" at bounding box center [827, 123] width 148 height 27
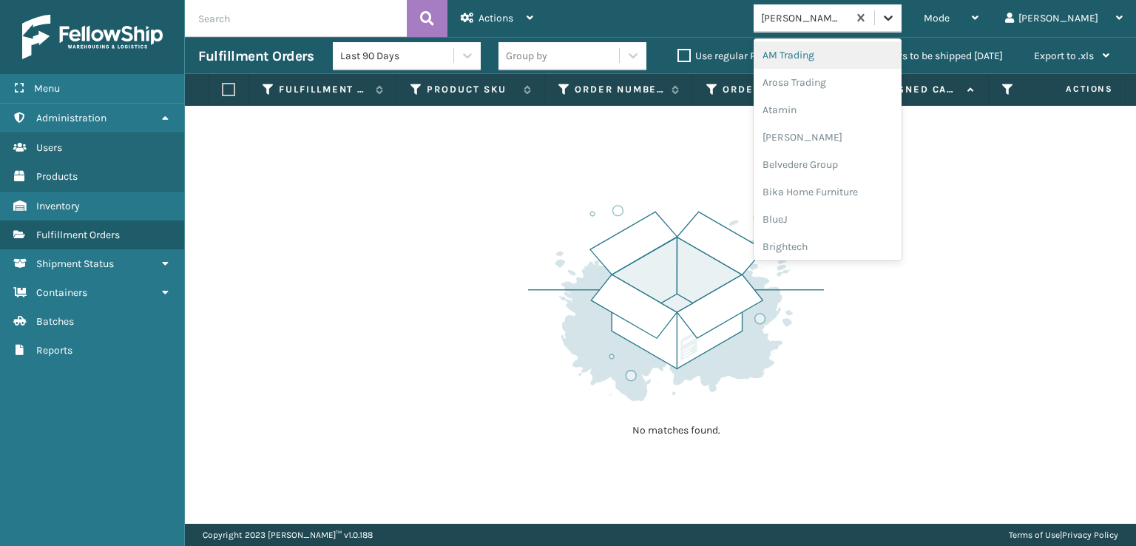
click at [895, 24] on icon at bounding box center [887, 17] width 15 height 15
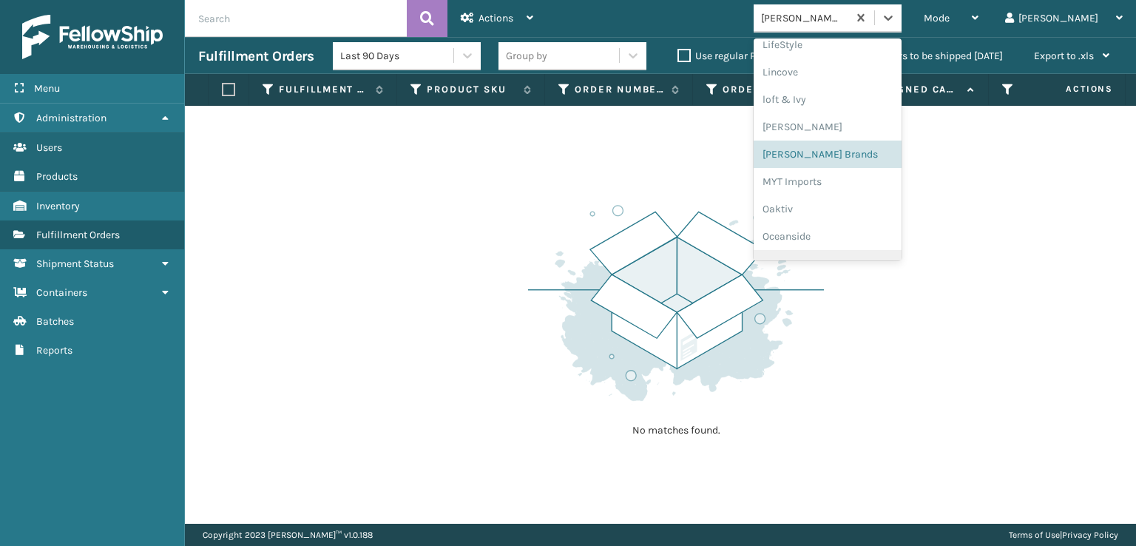
scroll to position [689, 0]
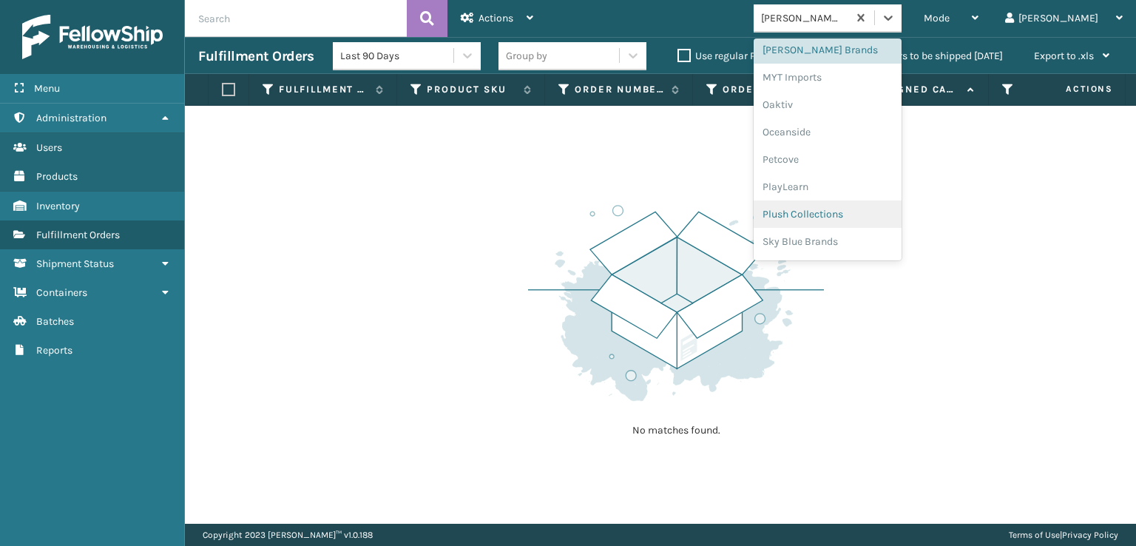
click at [835, 207] on div "Plush Collections" at bounding box center [827, 213] width 148 height 27
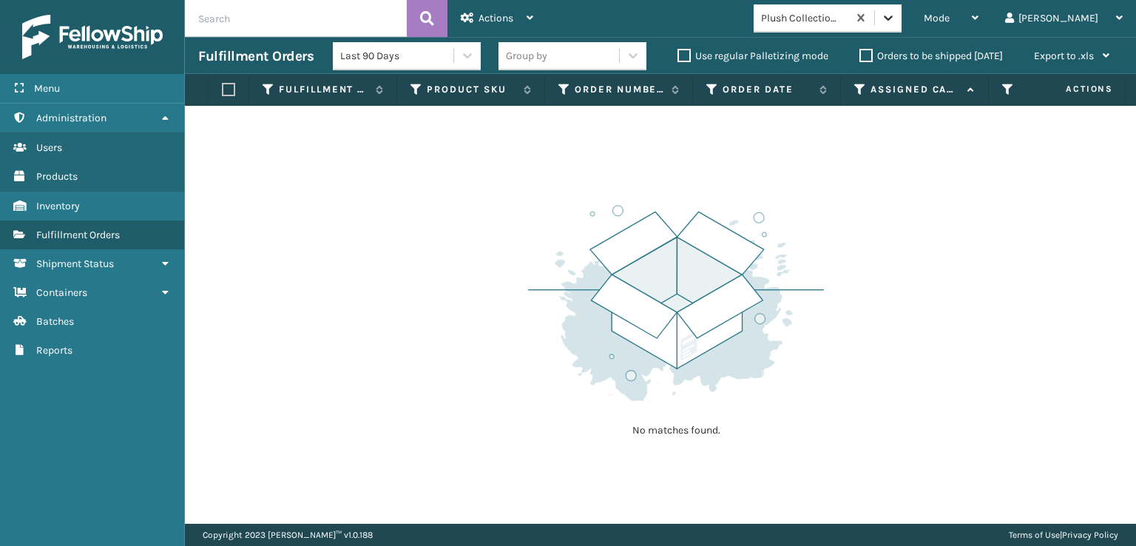
click at [895, 14] on icon at bounding box center [887, 17] width 15 height 15
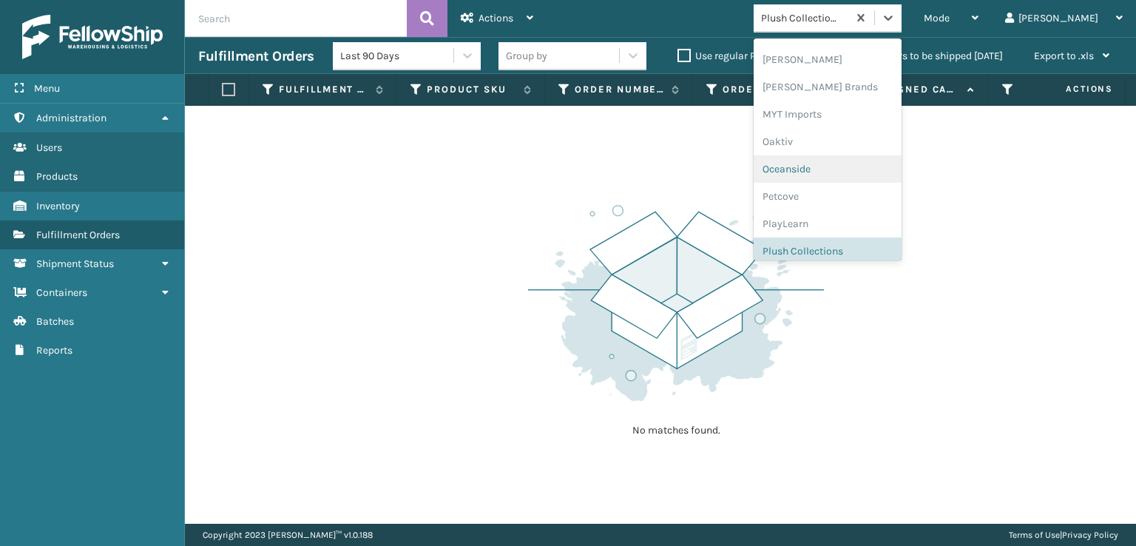
scroll to position [741, 0]
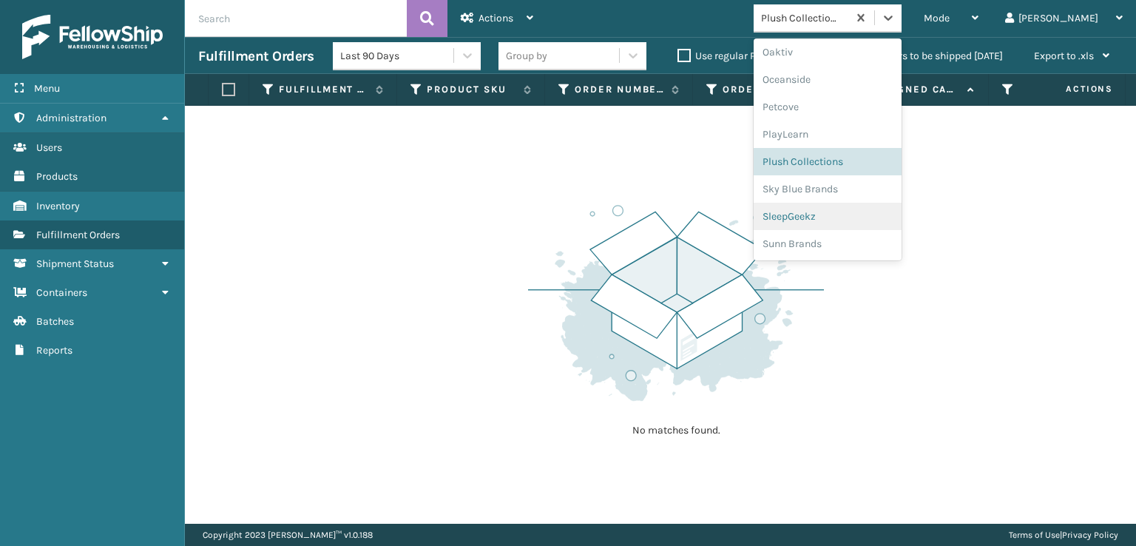
click at [846, 216] on div "SleepGeekz" at bounding box center [827, 216] width 148 height 27
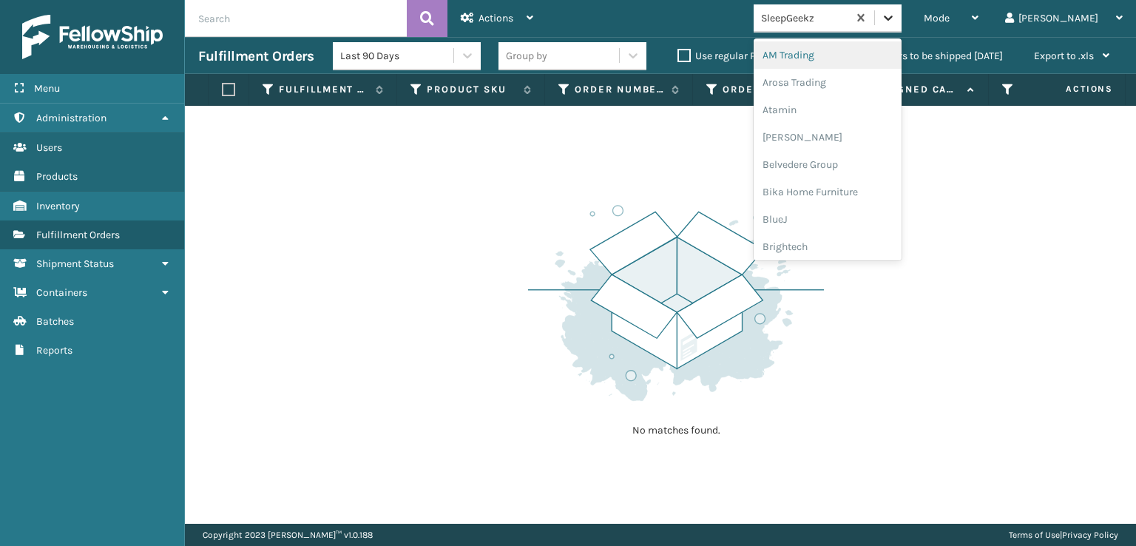
click at [895, 13] on icon at bounding box center [887, 17] width 15 height 15
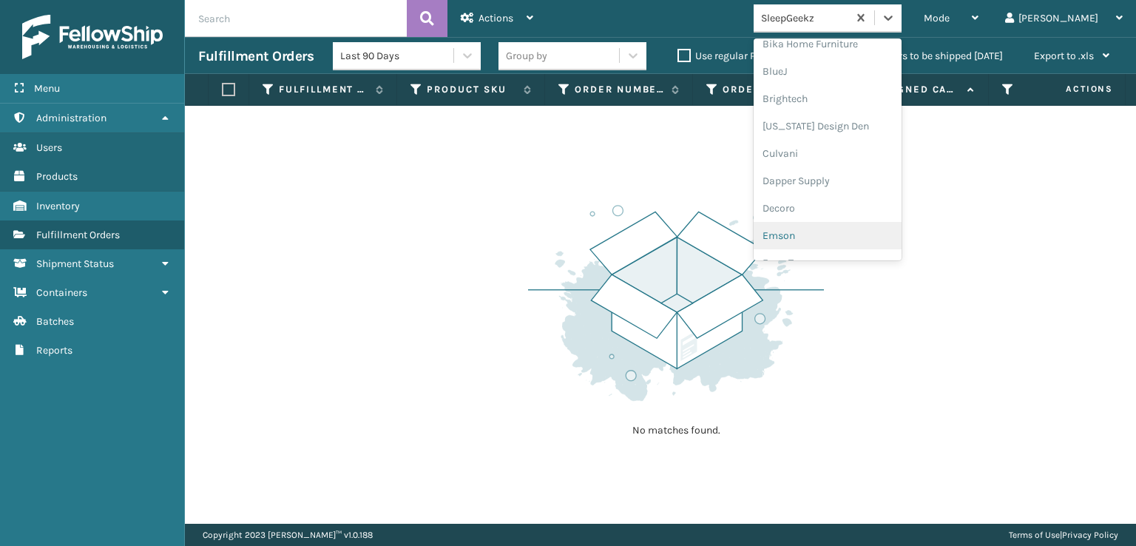
scroll to position [222, 0]
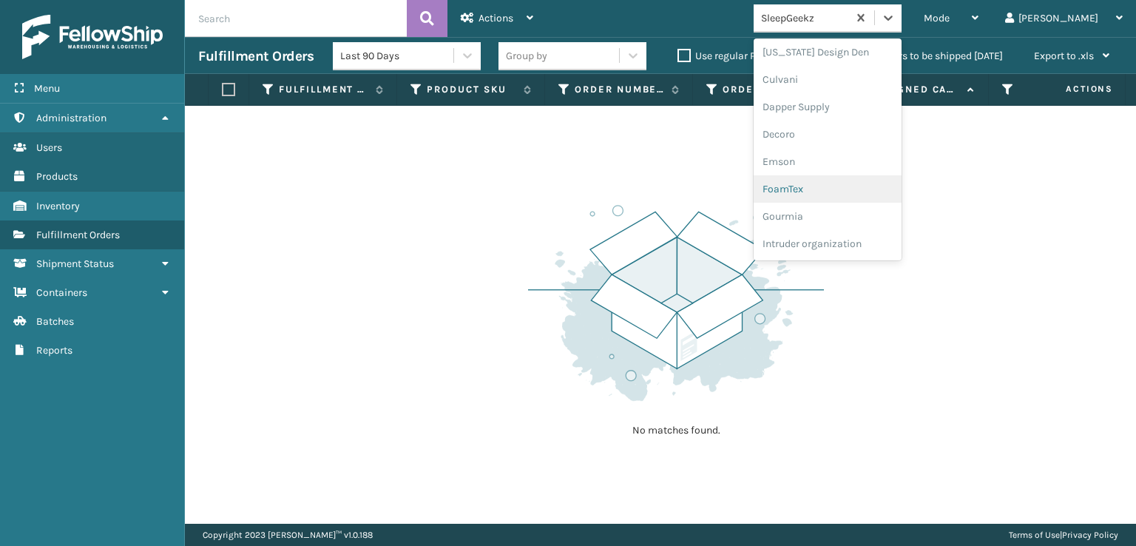
click at [834, 190] on div "FoamTex" at bounding box center [827, 188] width 148 height 27
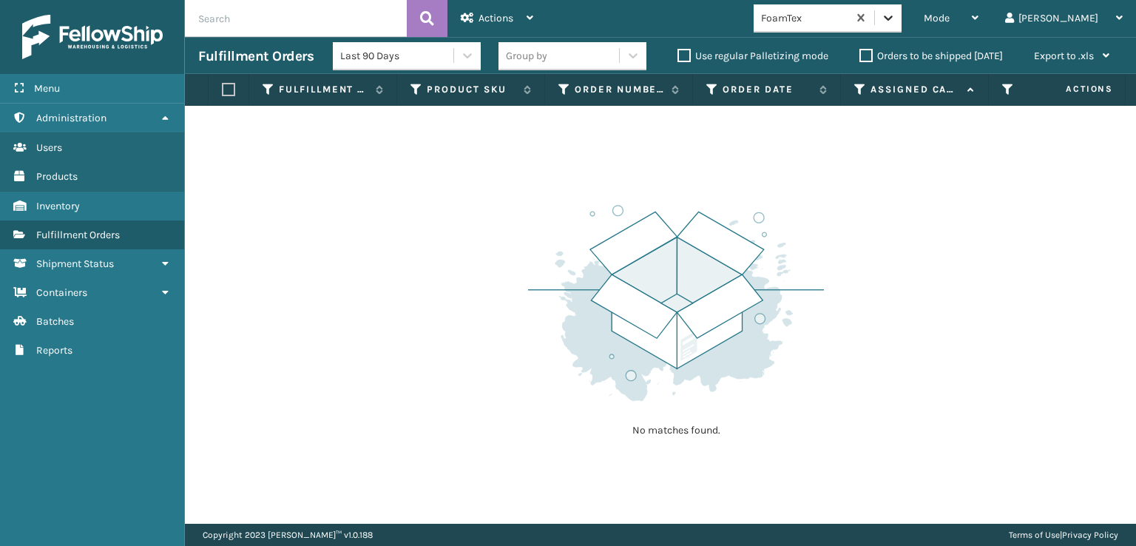
click at [895, 22] on icon at bounding box center [887, 17] width 15 height 15
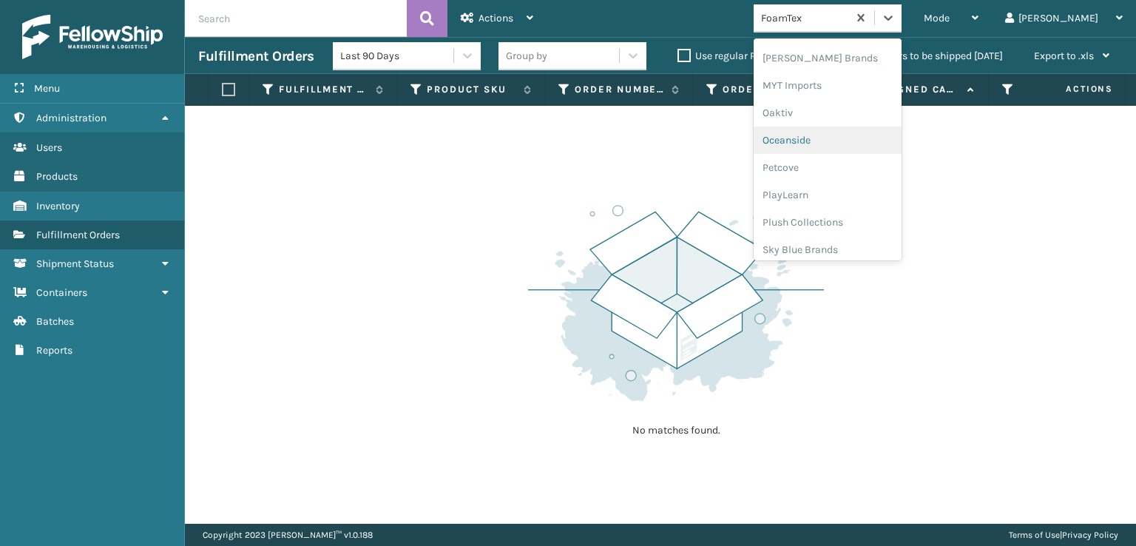
scroll to position [594, 0]
click at [846, 145] on div "[PERSON_NAME] Brands" at bounding box center [827, 145] width 148 height 27
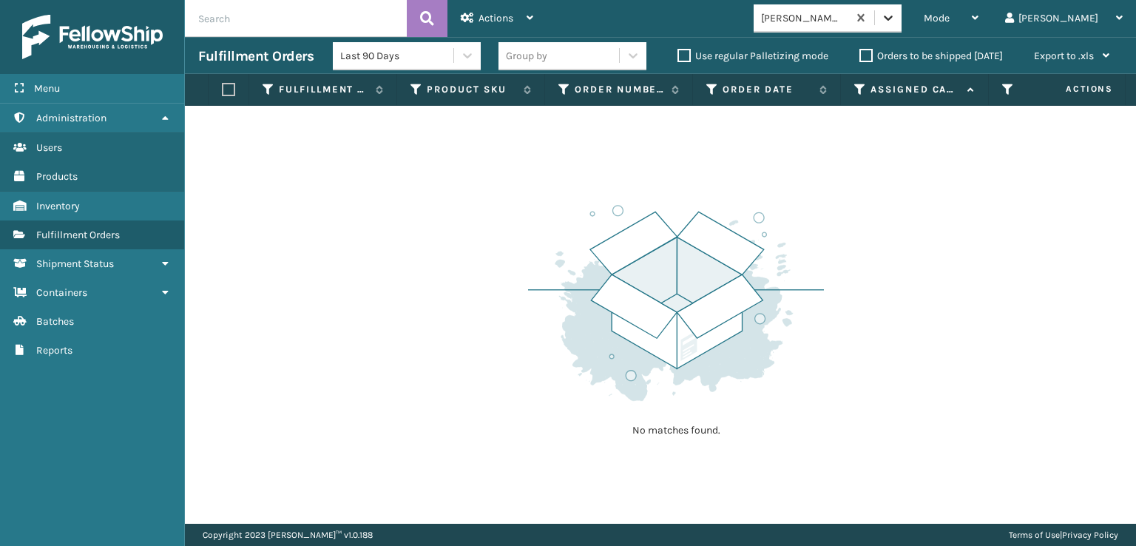
click at [895, 19] on icon at bounding box center [887, 17] width 15 height 15
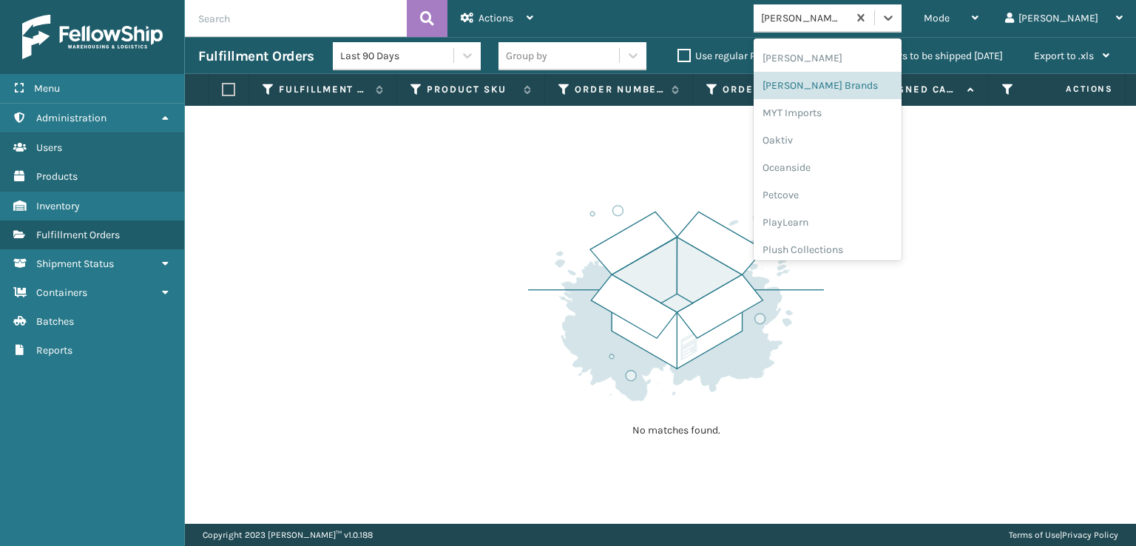
scroll to position [741, 0]
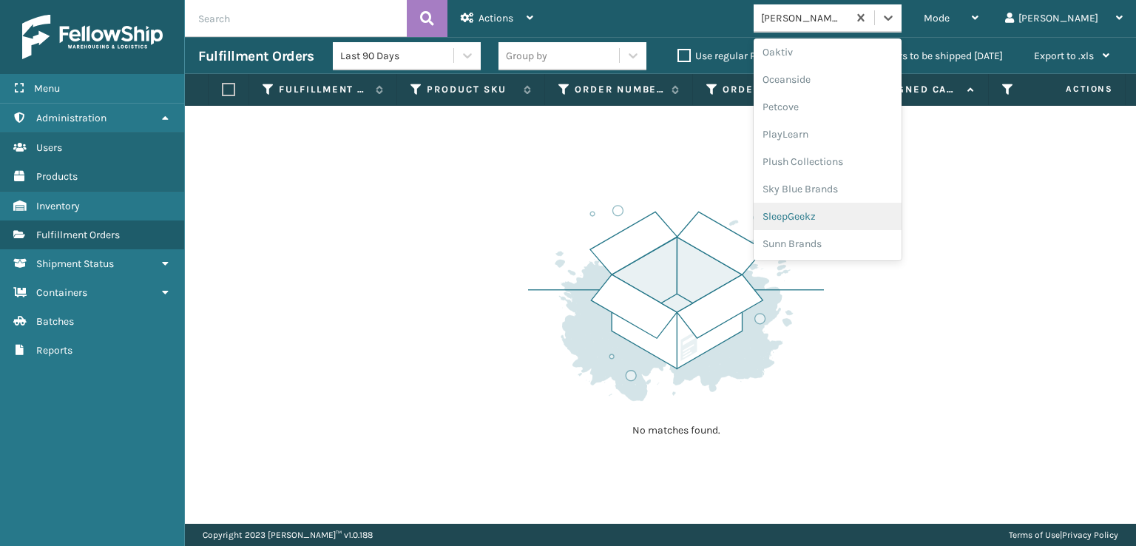
click at [855, 213] on div "SleepGeekz" at bounding box center [827, 216] width 148 height 27
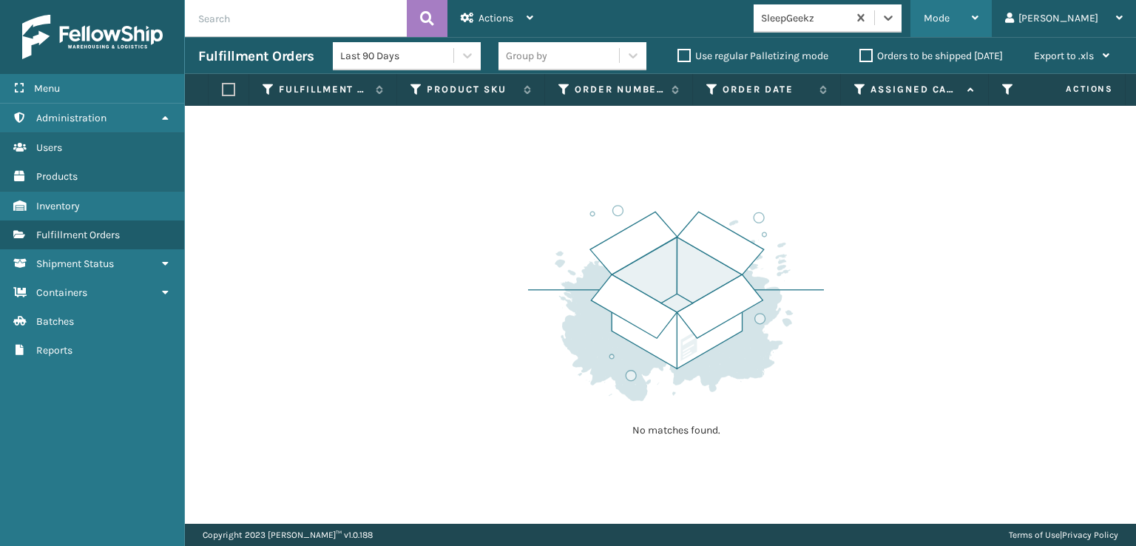
click at [949, 21] on span "Mode" at bounding box center [936, 18] width 26 height 13
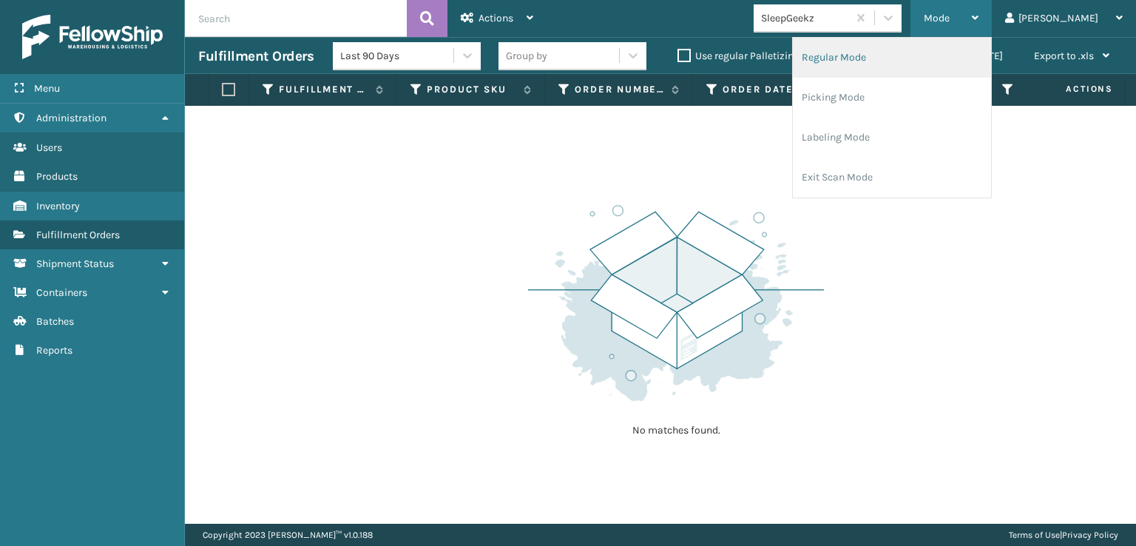
click at [902, 57] on li "Regular Mode" at bounding box center [892, 58] width 198 height 40
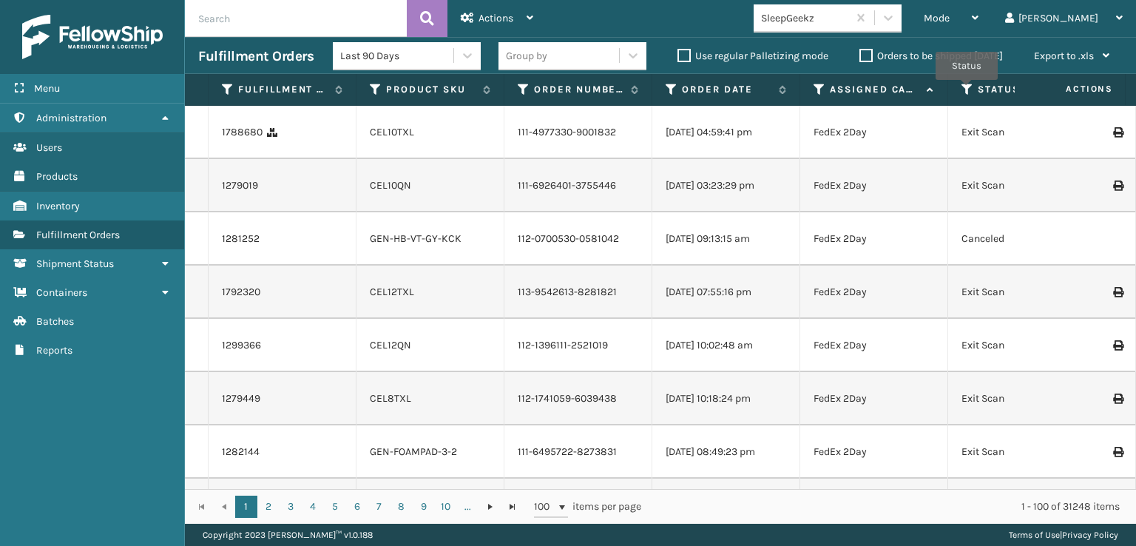
click at [966, 90] on icon at bounding box center [967, 89] width 12 height 13
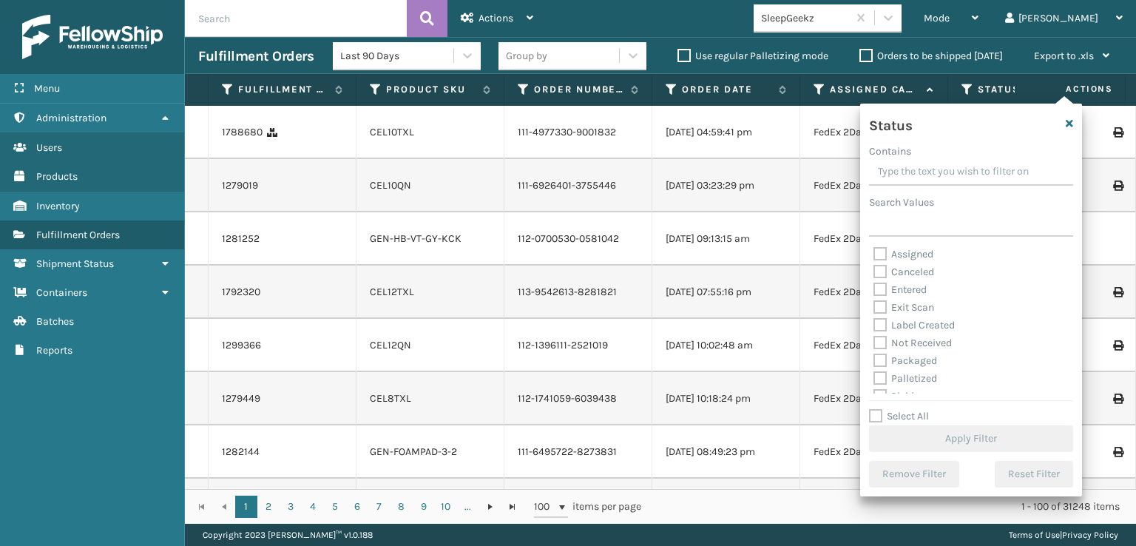
scroll to position [74, 0]
click at [882, 323] on label "Picking" at bounding box center [899, 322] width 52 height 13
click at [874, 323] on input "Picking" at bounding box center [873, 318] width 1 height 10
checkbox input "true"
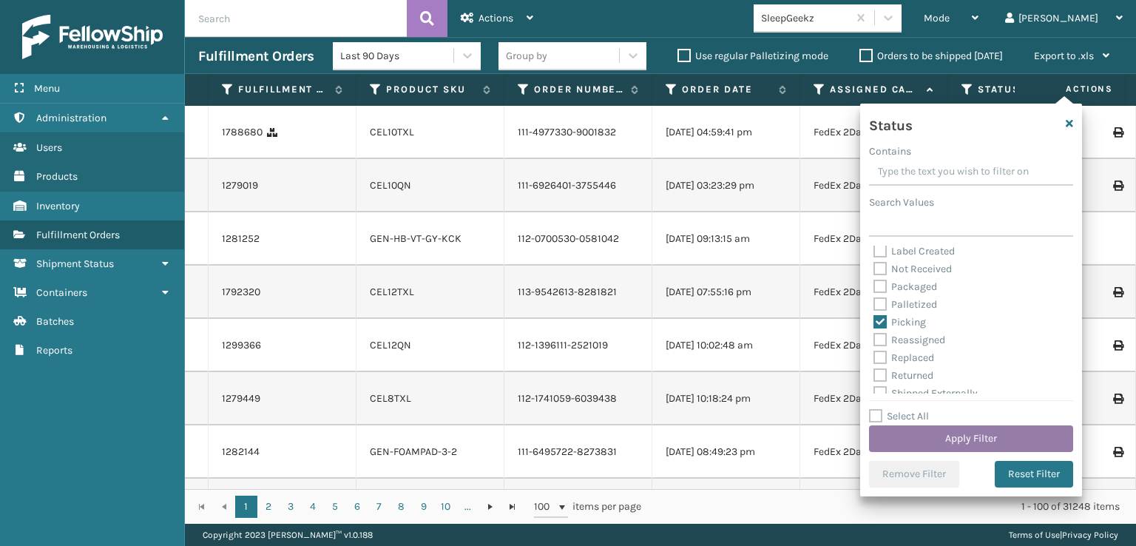
click at [940, 444] on button "Apply Filter" at bounding box center [971, 438] width 204 height 27
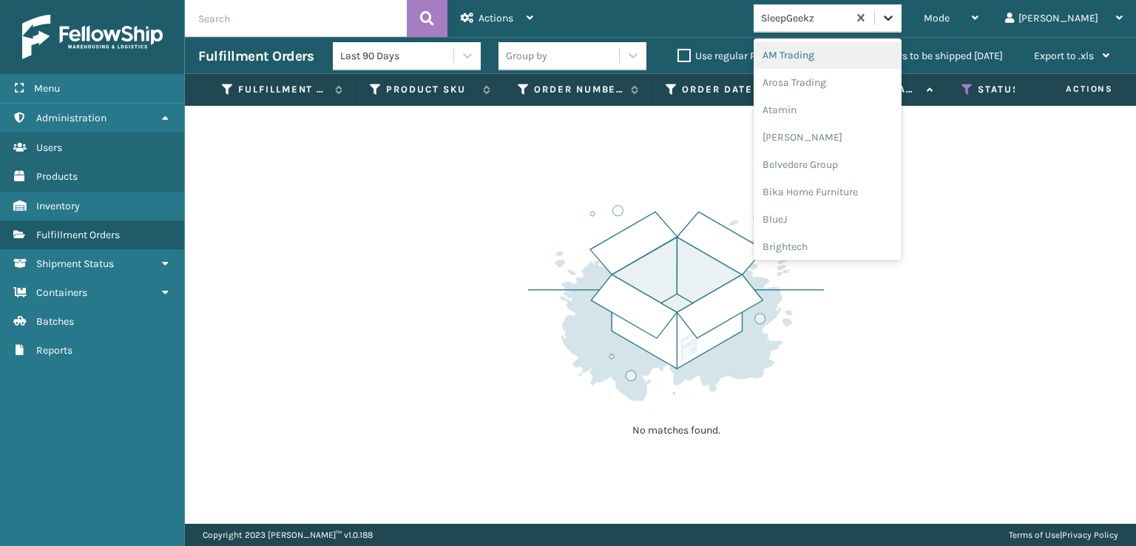
click at [895, 19] on icon at bounding box center [887, 17] width 15 height 15
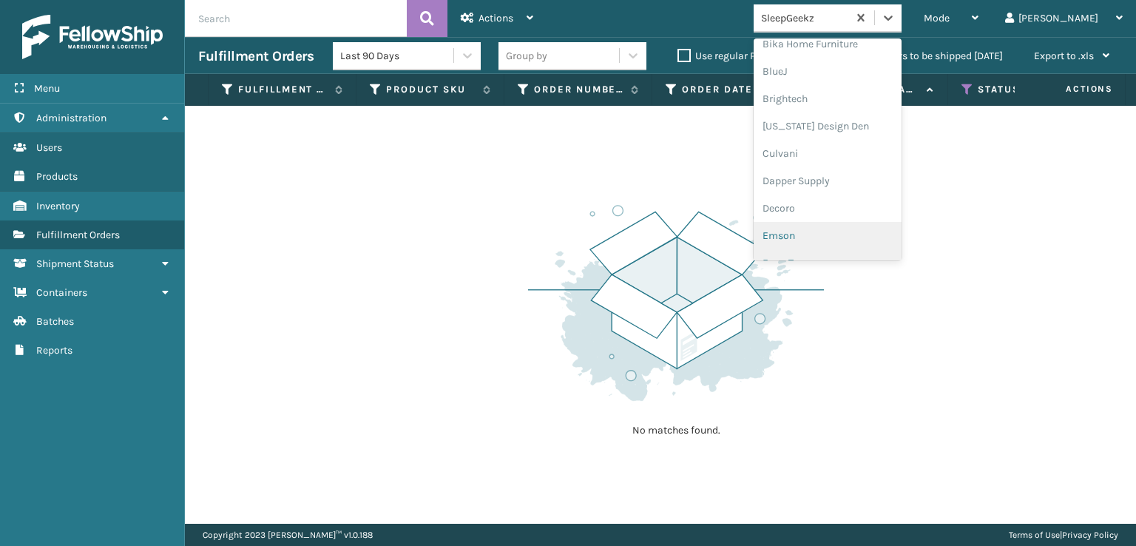
scroll to position [222, 0]
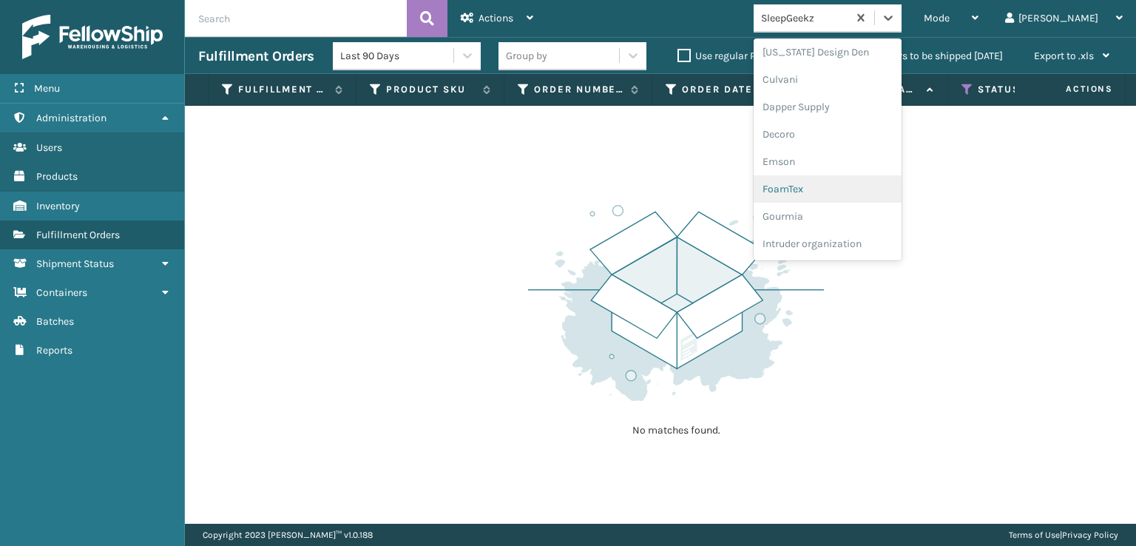
click at [837, 186] on div "FoamTex" at bounding box center [827, 188] width 148 height 27
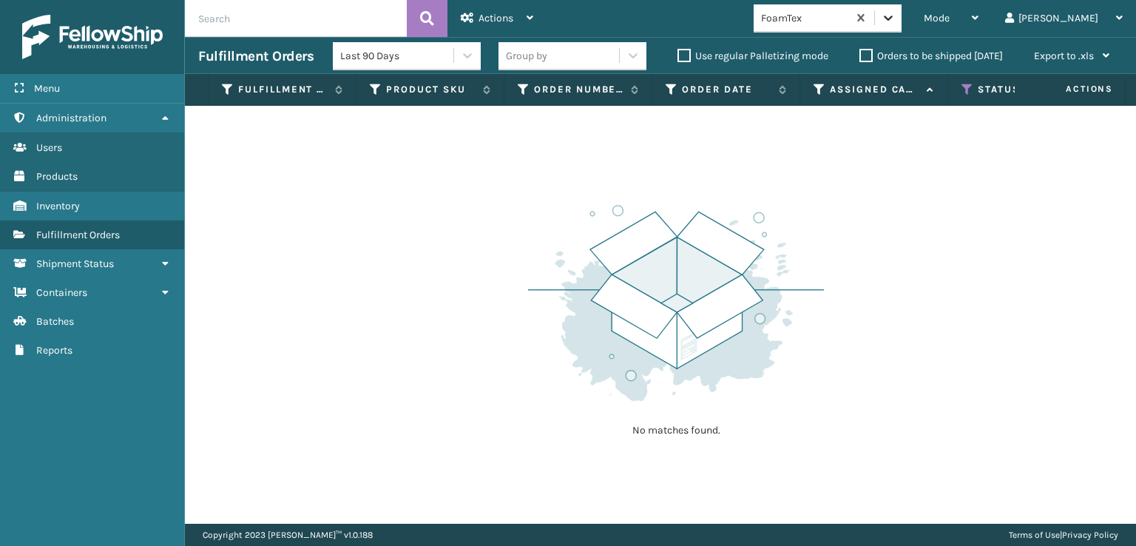
click at [895, 20] on icon at bounding box center [887, 17] width 15 height 15
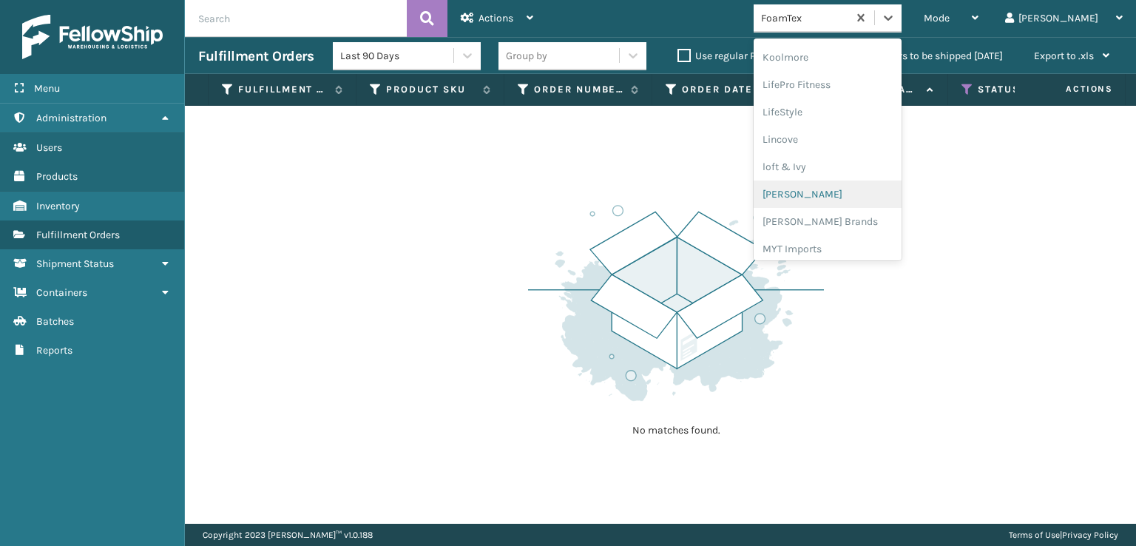
scroll to position [541, 0]
click at [840, 199] on div "[PERSON_NAME] Brands" at bounding box center [827, 197] width 148 height 27
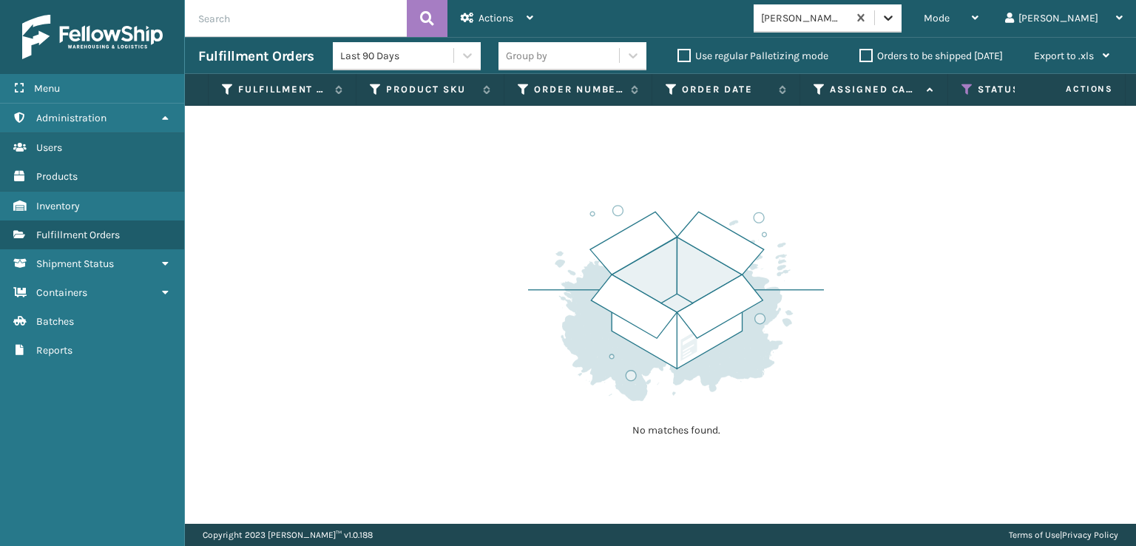
click at [895, 22] on icon at bounding box center [887, 17] width 15 height 15
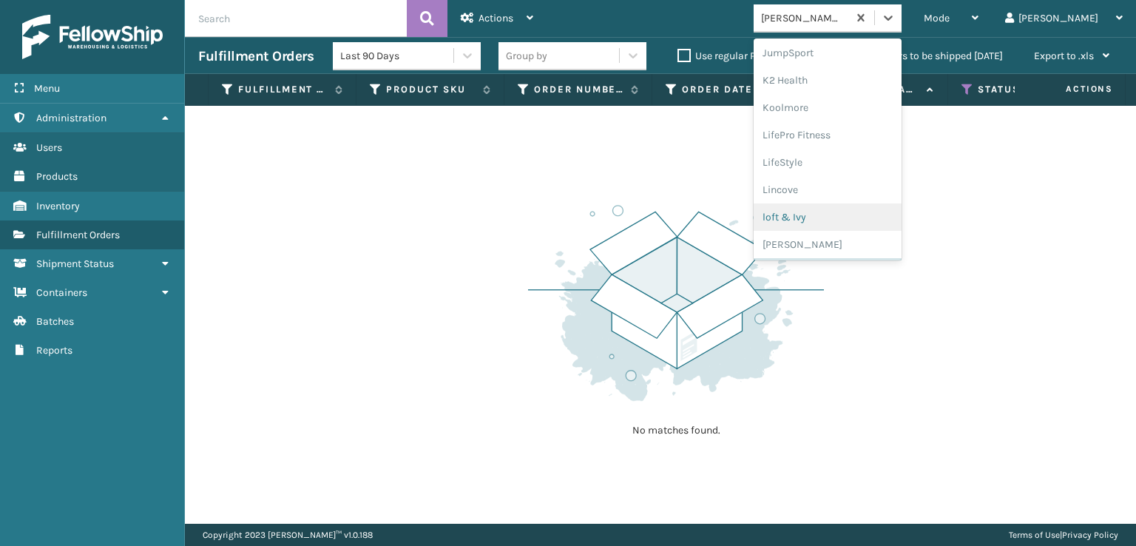
scroll to position [741, 0]
click at [849, 217] on div "SleepGeekz" at bounding box center [827, 216] width 148 height 27
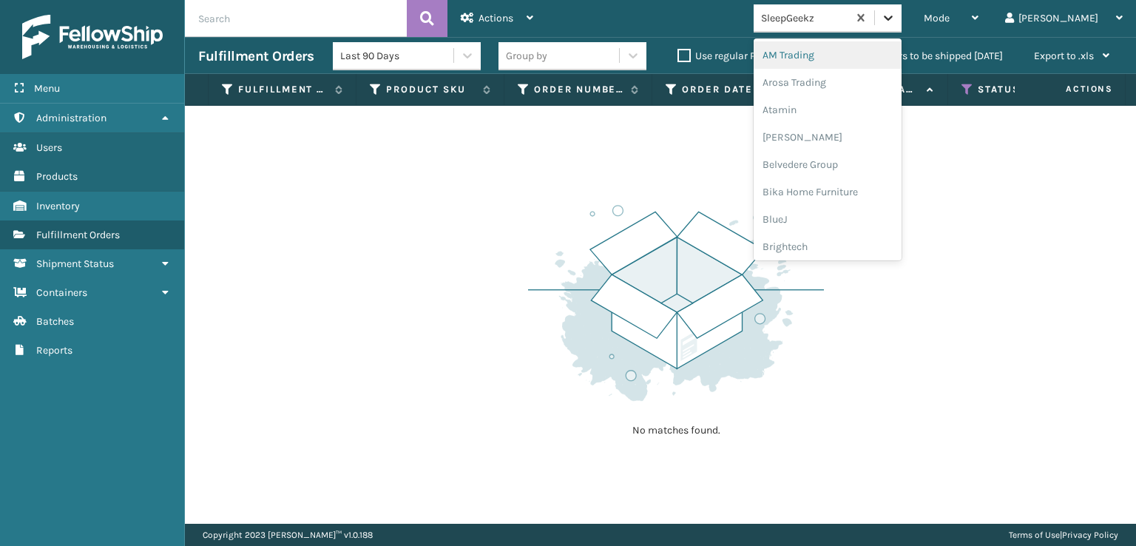
click at [892, 19] on icon at bounding box center [887, 18] width 9 height 5
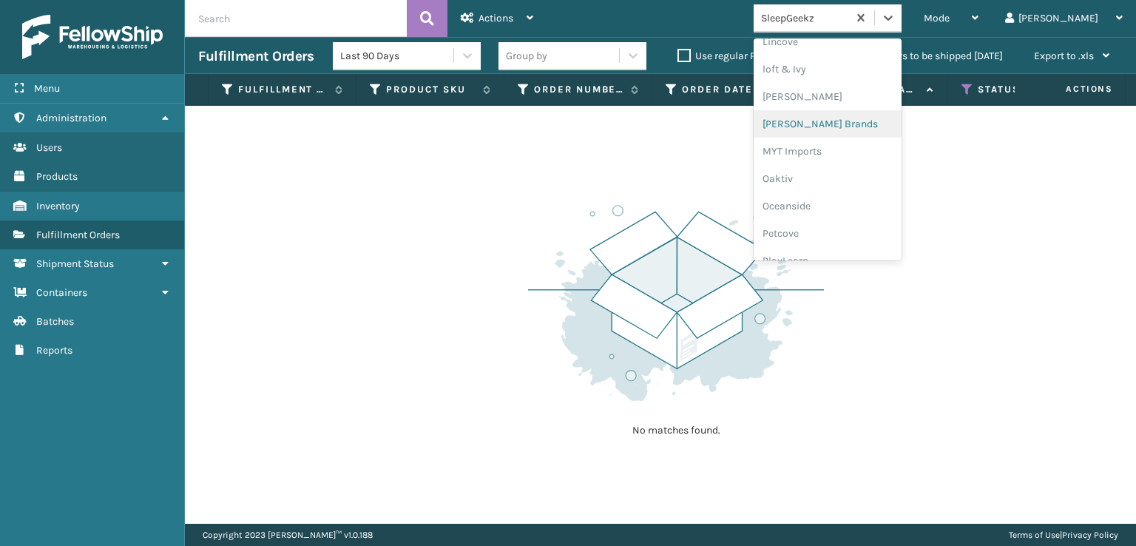
click at [837, 122] on div "[PERSON_NAME] Brands" at bounding box center [827, 123] width 148 height 27
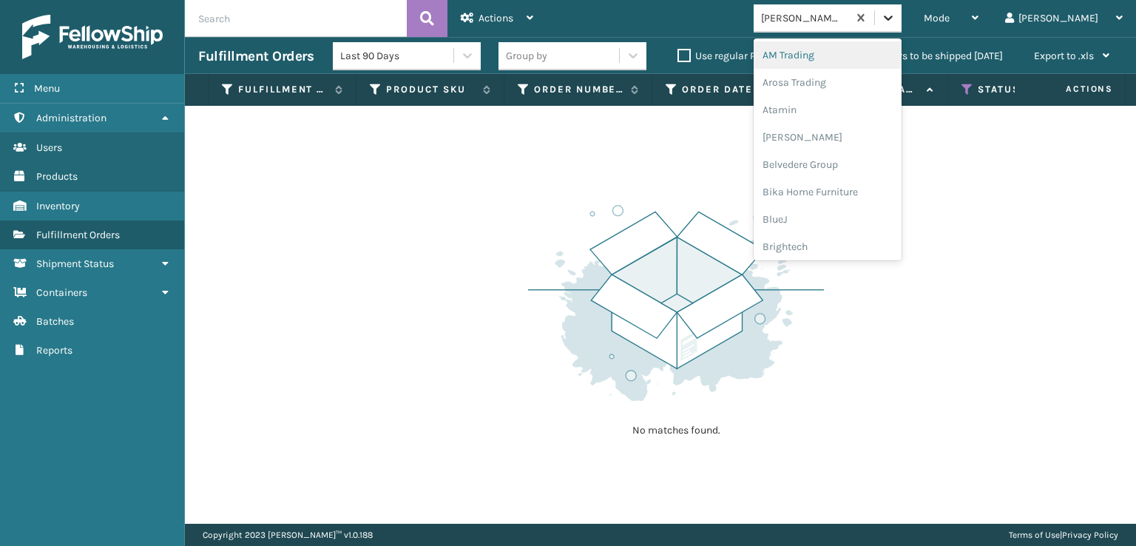
click at [895, 16] on icon at bounding box center [887, 17] width 15 height 15
click at [861, 215] on div "SleepGeekz" at bounding box center [827, 216] width 148 height 27
click at [895, 12] on icon at bounding box center [887, 17] width 15 height 15
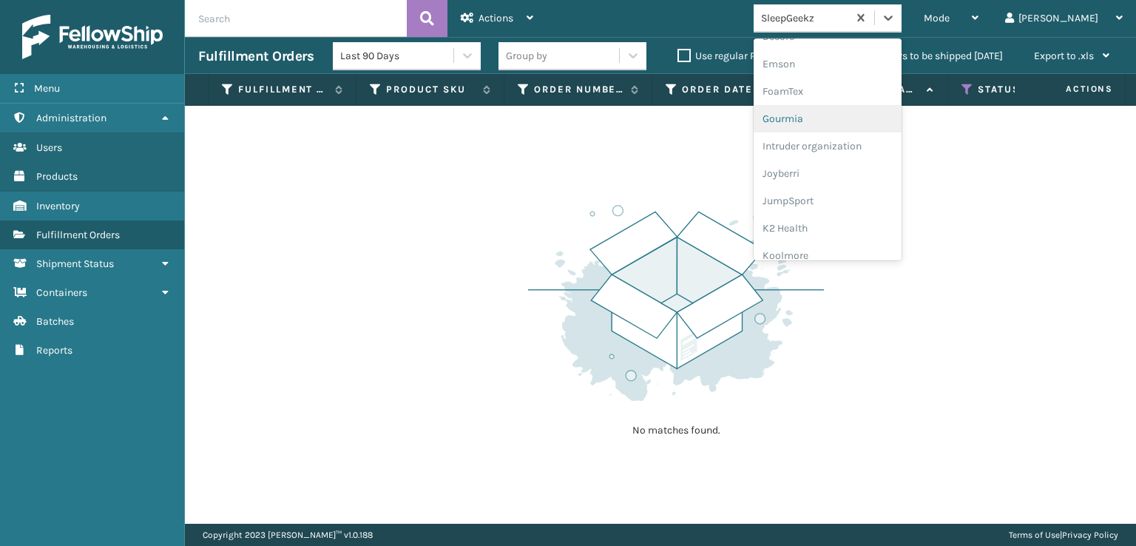
scroll to position [296, 0]
click at [849, 110] on div "FoamTex" at bounding box center [827, 114] width 148 height 27
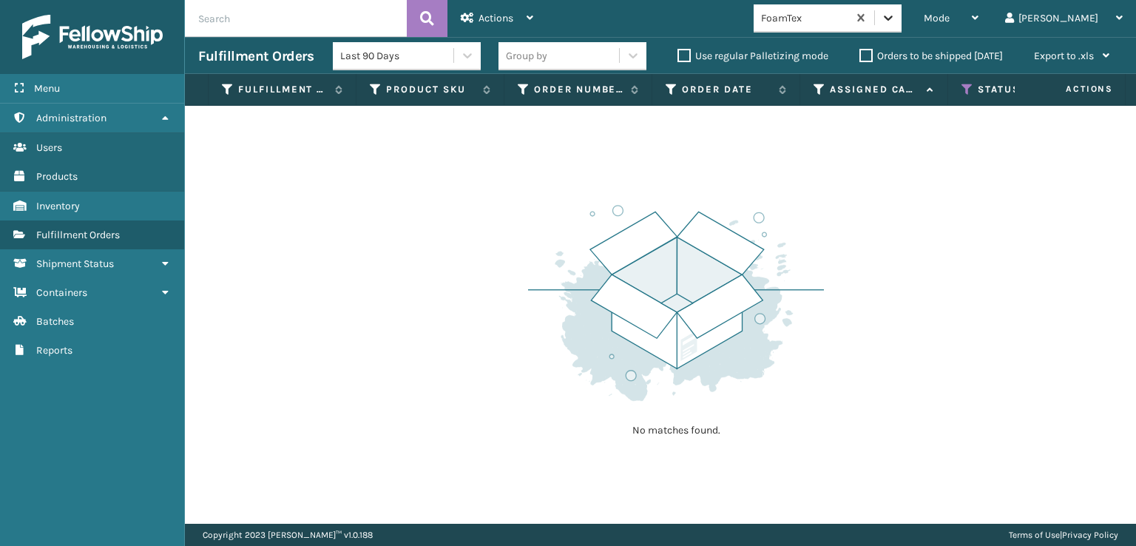
click at [895, 21] on icon at bounding box center [887, 17] width 15 height 15
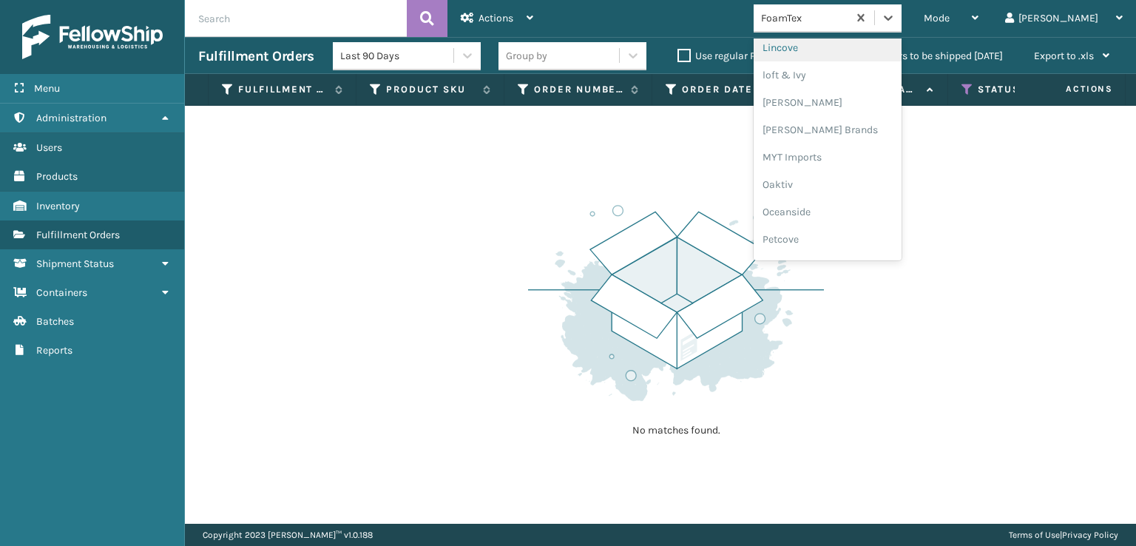
scroll to position [615, 0]
click at [836, 121] on div "[PERSON_NAME] Brands" at bounding box center [827, 123] width 148 height 27
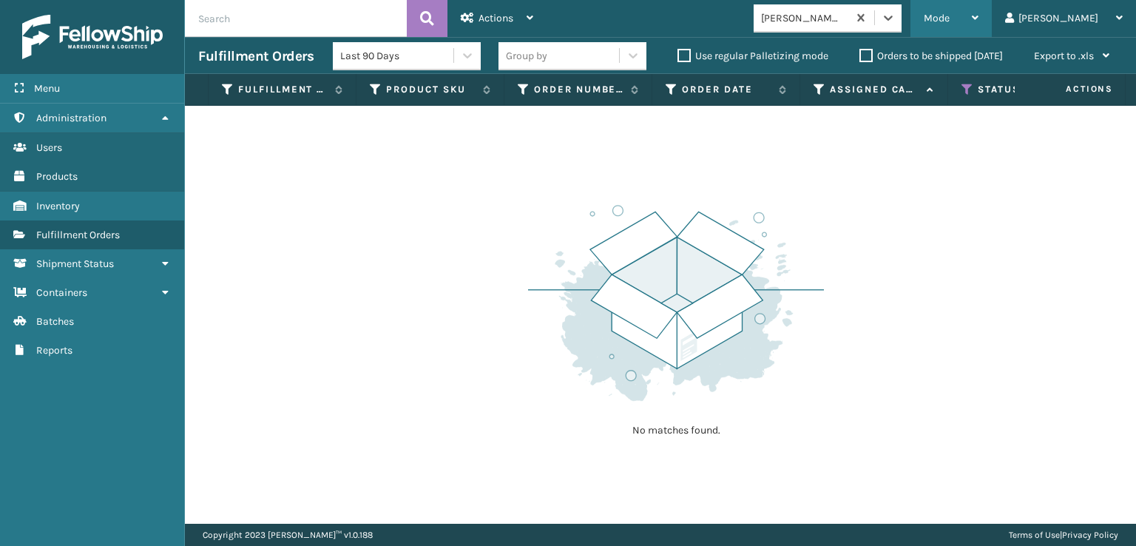
click at [949, 18] on span "Mode" at bounding box center [936, 18] width 26 height 13
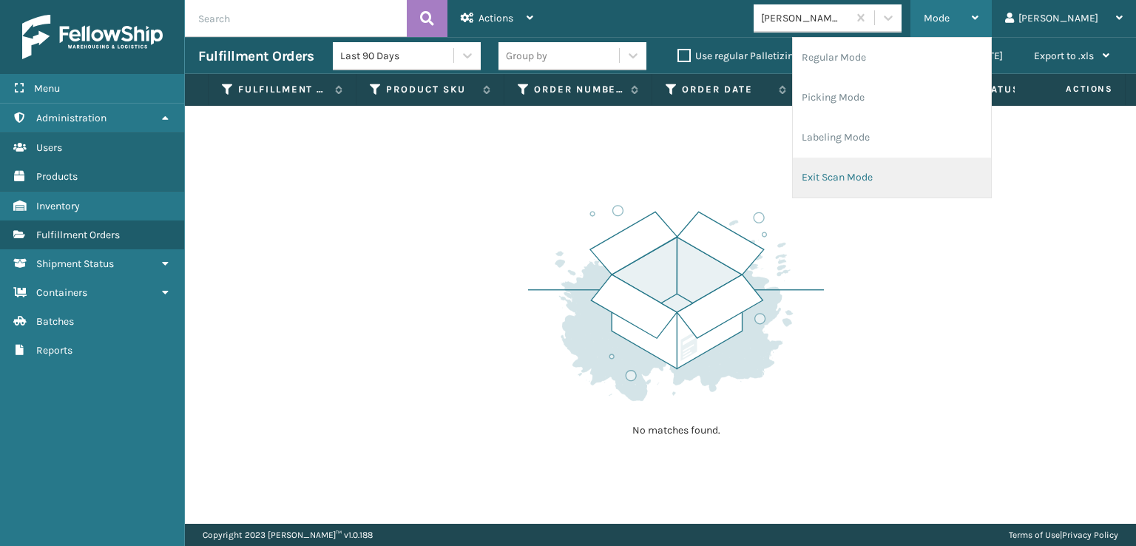
click at [889, 181] on li "Exit Scan Mode" at bounding box center [892, 177] width 198 height 40
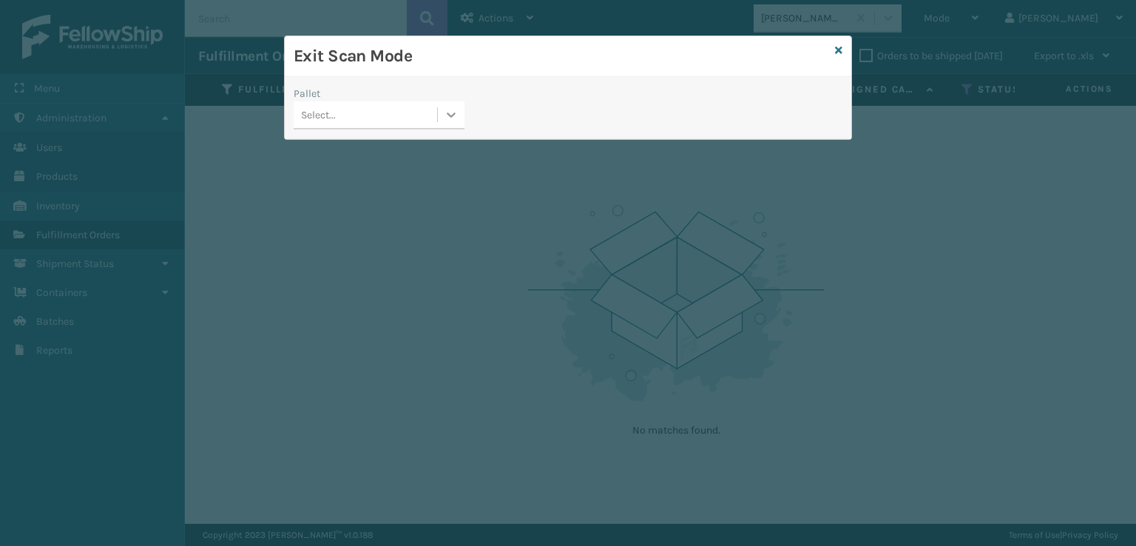
click at [447, 115] on icon at bounding box center [451, 114] width 15 height 15
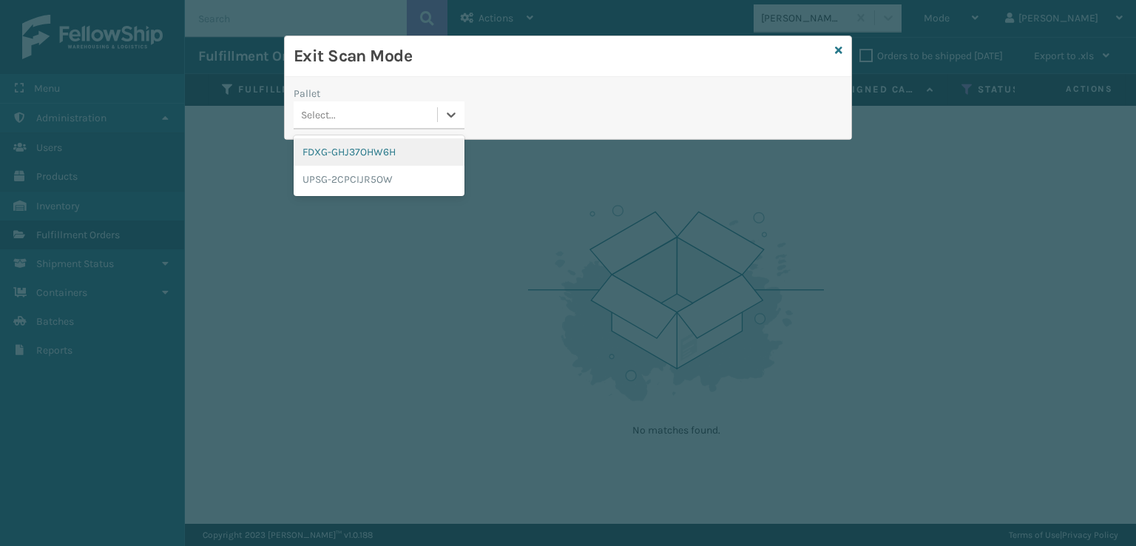
click at [345, 155] on div "FDXG-GHJ37OHW6H" at bounding box center [378, 151] width 171 height 27
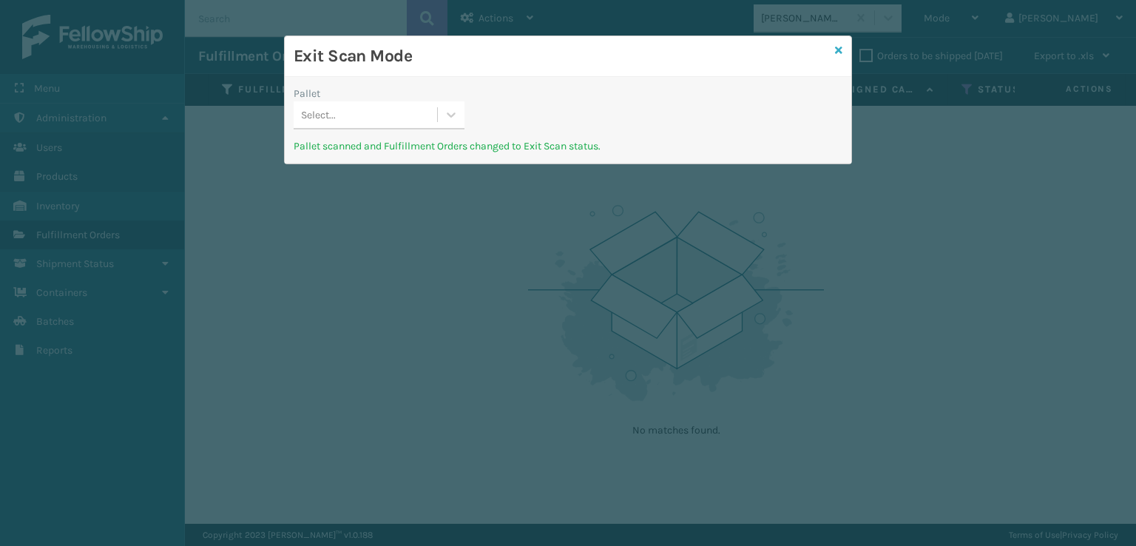
click at [839, 50] on icon at bounding box center [838, 50] width 7 height 10
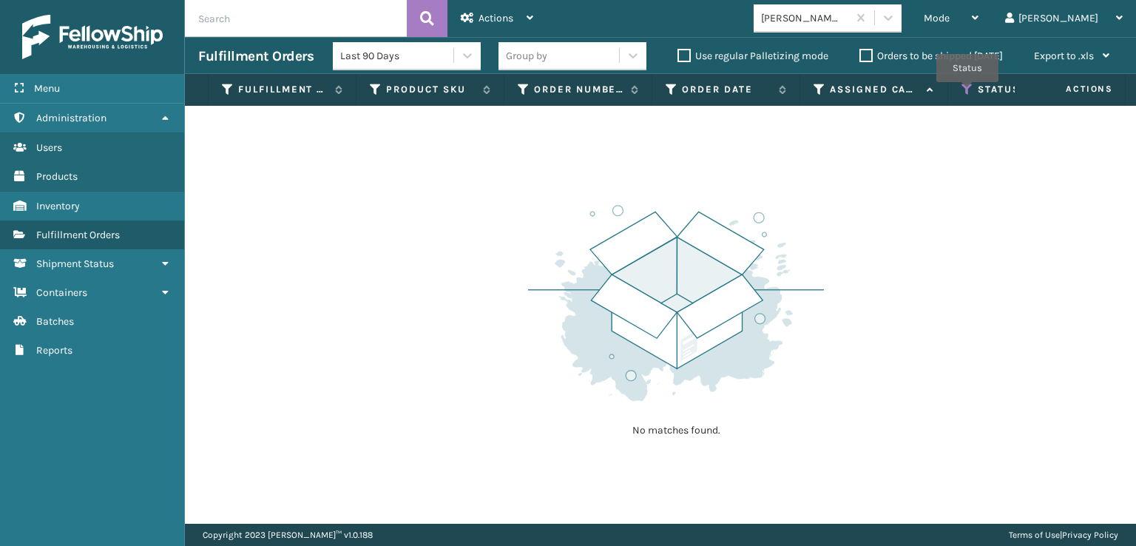
click at [967, 92] on icon at bounding box center [967, 89] width 12 height 13
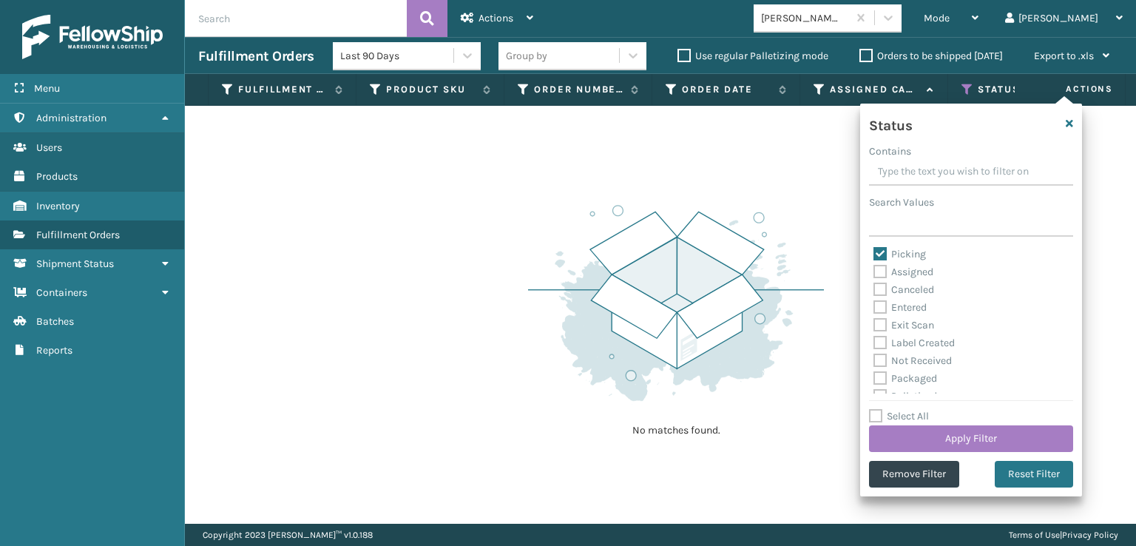
click at [881, 248] on label "Picking" at bounding box center [899, 254] width 52 height 13
click at [874, 248] on input "Picking" at bounding box center [873, 250] width 1 height 10
checkbox input "false"
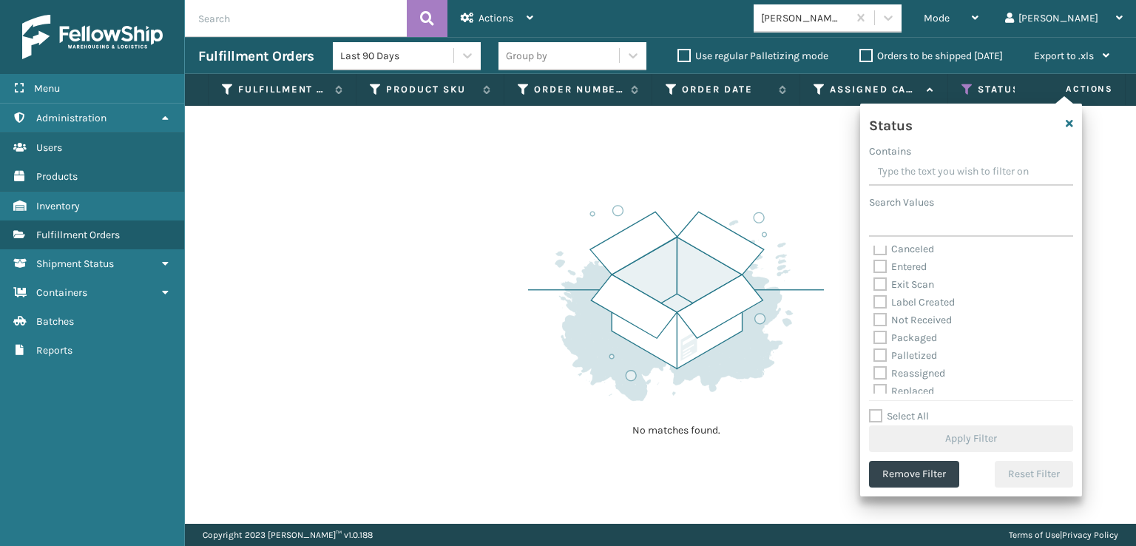
scroll to position [74, 0]
click at [881, 321] on label "Palletized" at bounding box center [905, 322] width 64 height 13
click at [874, 321] on input "Palletized" at bounding box center [873, 318] width 1 height 10
checkbox input "true"
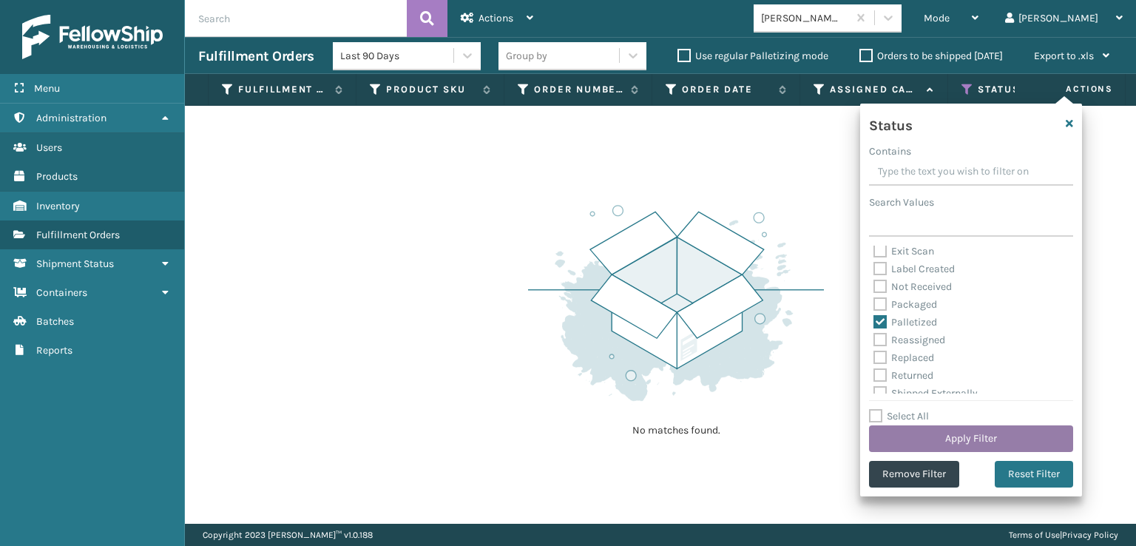
click at [929, 441] on button "Apply Filter" at bounding box center [971, 438] width 204 height 27
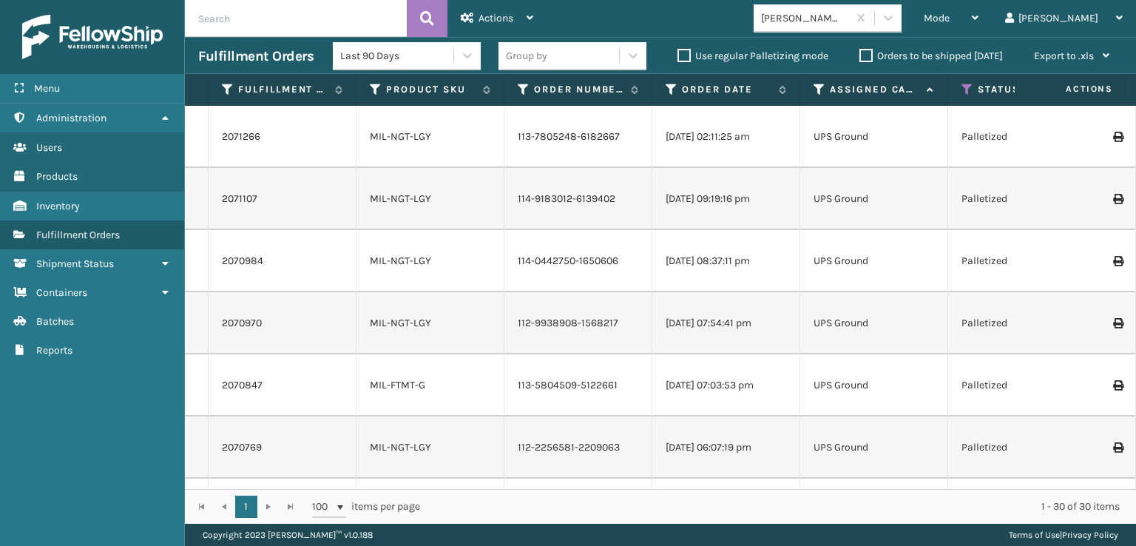
scroll to position [0, 0]
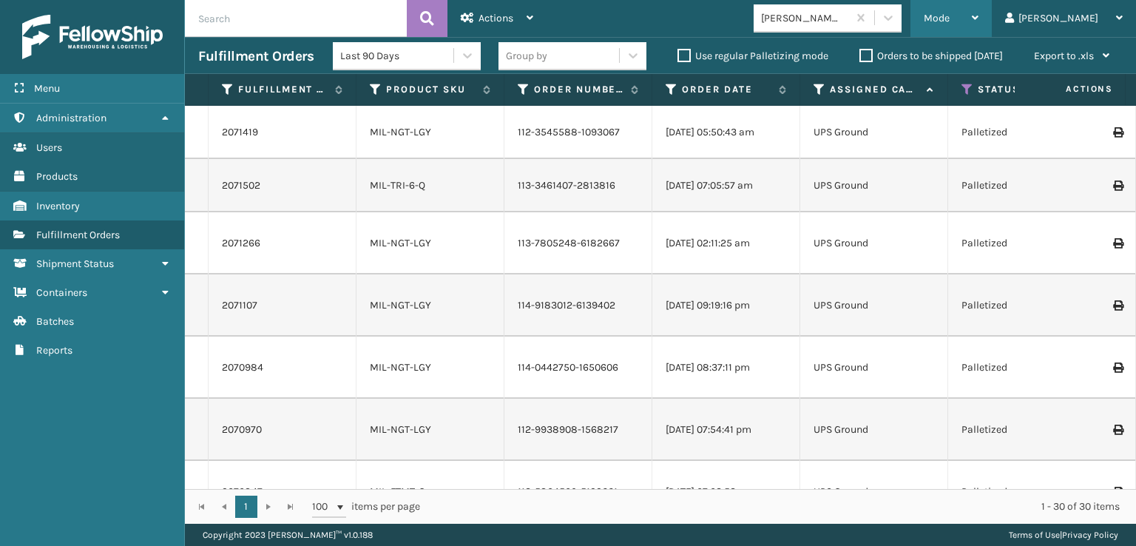
click at [949, 20] on span "Mode" at bounding box center [936, 18] width 26 height 13
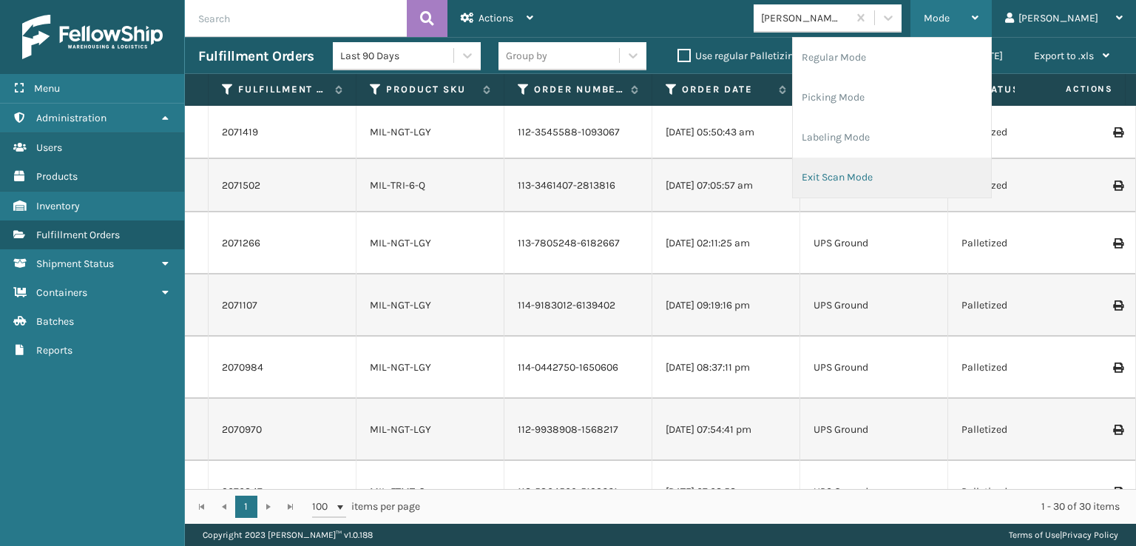
click at [894, 181] on li "Exit Scan Mode" at bounding box center [892, 177] width 198 height 40
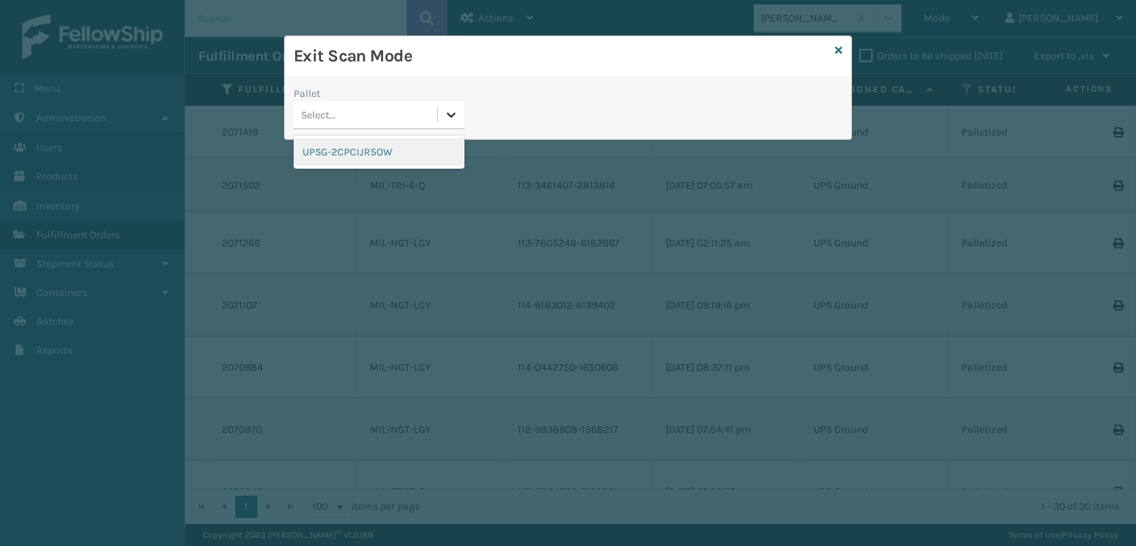
click at [447, 113] on icon at bounding box center [451, 114] width 9 height 5
click at [342, 156] on div "UPSG-2CPCIJR5OW" at bounding box center [378, 151] width 171 height 27
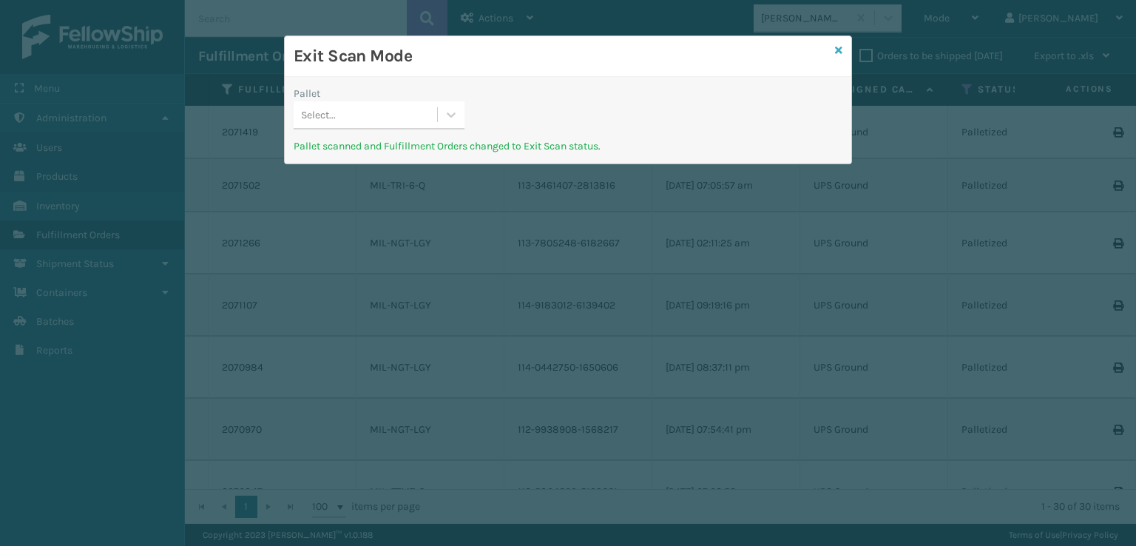
click at [836, 49] on icon at bounding box center [838, 50] width 7 height 10
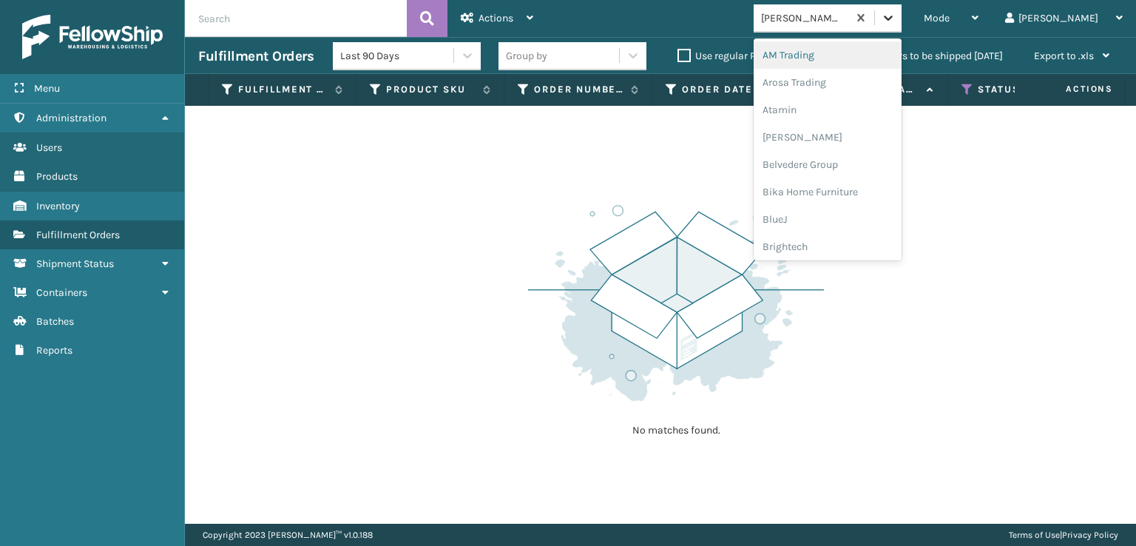
click at [895, 21] on icon at bounding box center [887, 17] width 15 height 15
click at [855, 184] on div "FoamTex" at bounding box center [827, 188] width 148 height 27
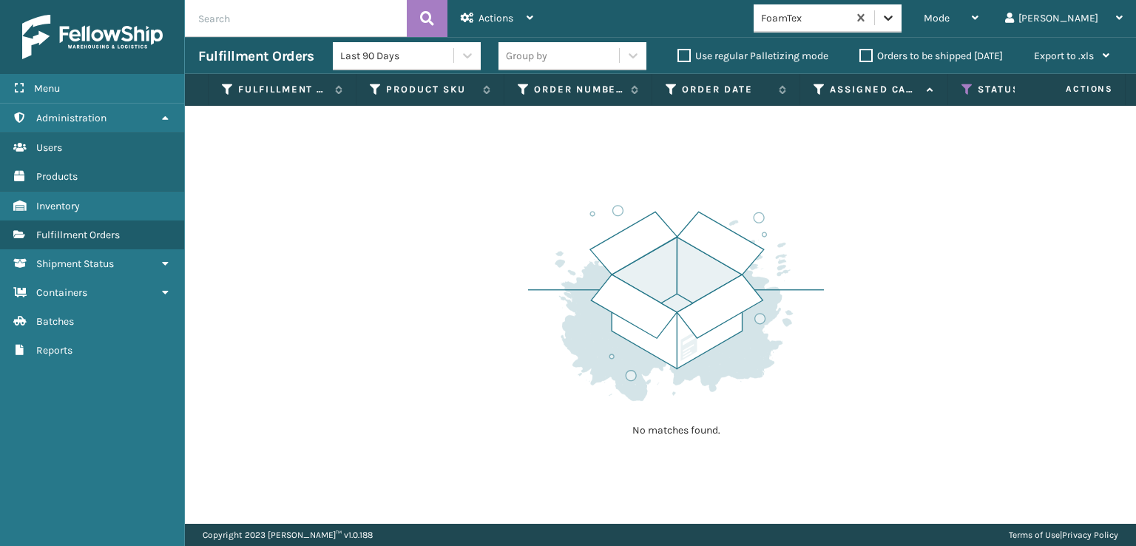
click at [895, 21] on icon at bounding box center [887, 17] width 15 height 15
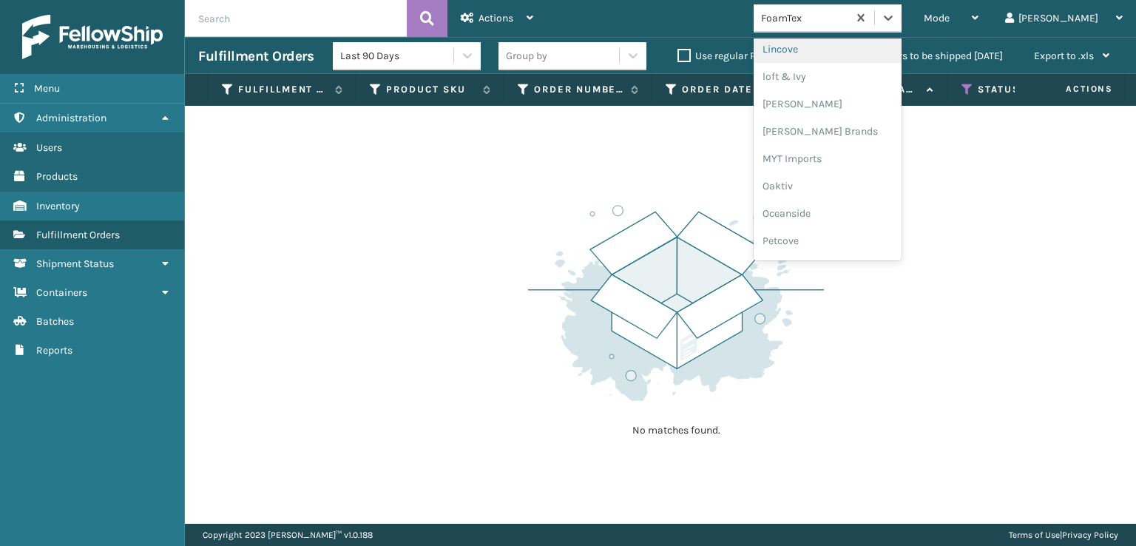
scroll to position [615, 0]
click at [840, 121] on div "[PERSON_NAME] Brands" at bounding box center [827, 123] width 148 height 27
click at [895, 18] on icon at bounding box center [887, 17] width 15 height 15
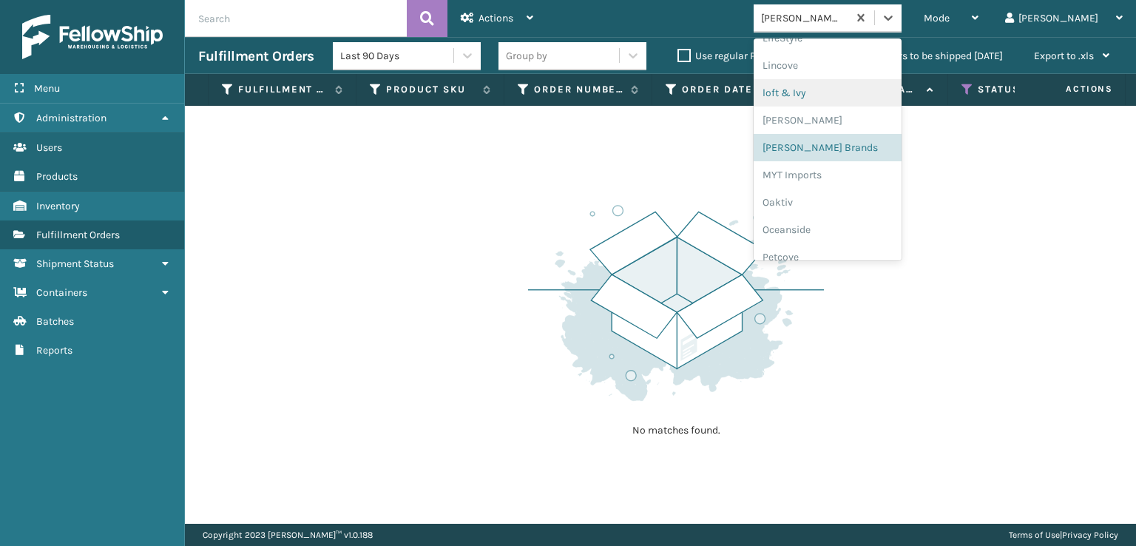
scroll to position [741, 0]
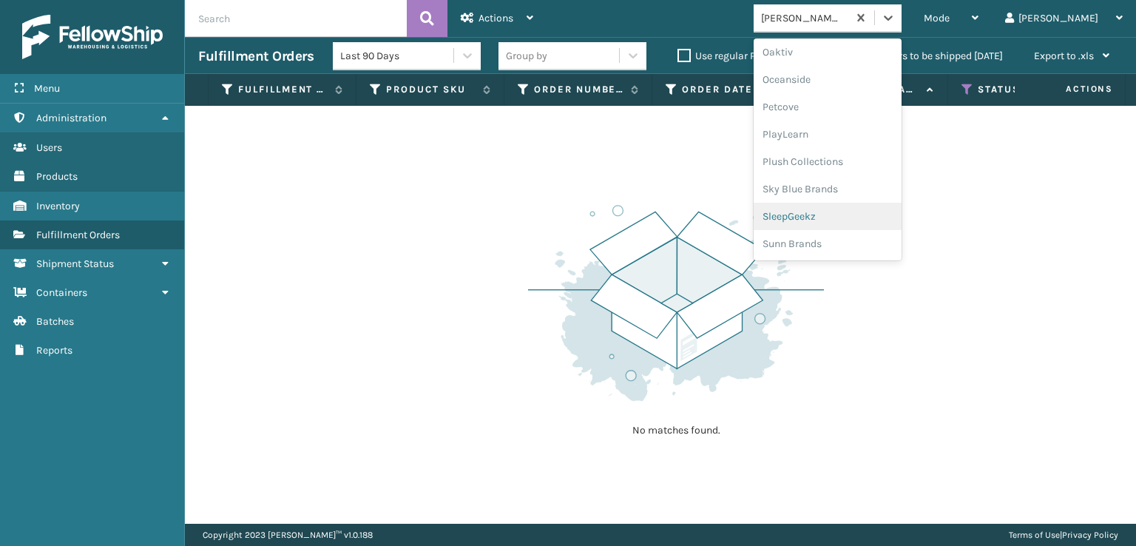
click at [851, 217] on div "SleepGeekz" at bounding box center [827, 216] width 148 height 27
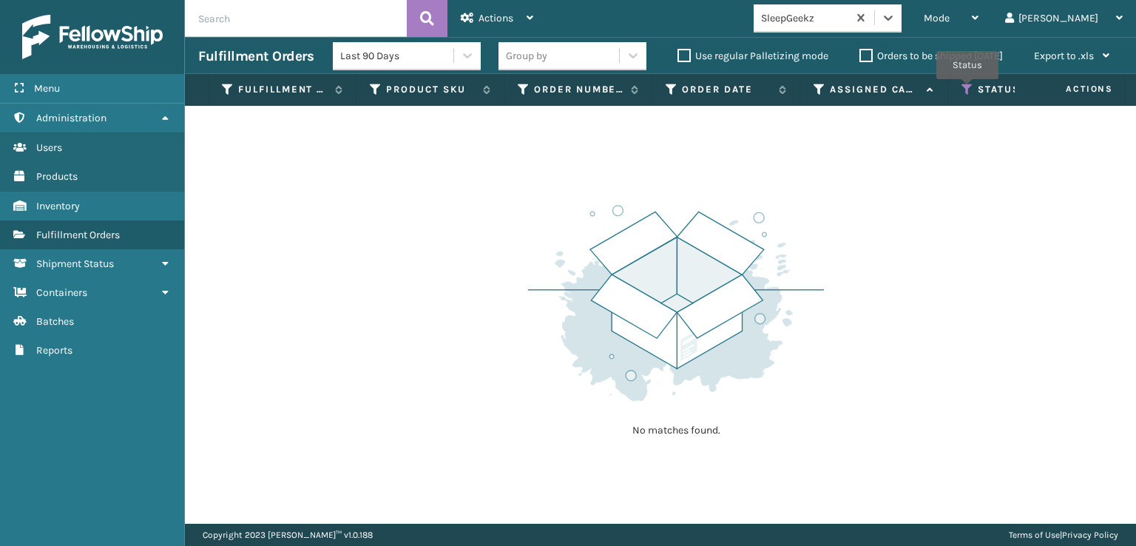
click at [967, 89] on icon at bounding box center [967, 89] width 12 height 13
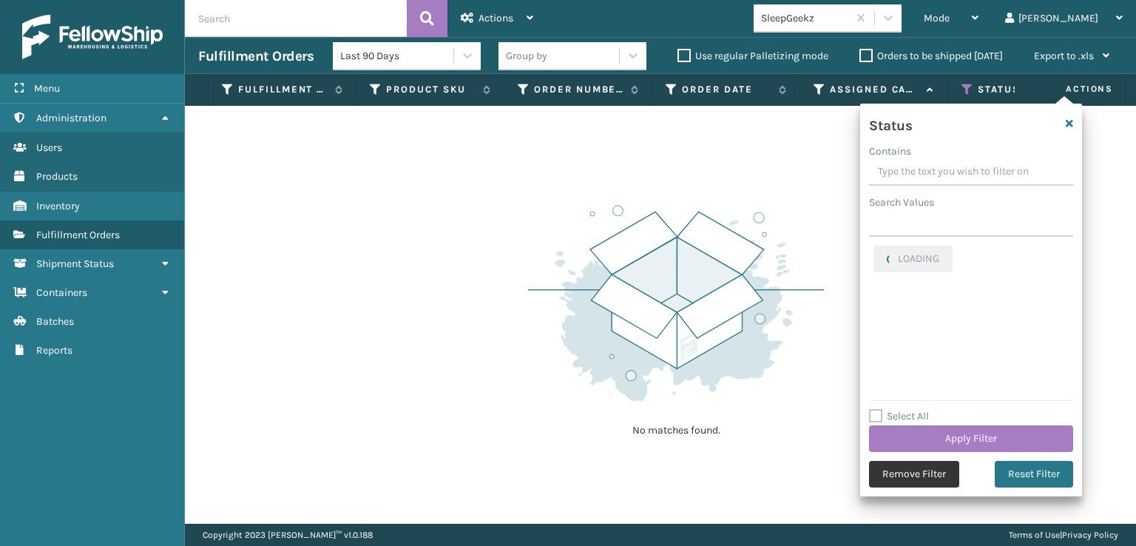
click at [899, 473] on button "Remove Filter" at bounding box center [914, 474] width 90 height 27
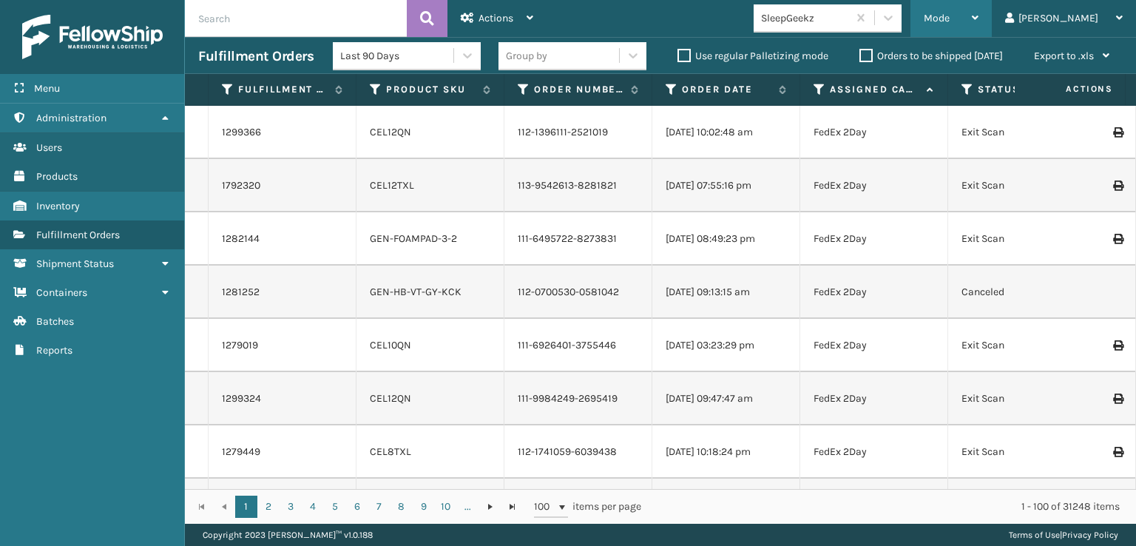
drag, startPoint x: 985, startPoint y: 18, endPoint x: 983, endPoint y: 45, distance: 26.7
click at [949, 18] on span "Mode" at bounding box center [936, 18] width 26 height 13
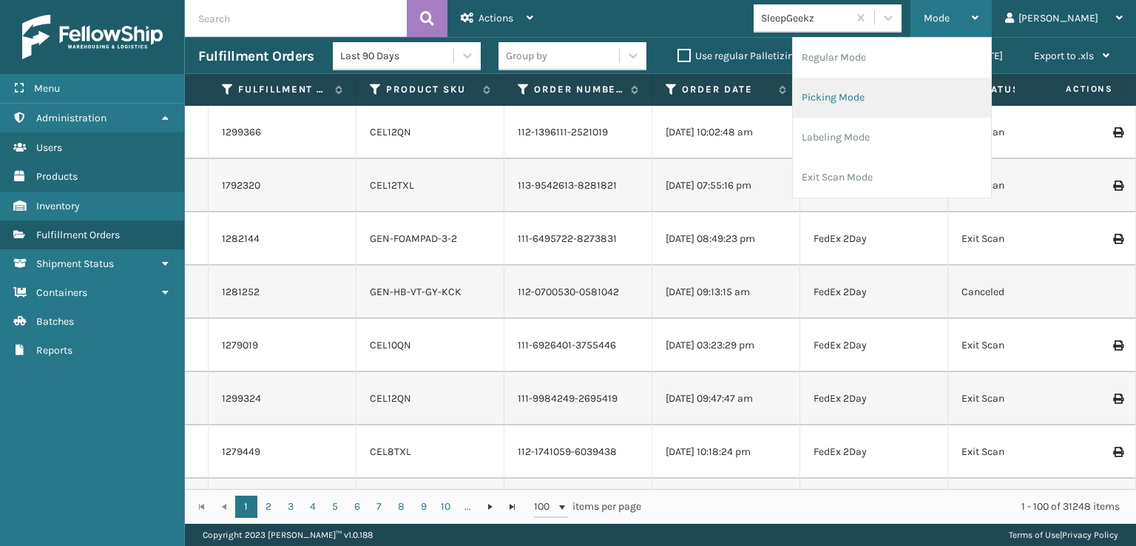
click at [878, 98] on li "Picking Mode" at bounding box center [892, 98] width 198 height 40
